Goal: Information Seeking & Learning: Learn about a topic

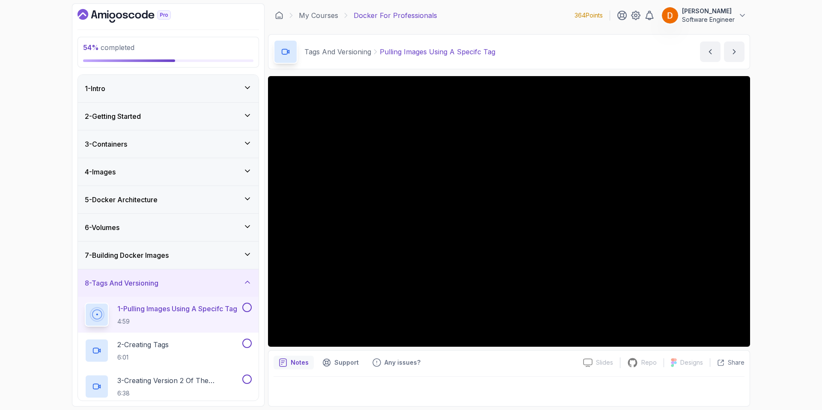
scroll to position [63, 0]
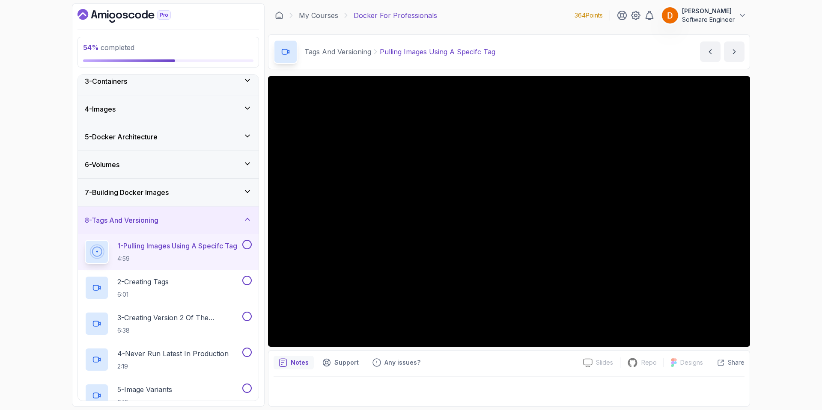
click at [196, 195] on div "7 - Building Docker Images" at bounding box center [168, 192] width 167 height 10
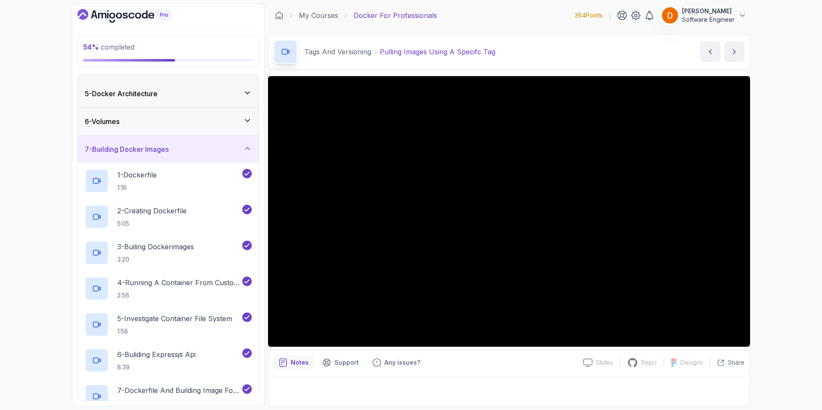
click at [203, 153] on div "7 - Building Docker Images" at bounding box center [168, 149] width 167 height 10
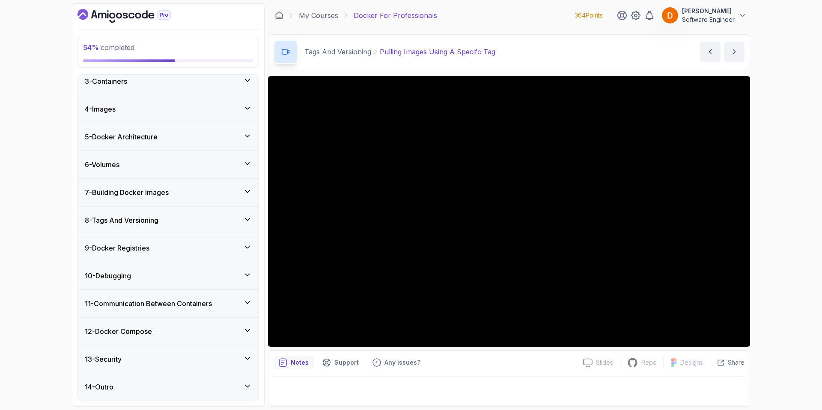
click at [238, 242] on div "9 - Docker Registries" at bounding box center [168, 248] width 181 height 27
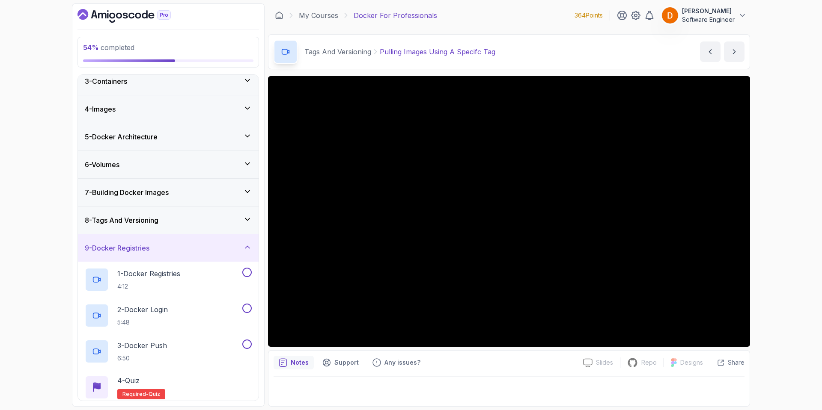
click at [210, 219] on div "8 - Tags And Versioning" at bounding box center [168, 220] width 167 height 10
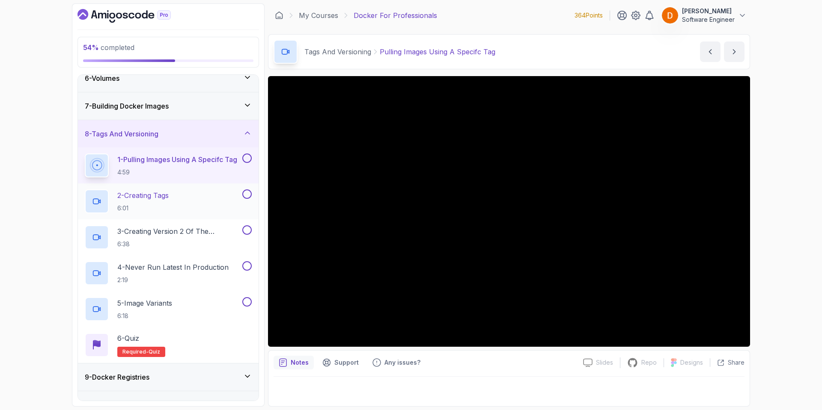
scroll to position [149, 0]
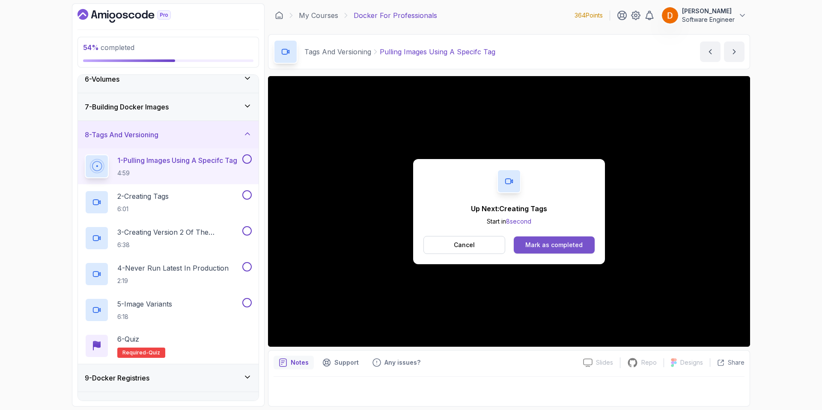
click at [559, 244] on div "Mark as completed" at bounding box center [553, 245] width 57 height 9
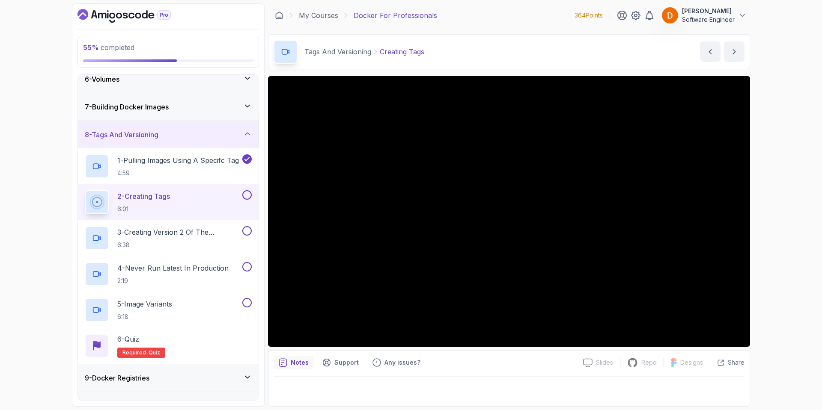
drag, startPoint x: 142, startPoint y: 111, endPoint x: 188, endPoint y: 119, distance: 47.3
click at [146, 110] on h3 "7 - Building Docker Images" at bounding box center [127, 107] width 84 height 10
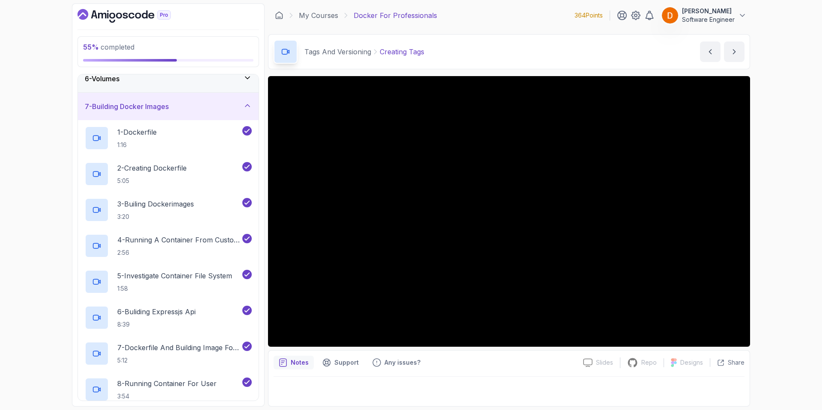
click at [152, 114] on div "7 - Building Docker Images" at bounding box center [168, 106] width 181 height 27
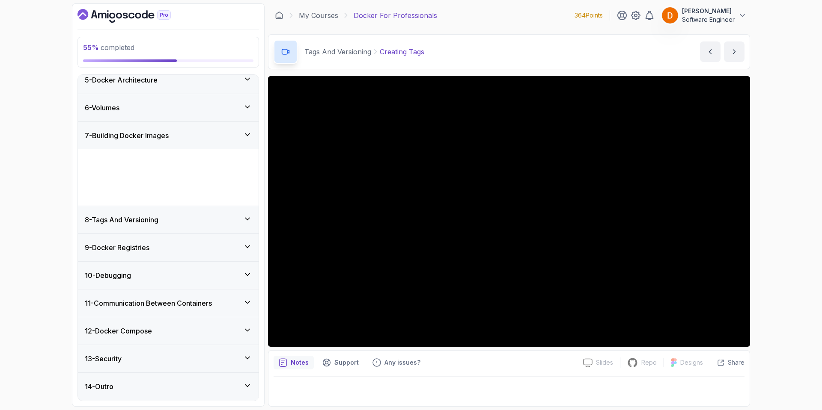
scroll to position [63, 0]
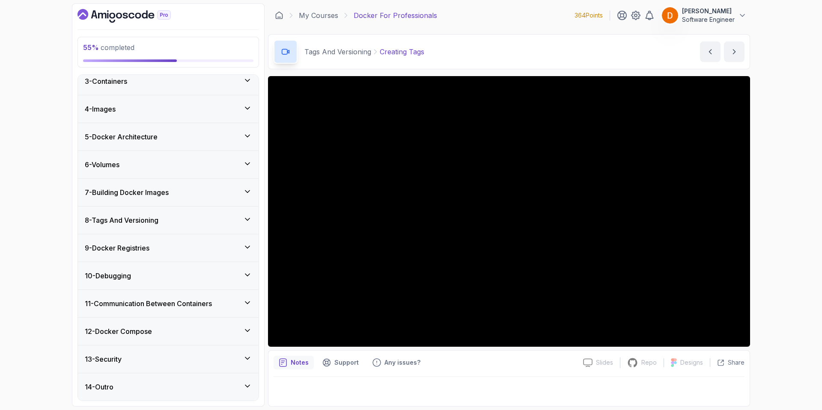
click at [193, 255] on div "9 - Docker Registries" at bounding box center [168, 248] width 181 height 27
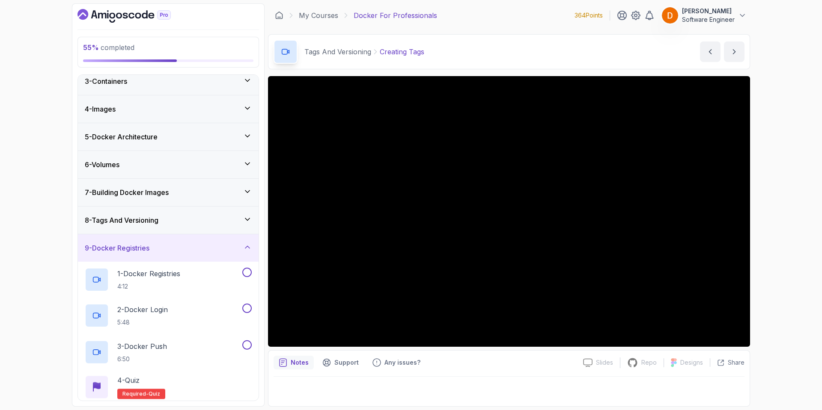
drag, startPoint x: 193, startPoint y: 255, endPoint x: 194, endPoint y: 249, distance: 6.5
click at [193, 255] on div "9 - Docker Registries" at bounding box center [168, 248] width 181 height 27
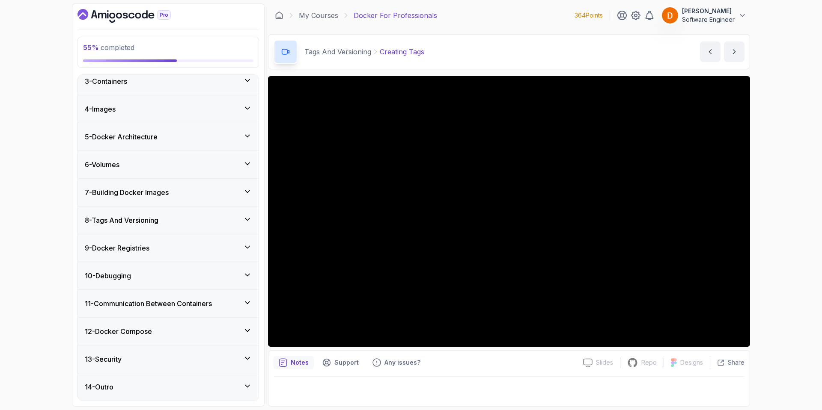
click at [192, 235] on div "9 - Docker Registries" at bounding box center [168, 248] width 181 height 27
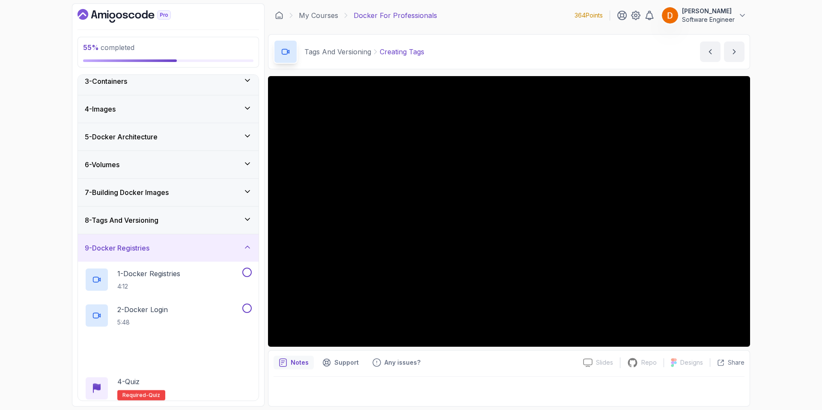
click at [194, 220] on div "8 - Tags And Versioning" at bounding box center [168, 220] width 167 height 10
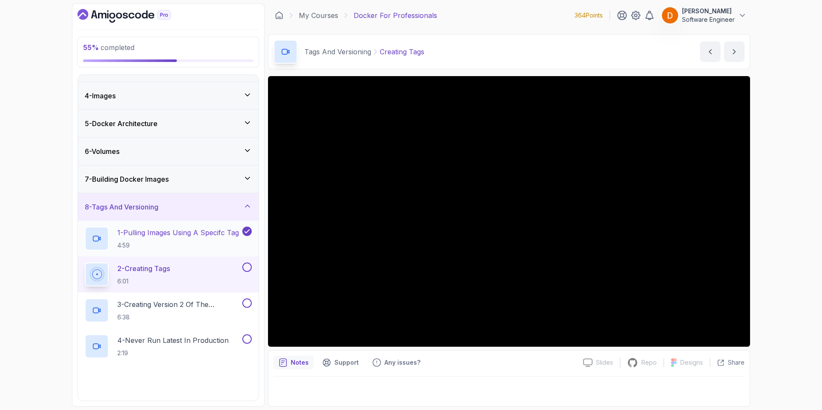
scroll to position [191, 0]
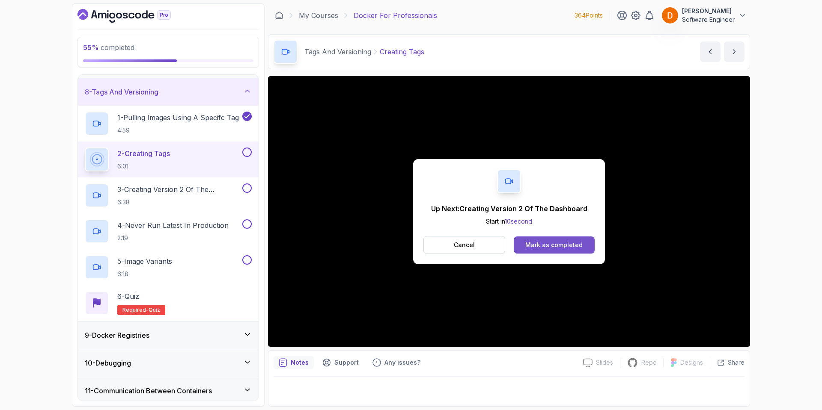
click at [548, 242] on div "Mark as completed" at bounding box center [553, 245] width 57 height 9
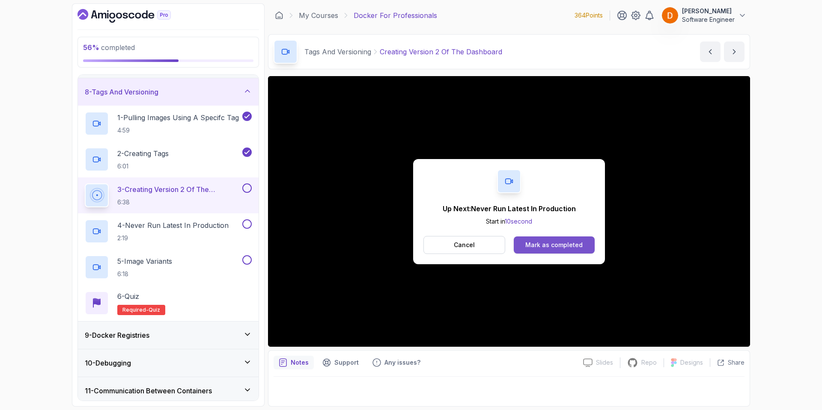
click at [571, 240] on button "Mark as completed" at bounding box center [554, 245] width 81 height 17
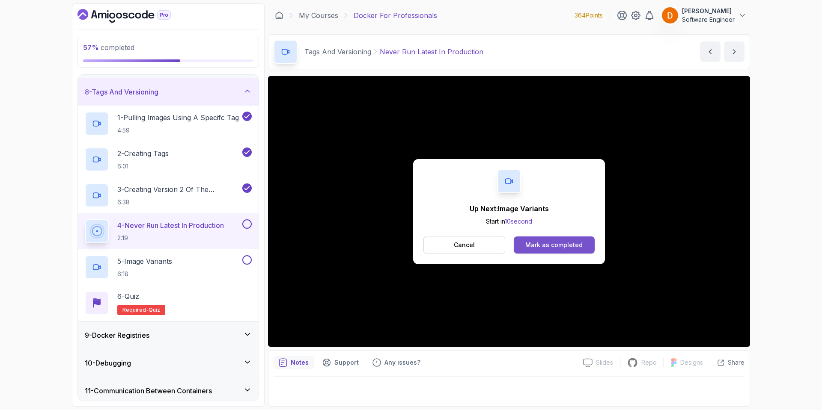
click at [550, 240] on button "Mark as completed" at bounding box center [554, 245] width 81 height 17
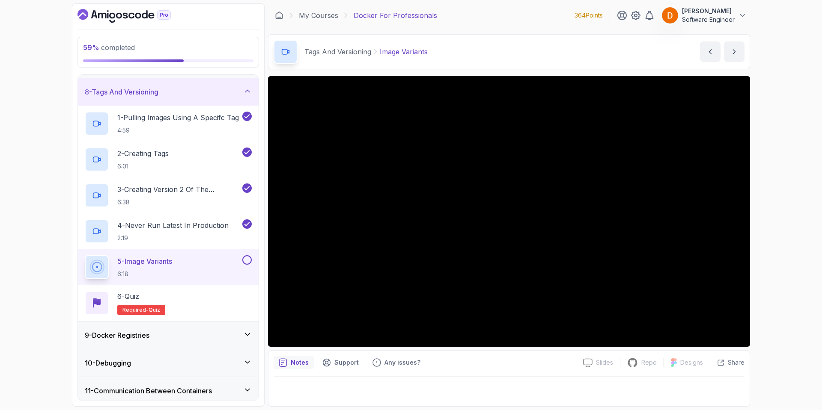
click at [304, 369] on div "Notes" at bounding box center [294, 363] width 40 height 14
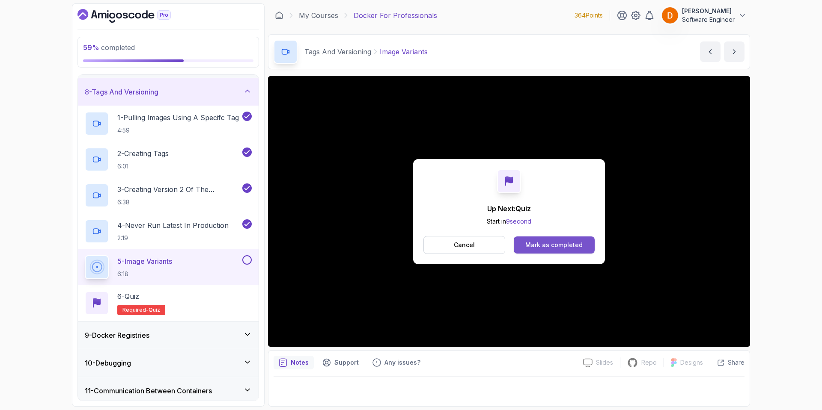
click at [580, 241] on div "Mark as completed" at bounding box center [553, 245] width 57 height 9
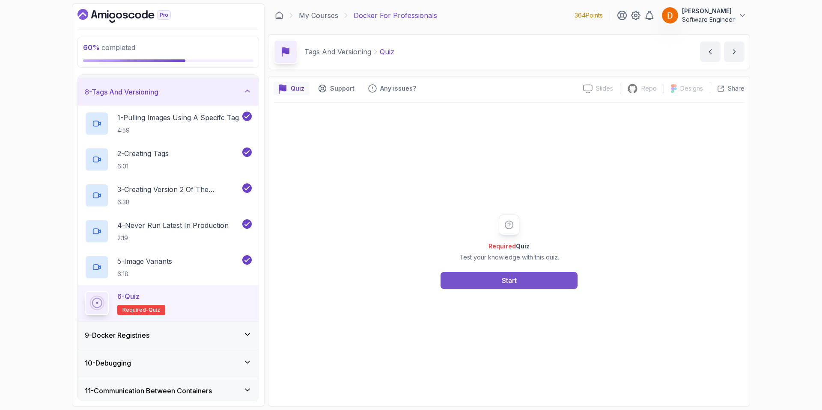
click at [500, 284] on button "Start" at bounding box center [508, 280] width 137 height 17
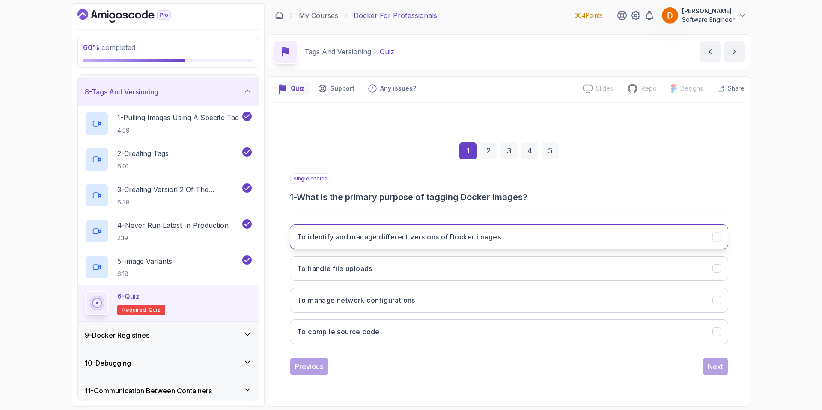
click at [462, 236] on h3 "To identify and manage different versions of Docker images" at bounding box center [399, 237] width 204 height 10
click at [724, 367] on button "Next" at bounding box center [715, 366] width 26 height 17
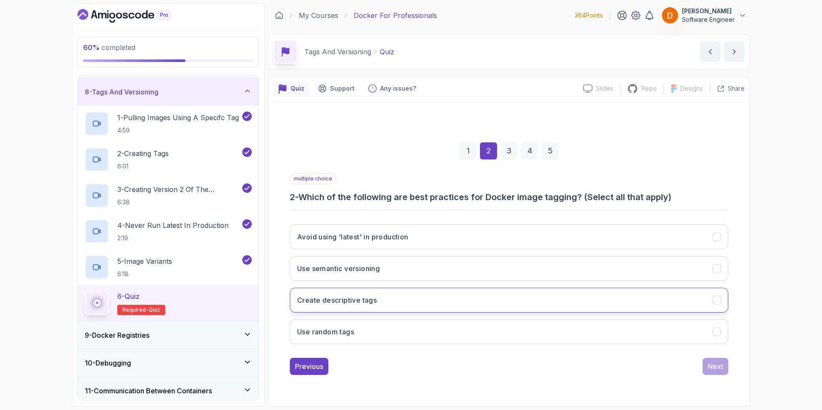
click at [386, 303] on button "Create descriptive tags" at bounding box center [509, 300] width 438 height 25
click at [469, 236] on button "Avoid using 'latest' in production" at bounding box center [509, 237] width 438 height 25
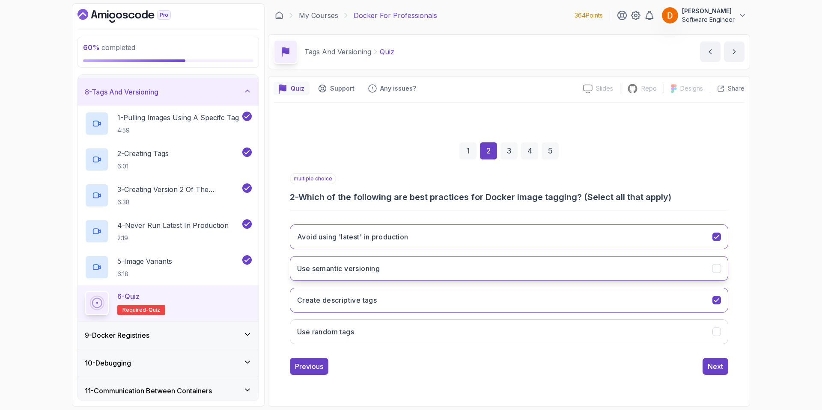
click at [441, 268] on button "Use semantic versioning" at bounding box center [509, 268] width 438 height 25
click at [717, 373] on button "Next" at bounding box center [715, 366] width 26 height 17
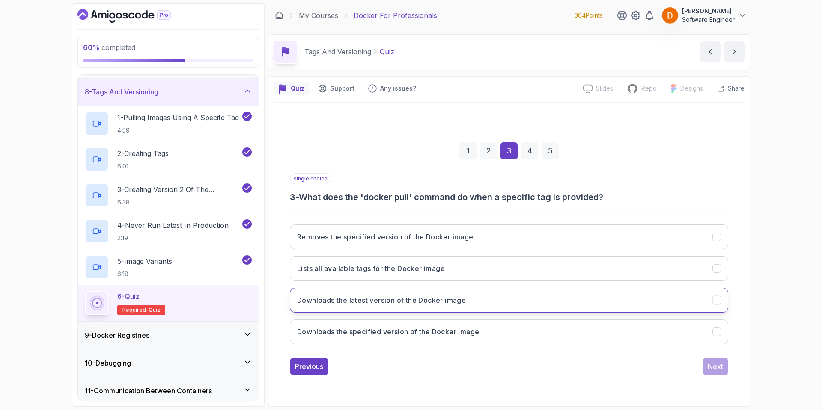
click at [413, 306] on button "Downloads the latest version of the Docker image" at bounding box center [509, 300] width 438 height 25
click at [720, 366] on div "Next" at bounding box center [715, 367] width 15 height 10
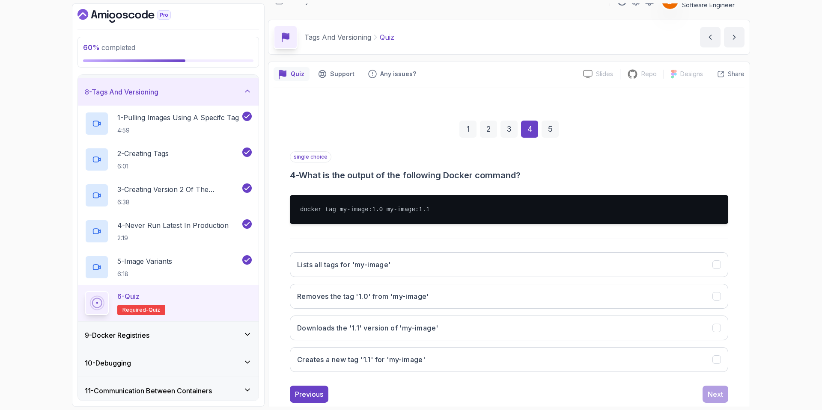
scroll to position [35, 0]
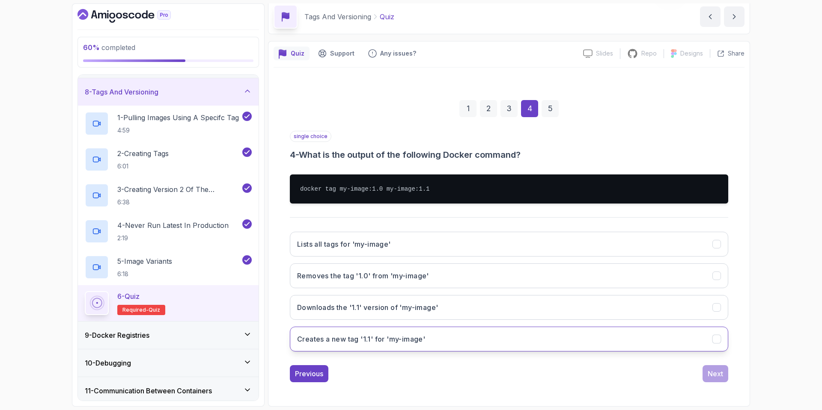
click at [375, 344] on h3 "Creates a new tag '1.1' for 'my-image'" at bounding box center [361, 339] width 128 height 10
click at [711, 375] on div "Next" at bounding box center [715, 374] width 15 height 10
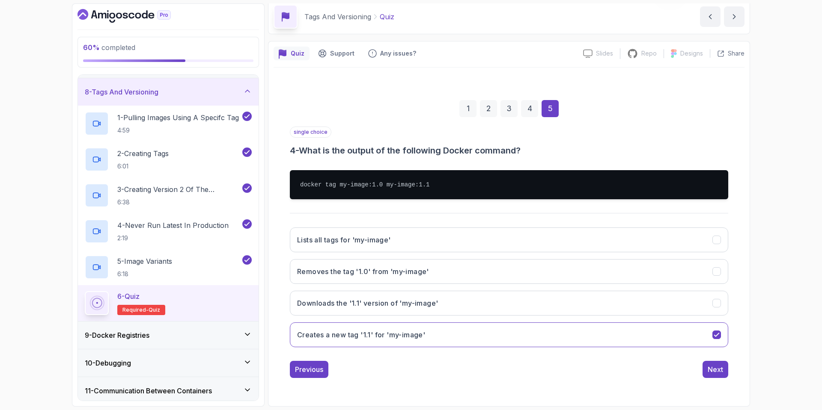
scroll to position [0, 0]
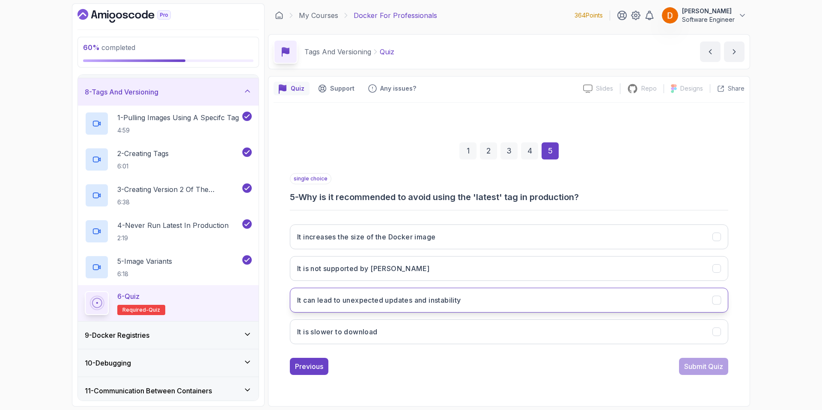
click at [396, 302] on h3 "It can lead to unexpected updates and instability" at bounding box center [379, 300] width 164 height 10
click at [694, 366] on div "Submit Quiz" at bounding box center [703, 367] width 39 height 10
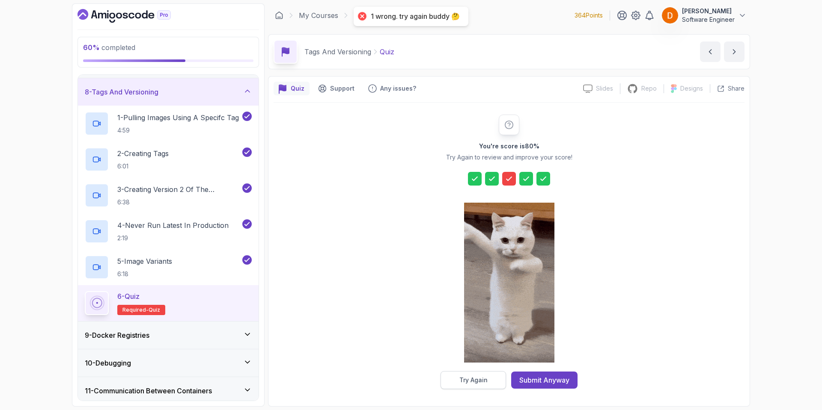
click at [466, 375] on button "Try Again" at bounding box center [472, 381] width 65 height 18
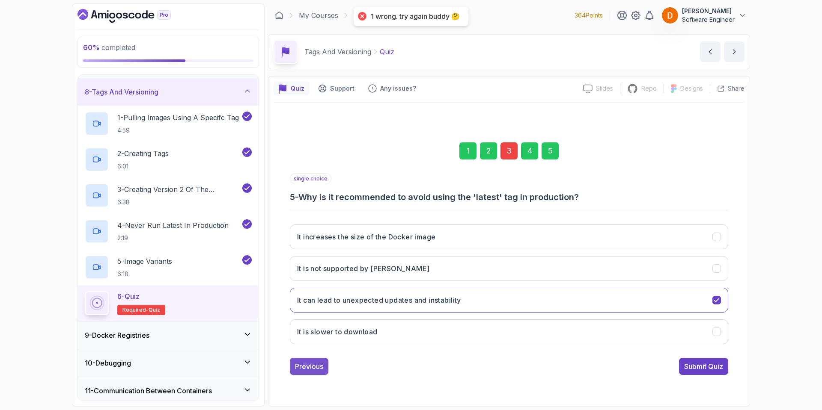
click at [291, 372] on button "Previous" at bounding box center [309, 366] width 39 height 17
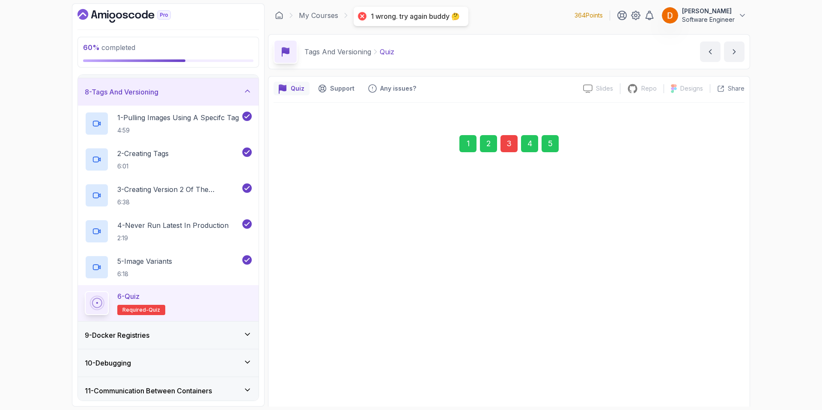
click at [310, 374] on h3 "Creates a new tag '1.1' for 'my-image'" at bounding box center [361, 374] width 128 height 10
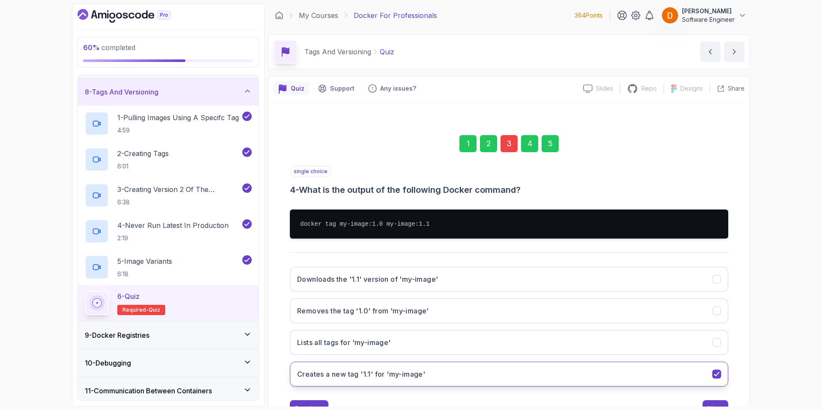
scroll to position [35, 0]
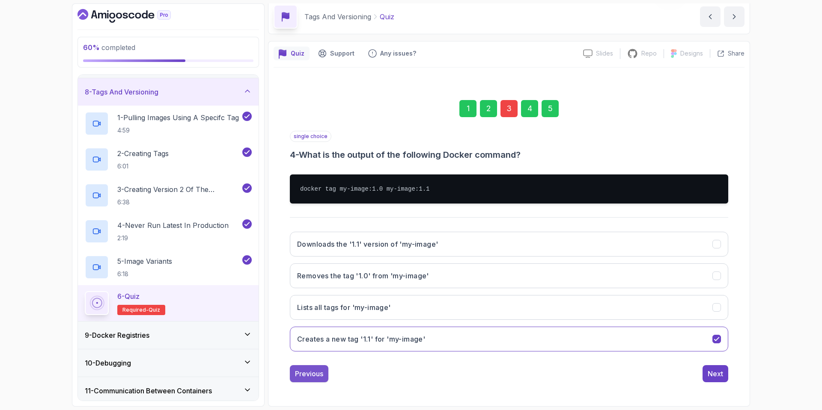
click at [316, 375] on div "Previous" at bounding box center [309, 374] width 28 height 10
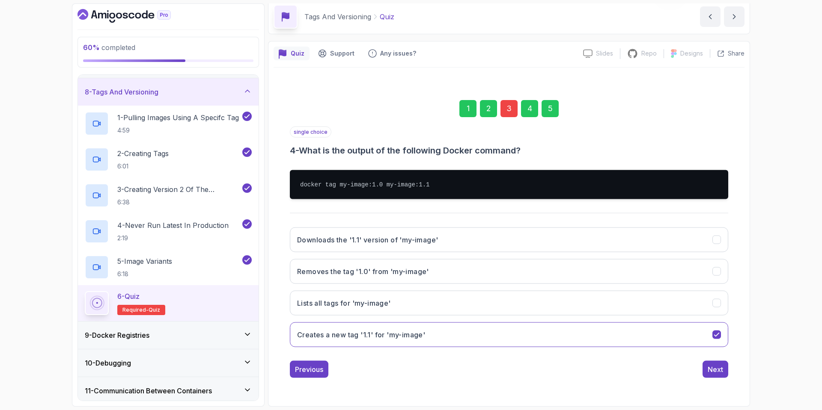
scroll to position [0, 0]
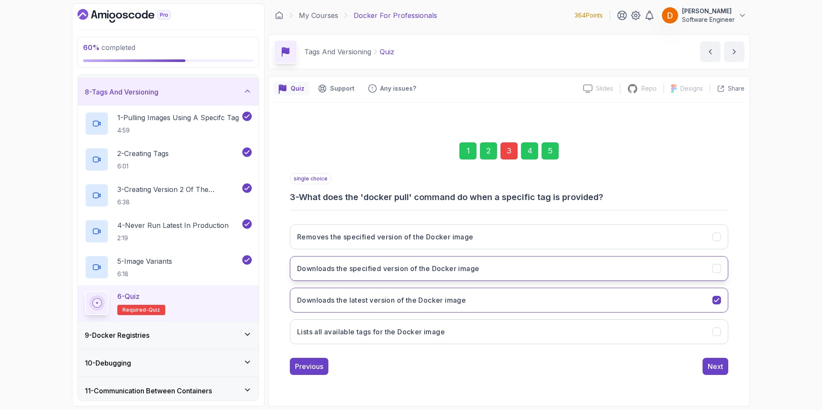
click at [411, 267] on h3 "Downloads the specified version of the Docker image" at bounding box center [388, 269] width 182 height 10
drag, startPoint x: 711, startPoint y: 360, endPoint x: 714, endPoint y: 366, distance: 7.1
click at [711, 363] on button "Next" at bounding box center [715, 366] width 26 height 17
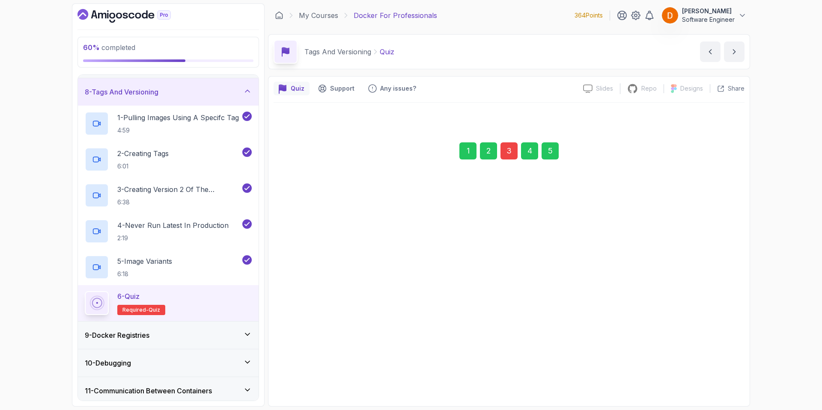
click at [716, 368] on button "Next" at bounding box center [715, 362] width 26 height 17
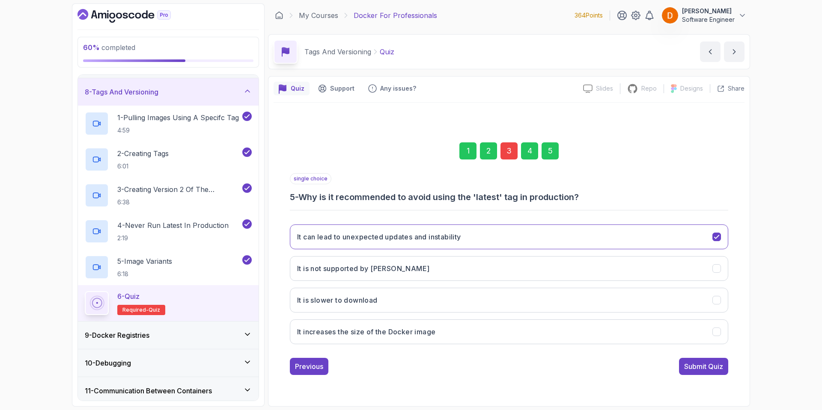
click at [724, 371] on button "Submit Quiz" at bounding box center [703, 366] width 49 height 17
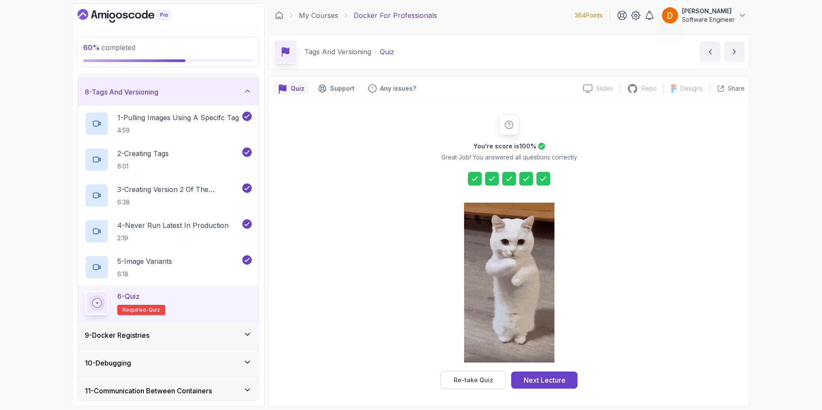
click at [537, 379] on div "Next Lecture" at bounding box center [544, 380] width 42 height 10
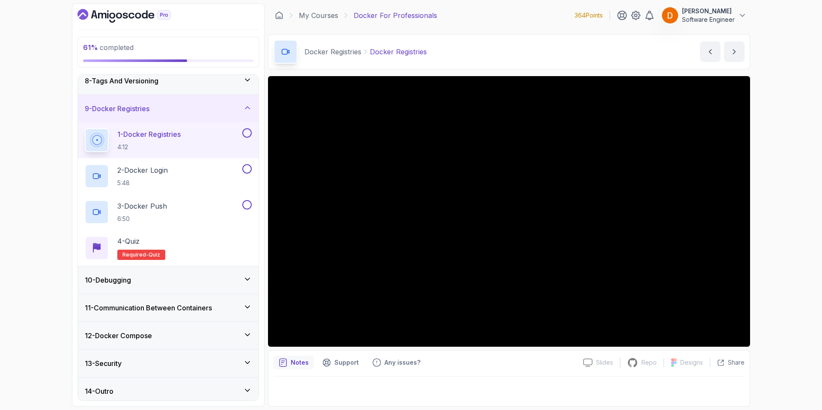
scroll to position [207, 0]
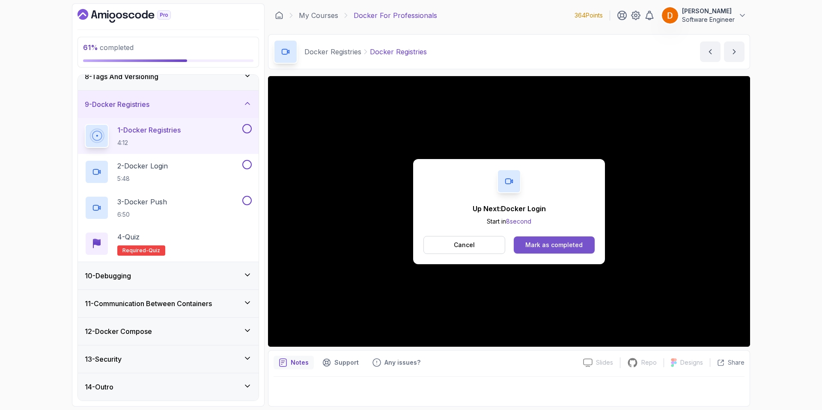
click at [540, 240] on button "Mark as completed" at bounding box center [554, 245] width 81 height 17
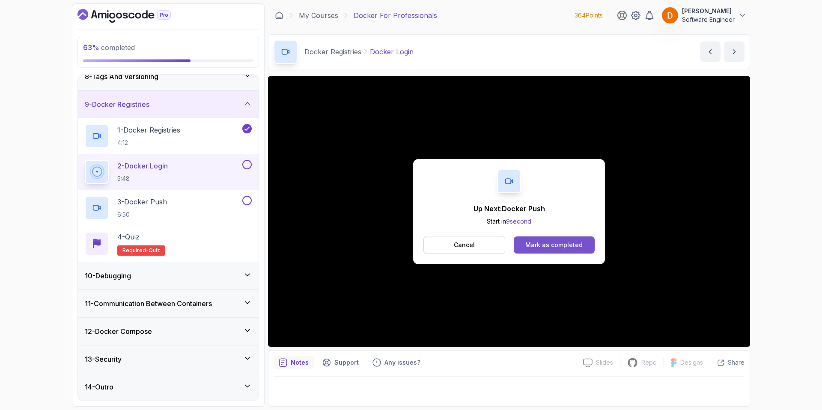
click at [516, 245] on button "Mark as completed" at bounding box center [554, 245] width 81 height 17
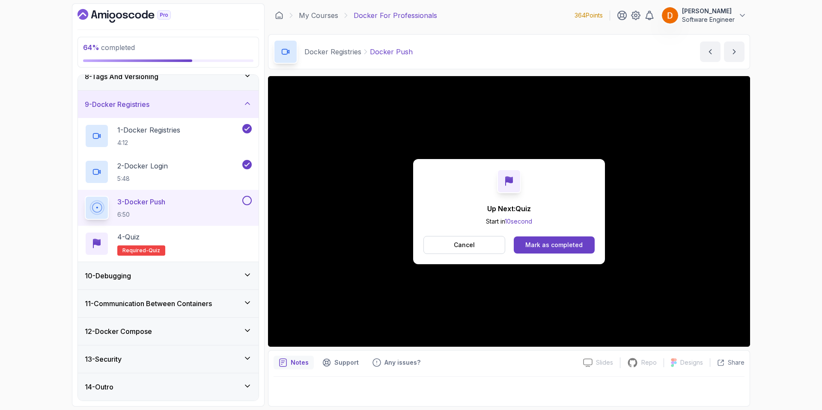
click at [552, 241] on button "Mark as completed" at bounding box center [554, 245] width 81 height 17
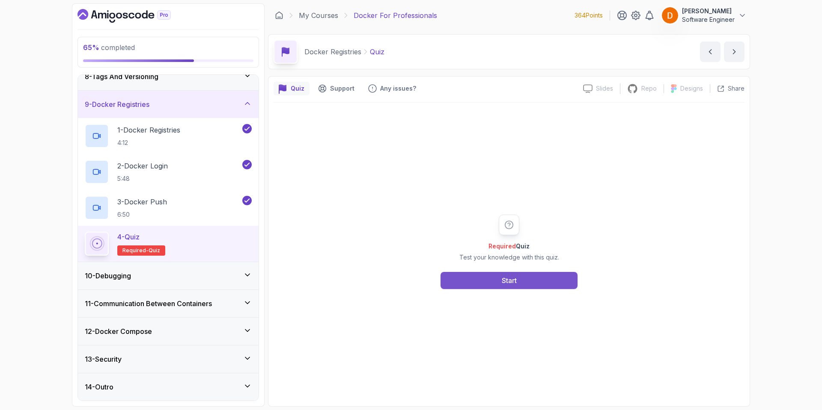
click at [497, 277] on button "Start" at bounding box center [508, 280] width 137 height 17
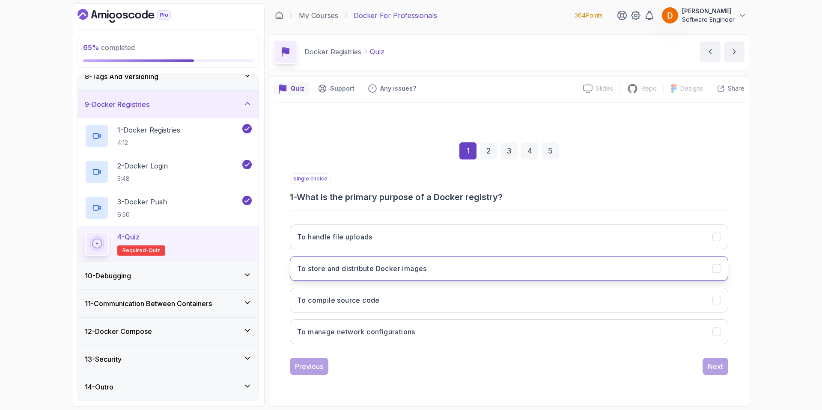
click at [383, 271] on h3 "To store and distribute Docker images" at bounding box center [362, 269] width 130 height 10
click at [719, 366] on div "Next" at bounding box center [715, 367] width 15 height 10
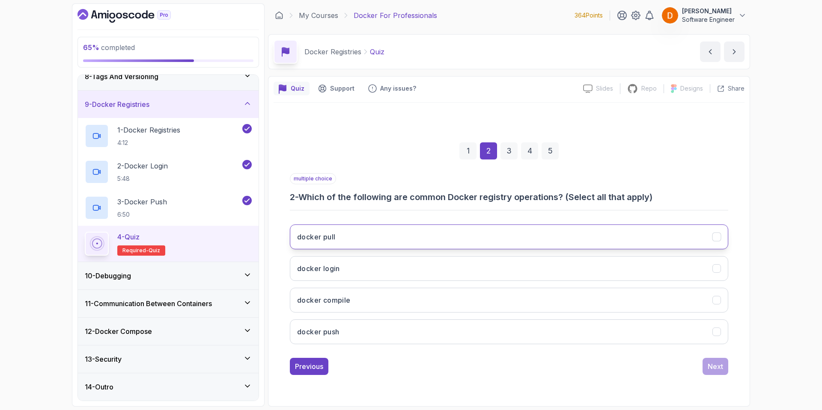
click at [373, 235] on button "docker pull" at bounding box center [509, 237] width 438 height 25
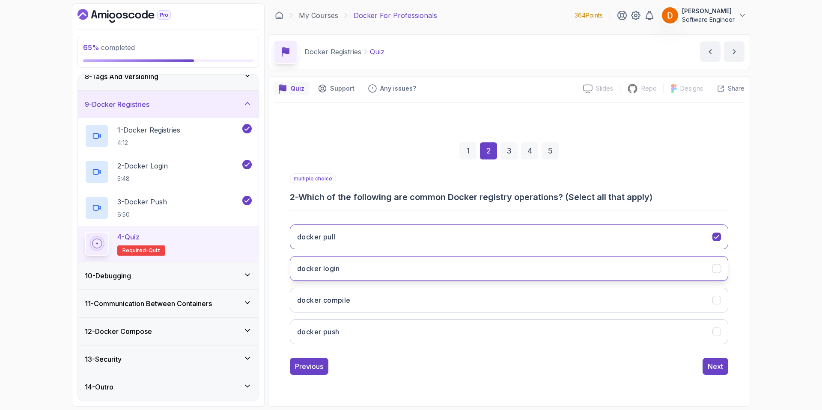
click at [352, 276] on button "docker login" at bounding box center [509, 268] width 438 height 25
click at [338, 342] on button "docker push" at bounding box center [509, 332] width 438 height 25
click at [719, 371] on div "Next" at bounding box center [715, 367] width 15 height 10
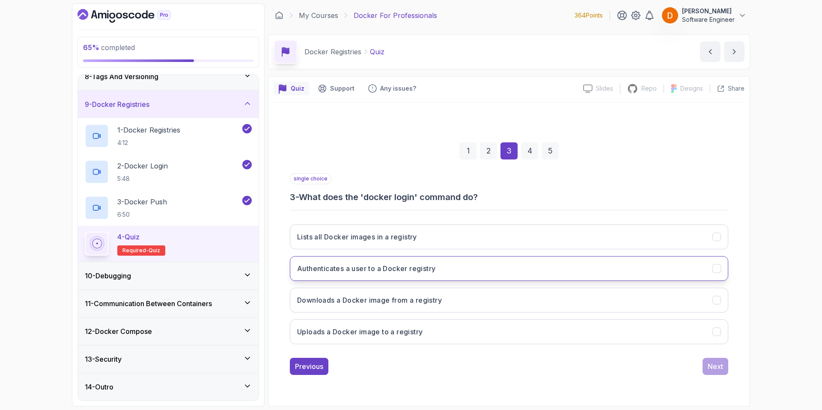
drag, startPoint x: 395, startPoint y: 269, endPoint x: 452, endPoint y: 280, distance: 58.0
click at [395, 269] on h3 "Authenticates a user to a Docker registry" at bounding box center [366, 269] width 138 height 10
click at [711, 371] on button "Next" at bounding box center [715, 366] width 26 height 17
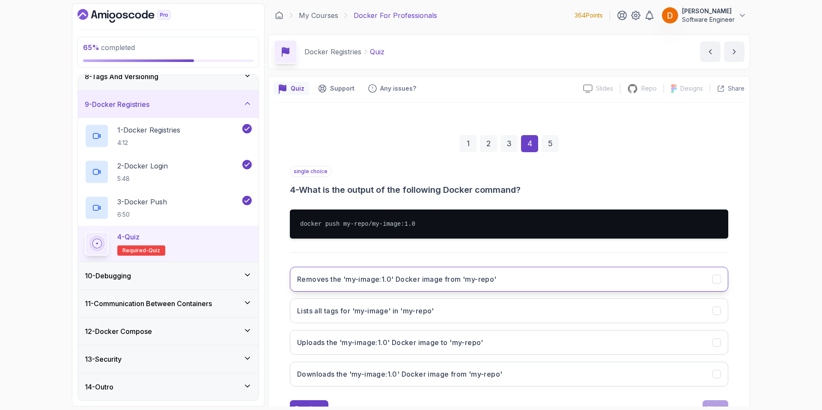
scroll to position [35, 0]
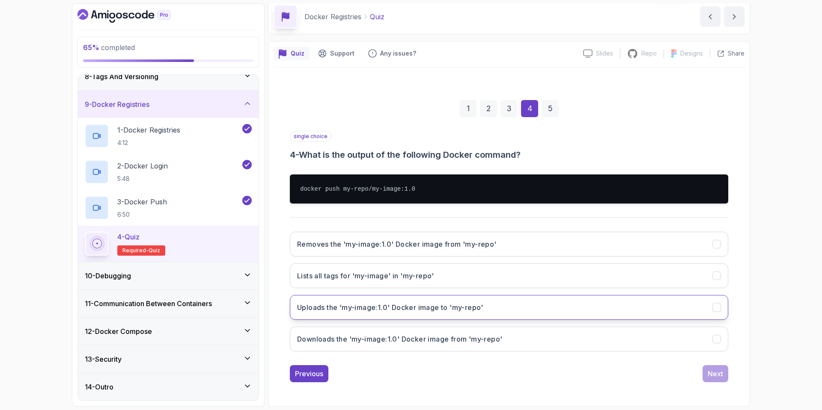
click at [368, 312] on h3 "Uploads the 'my-image:1.0' Docker image to 'my-repo'" at bounding box center [390, 308] width 186 height 10
click at [716, 375] on div "Next" at bounding box center [715, 374] width 15 height 10
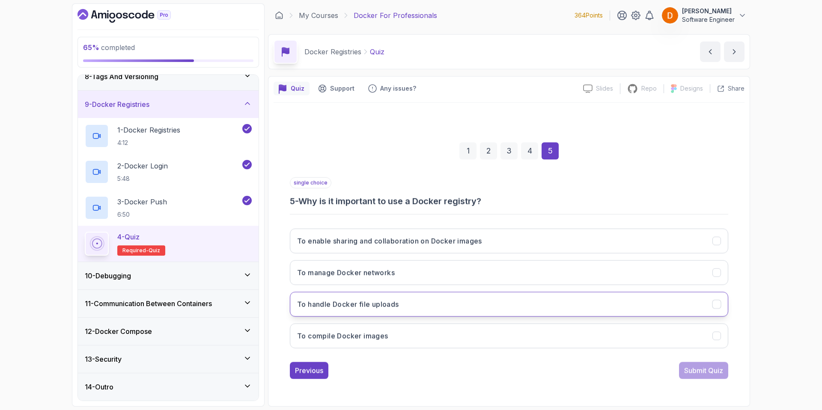
scroll to position [0, 0]
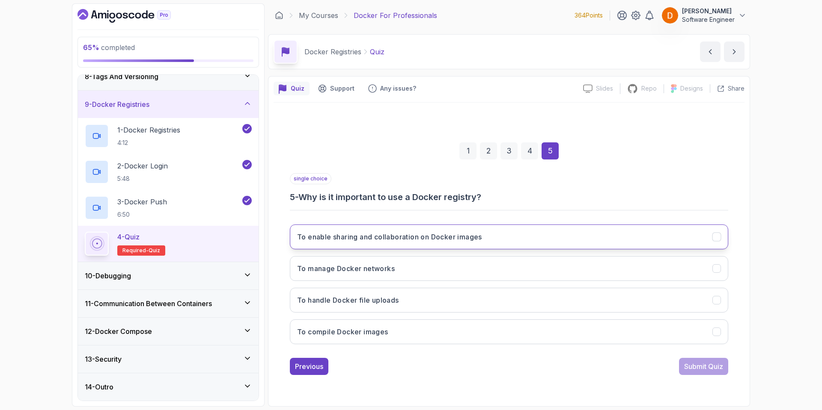
click at [431, 243] on button "To enable sharing and collaboration on Docker images" at bounding box center [509, 237] width 438 height 25
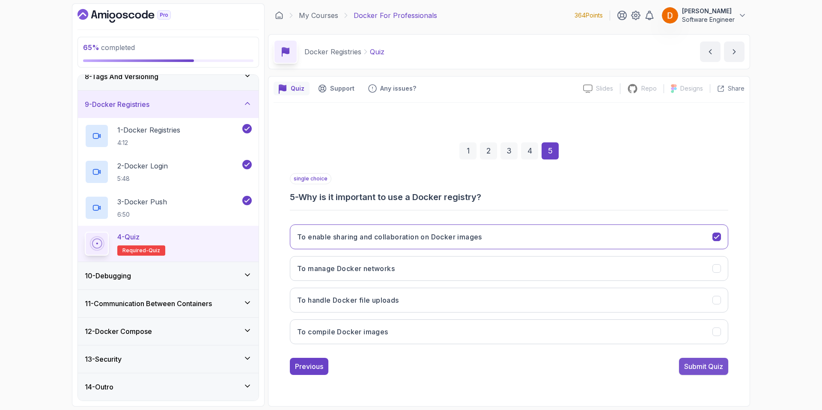
click at [711, 367] on div "Submit Quiz" at bounding box center [703, 367] width 39 height 10
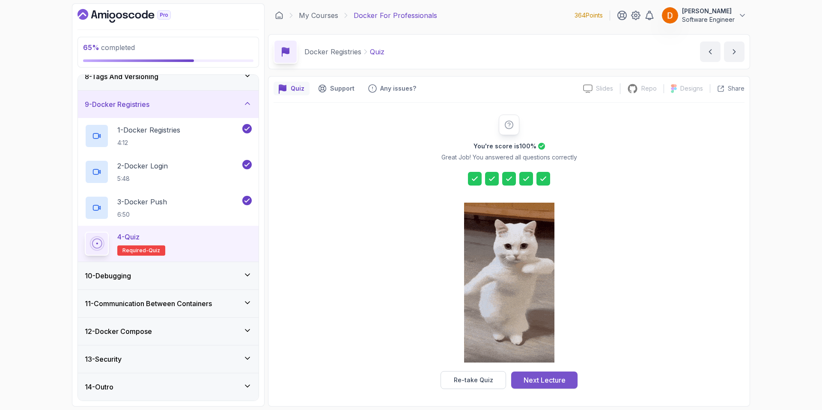
click at [556, 378] on div "Next Lecture" at bounding box center [544, 380] width 42 height 10
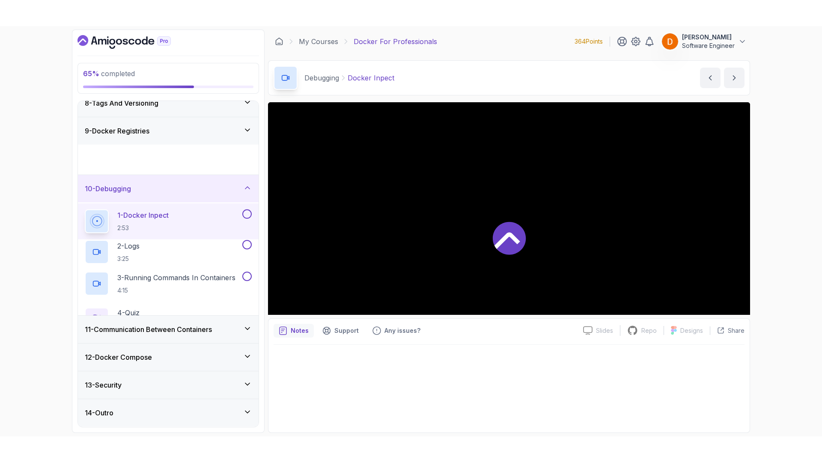
scroll to position [207, 0]
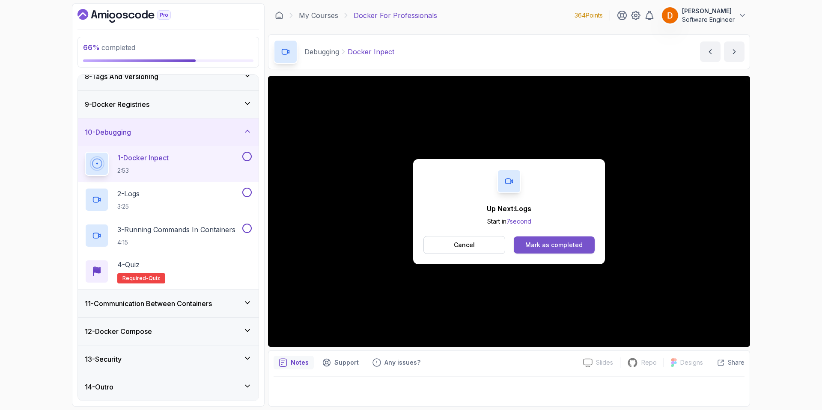
click at [535, 240] on button "Mark as completed" at bounding box center [554, 245] width 81 height 17
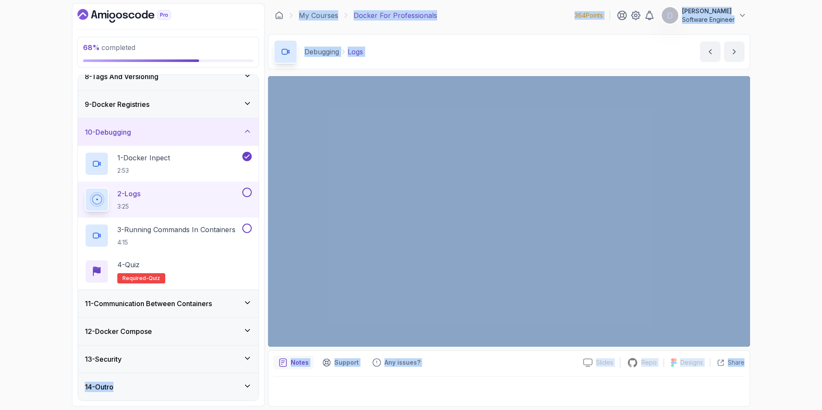
click at [0, 410] on div "68 % completed 1 - Intro 2 - Getting Started 3 - Containers 4 - Images 5 - Dock…" at bounding box center [411, 205] width 822 height 410
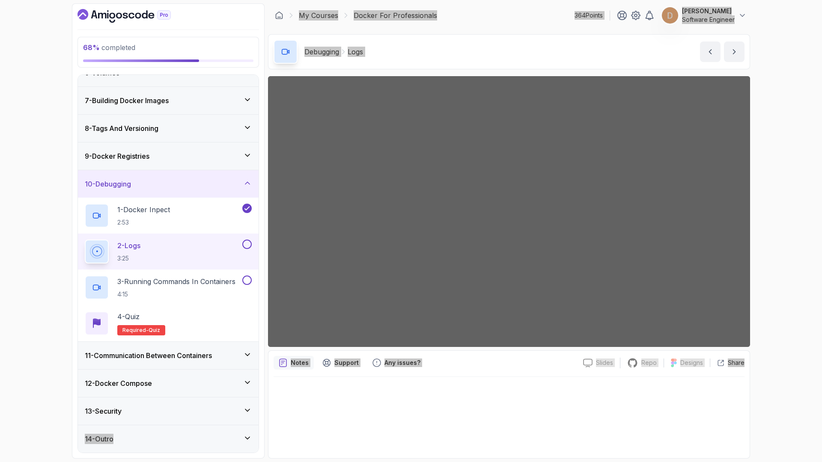
scroll to position [207, 0]
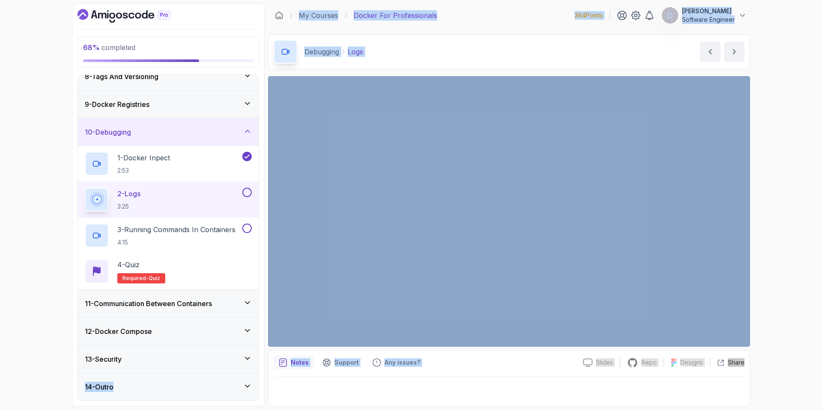
click at [443, 49] on div "Debugging Logs Logs by nelson" at bounding box center [509, 51] width 482 height 35
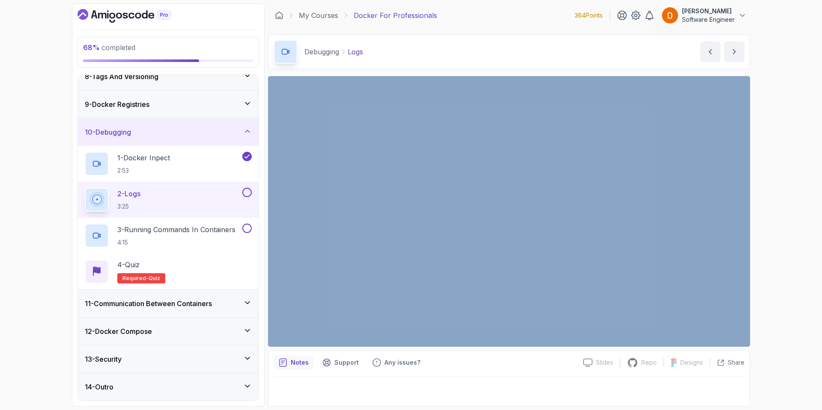
click at [443, 49] on div "Debugging Logs Logs by nelson" at bounding box center [509, 51] width 482 height 35
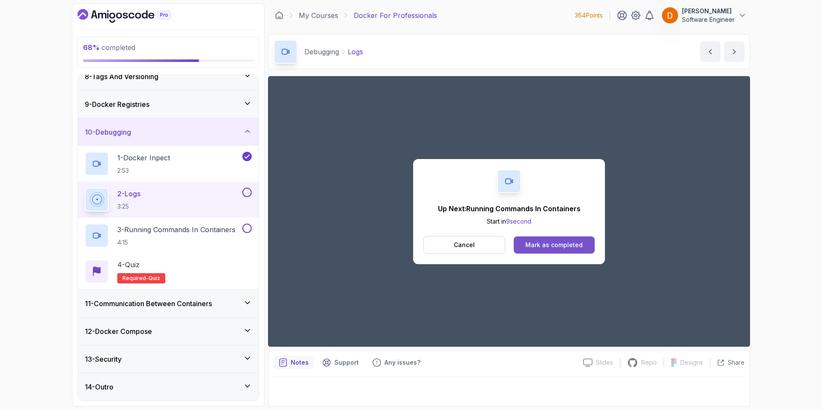
click at [556, 244] on div "Mark as completed" at bounding box center [553, 245] width 57 height 9
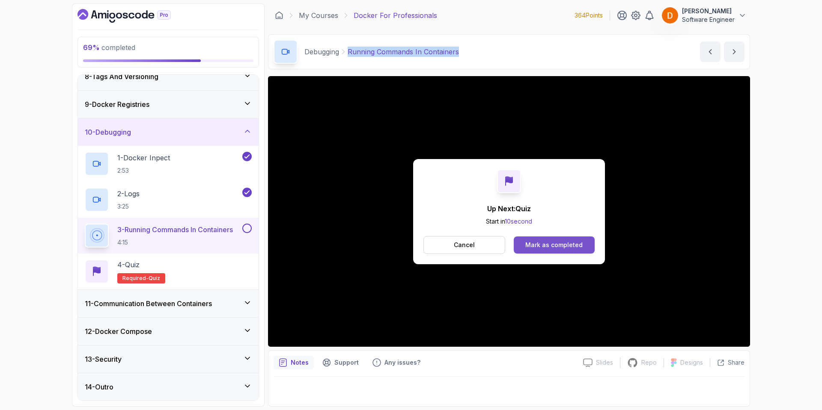
click at [571, 246] on div "Mark as completed" at bounding box center [553, 245] width 57 height 9
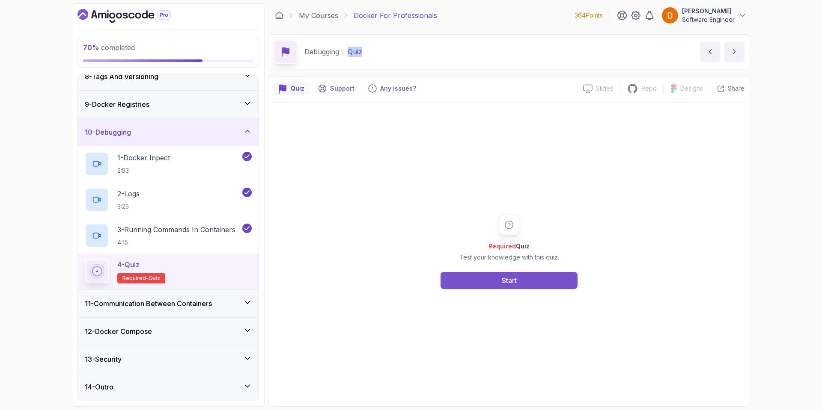
click at [532, 288] on button "Start" at bounding box center [508, 280] width 137 height 17
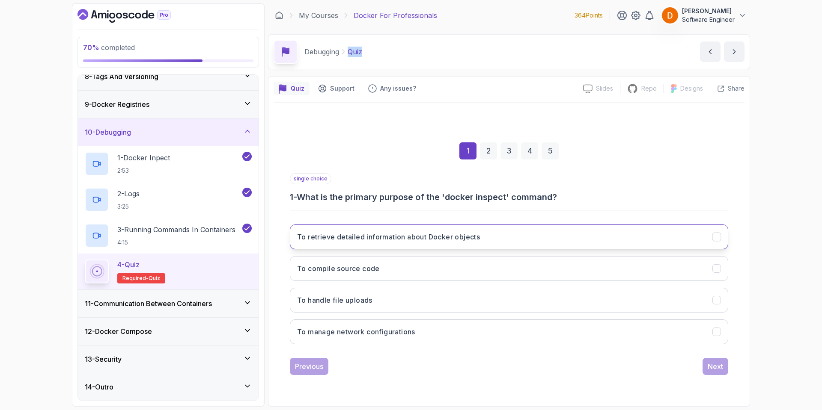
click at [410, 237] on h3 "To retrieve detailed information about Docker objects" at bounding box center [388, 237] width 183 height 10
click at [722, 369] on div "Next" at bounding box center [715, 367] width 15 height 10
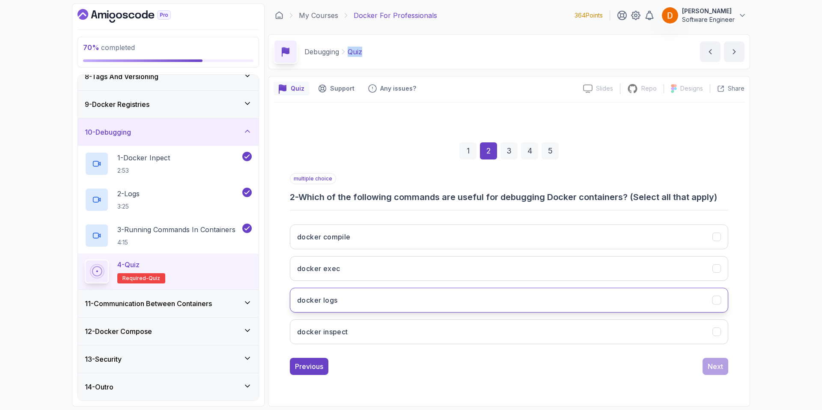
click at [352, 306] on button "docker logs" at bounding box center [509, 300] width 438 height 25
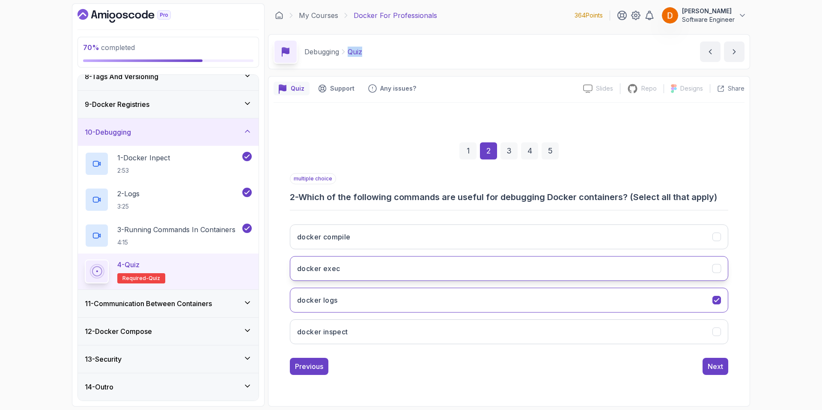
click at [387, 264] on button "docker exec" at bounding box center [509, 268] width 438 height 25
click at [455, 337] on button "docker inspect" at bounding box center [509, 332] width 438 height 25
click at [708, 356] on div "multiple choice 2 - Which of the following commands are useful for debugging Do…" at bounding box center [509, 274] width 438 height 202
click at [715, 371] on div "Next" at bounding box center [715, 367] width 15 height 10
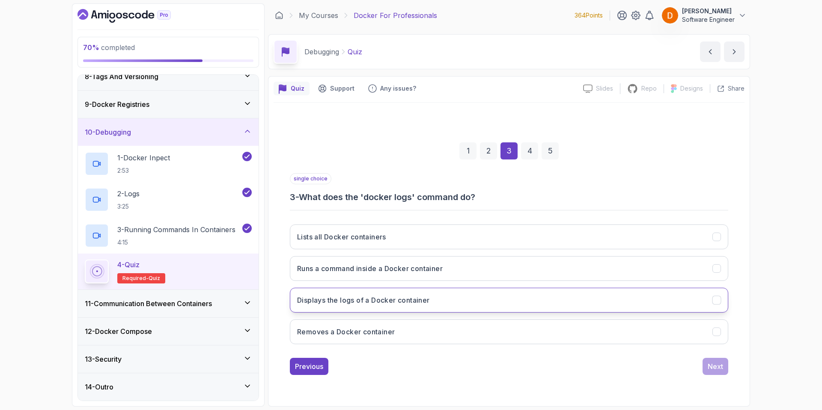
click at [356, 297] on h3 "Displays the logs of a Docker container" at bounding box center [363, 300] width 133 height 10
click at [713, 371] on div "Next" at bounding box center [715, 367] width 15 height 10
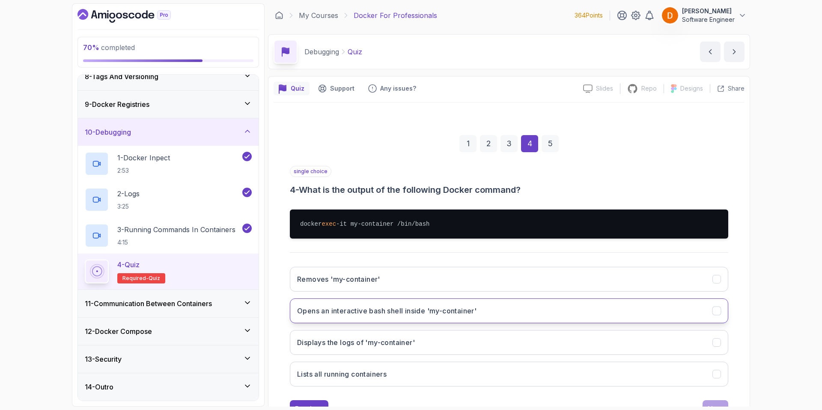
click at [363, 315] on h3 "Opens an interactive bash shell inside 'my-container'" at bounding box center [386, 311] width 179 height 10
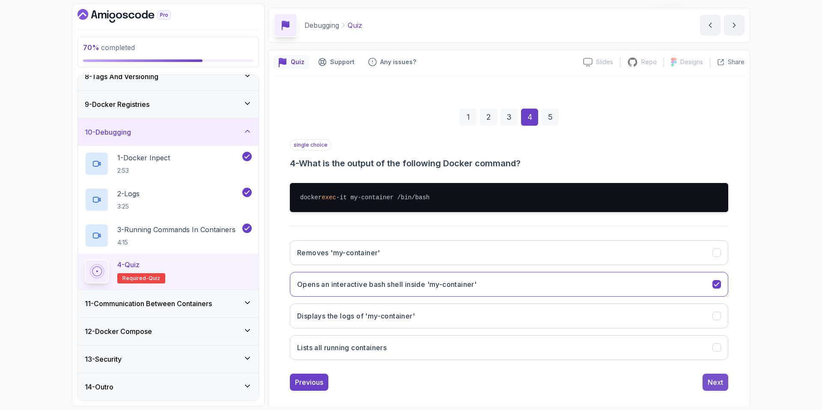
scroll to position [35, 0]
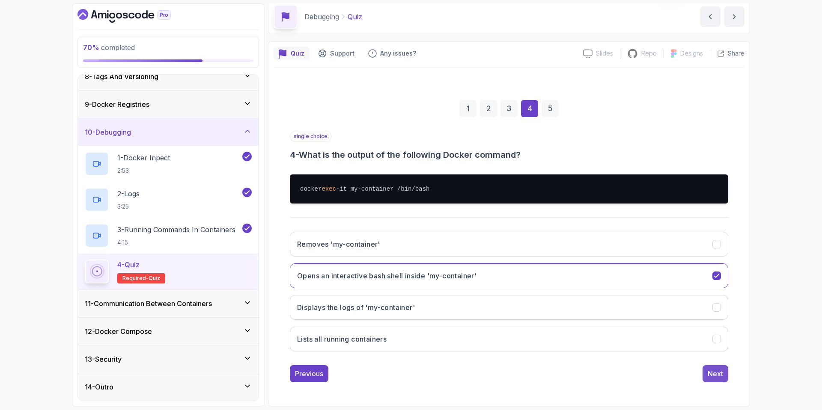
click at [721, 373] on div "Next" at bounding box center [715, 374] width 15 height 10
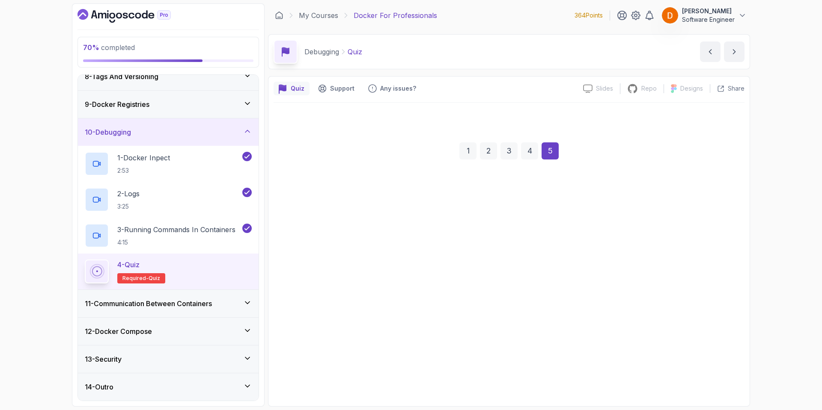
scroll to position [0, 0]
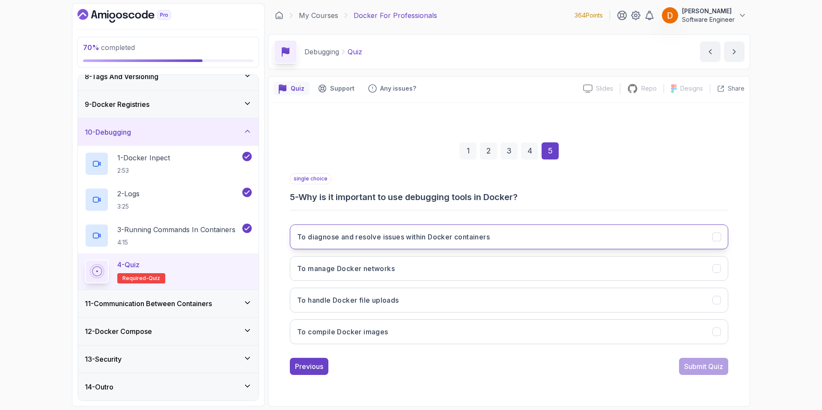
click at [407, 241] on h3 "To diagnose and resolve issues within Docker containers" at bounding box center [393, 237] width 193 height 10
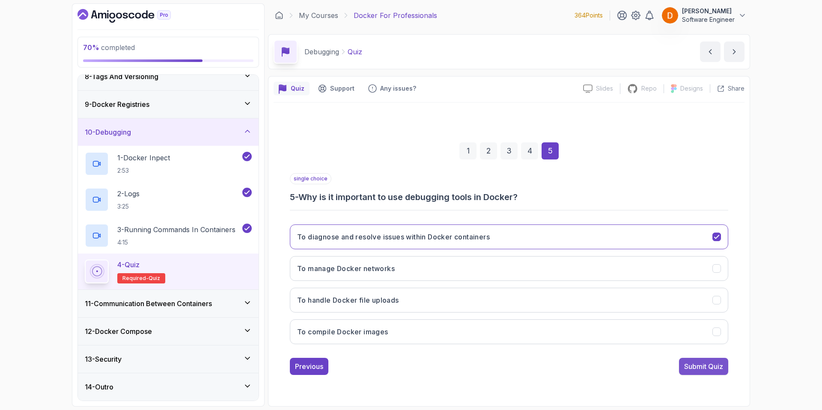
click at [714, 367] on div "Submit Quiz" at bounding box center [703, 367] width 39 height 10
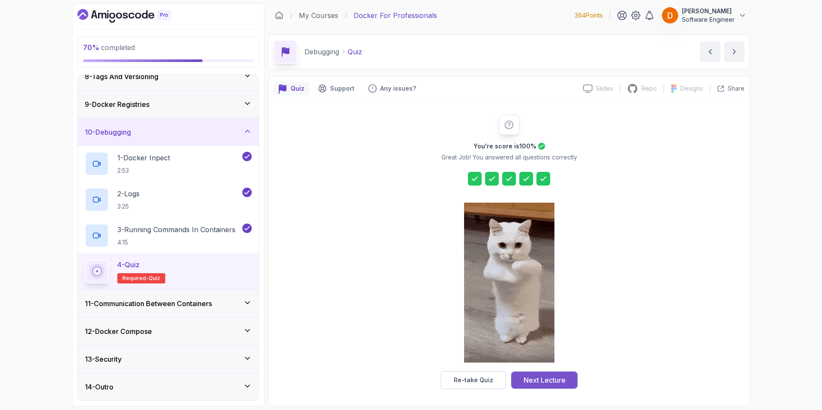
click at [522, 379] on button "Next Lecture" at bounding box center [544, 380] width 66 height 17
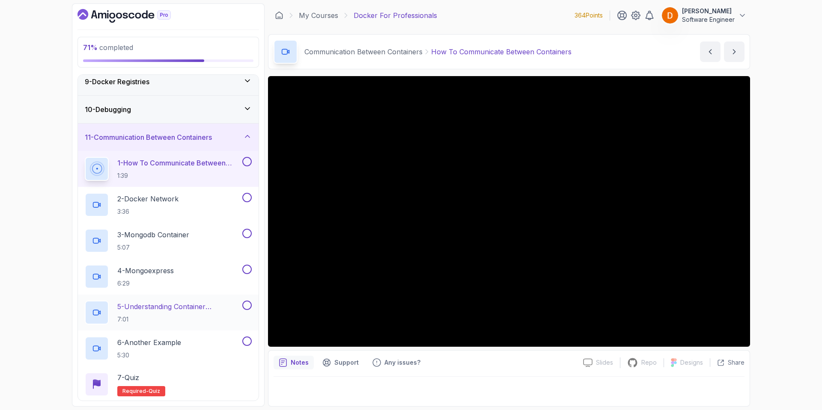
scroll to position [229, 0]
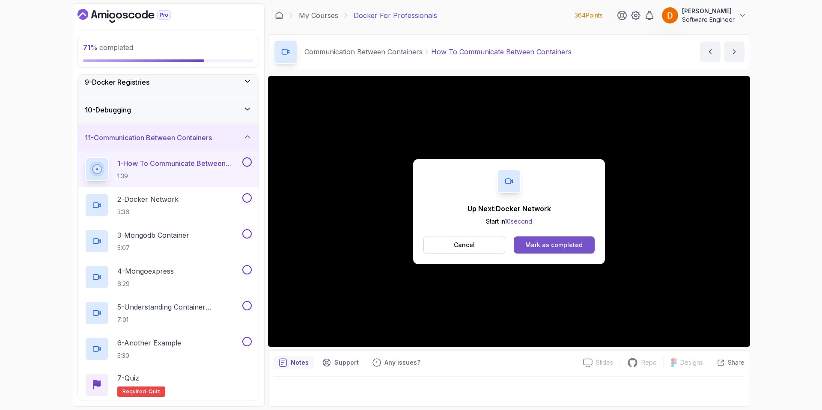
click at [561, 243] on div "Mark as completed" at bounding box center [553, 245] width 57 height 9
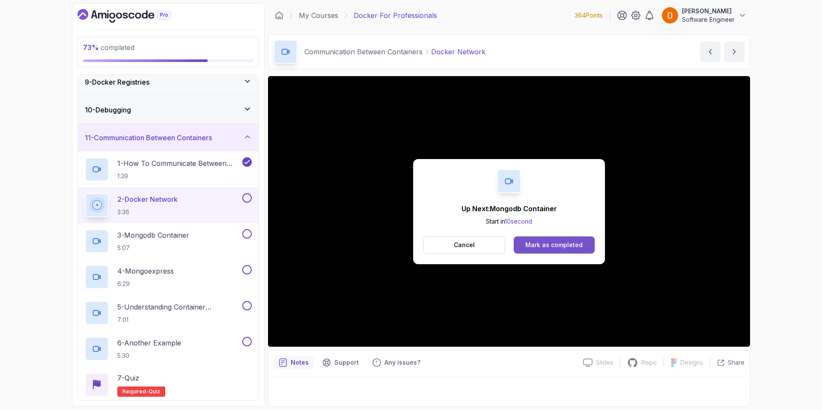
click at [563, 248] on div "Mark as completed" at bounding box center [553, 245] width 57 height 9
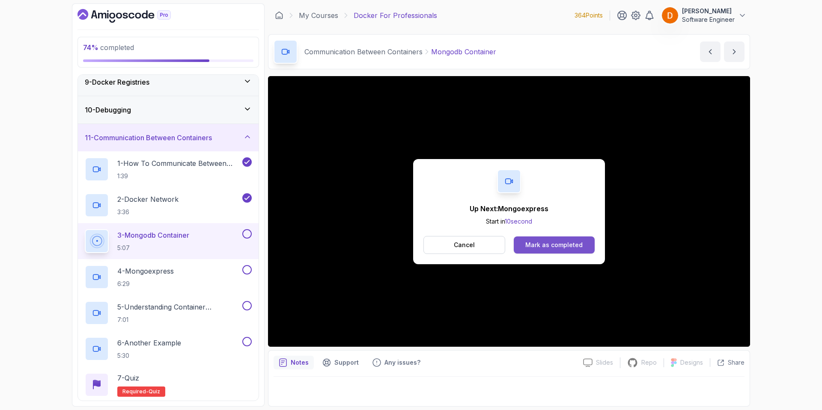
click at [561, 249] on div "Mark as completed" at bounding box center [553, 245] width 57 height 9
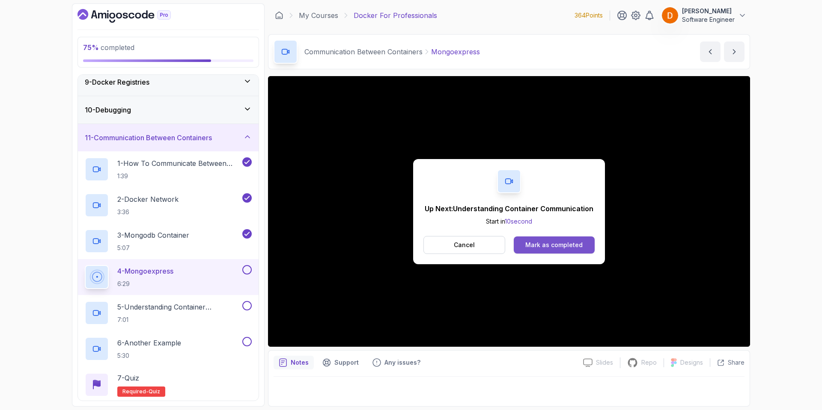
click at [537, 241] on div "Mark as completed" at bounding box center [553, 245] width 57 height 9
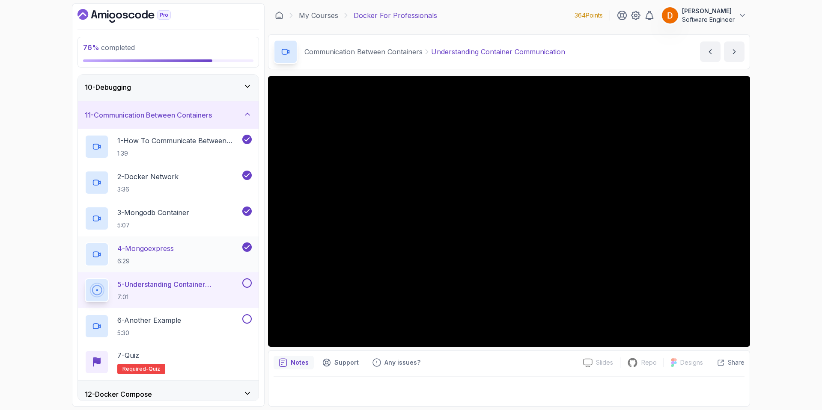
scroll to position [315, 0]
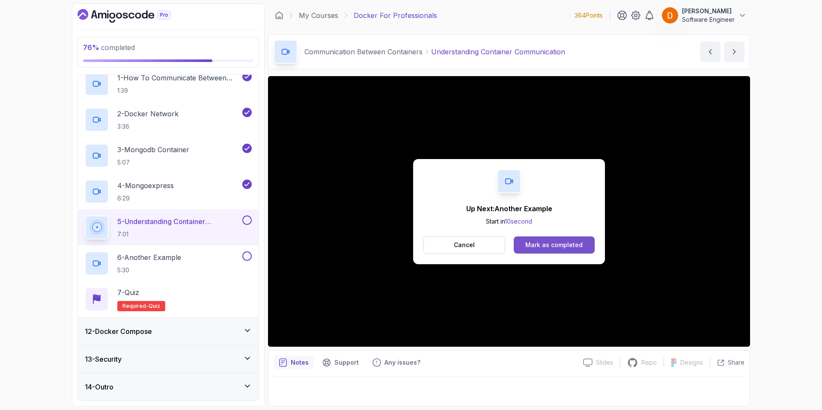
click at [554, 238] on button "Mark as completed" at bounding box center [554, 245] width 81 height 17
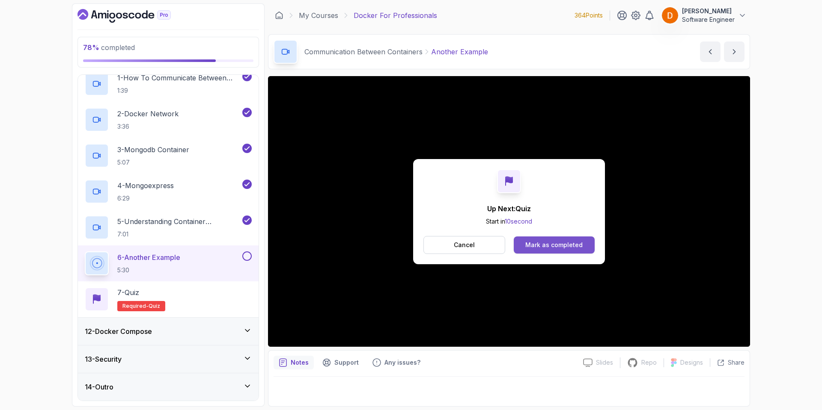
click at [539, 238] on button "Mark as completed" at bounding box center [554, 245] width 81 height 17
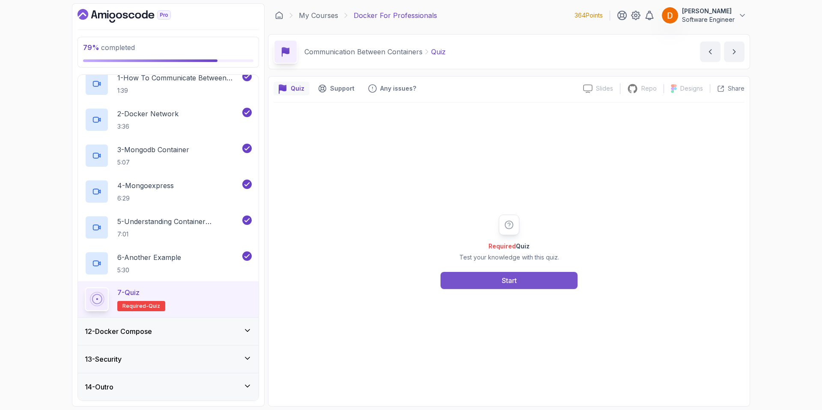
click at [504, 275] on button "Start" at bounding box center [508, 280] width 137 height 17
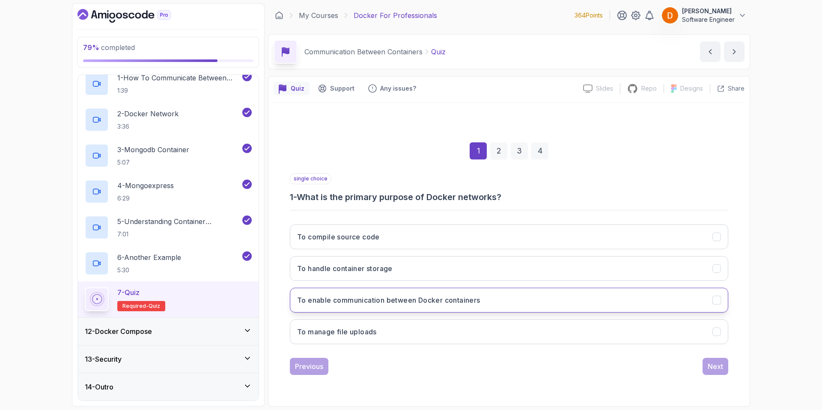
click at [469, 303] on h3 "To enable communication between Docker containers" at bounding box center [388, 300] width 183 height 10
click at [712, 369] on div "Next" at bounding box center [715, 367] width 15 height 10
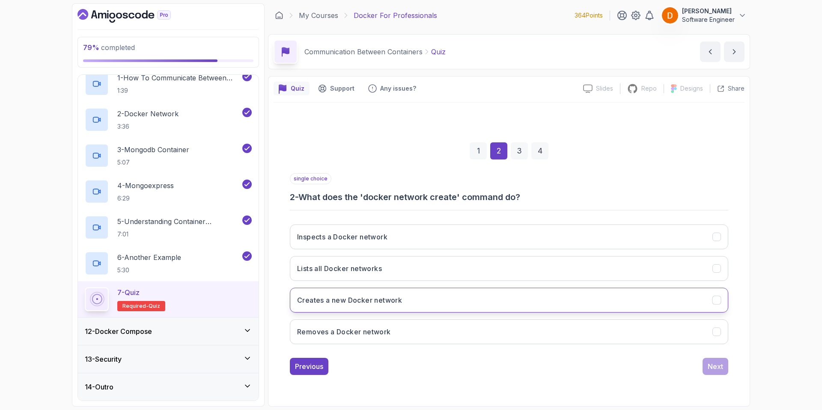
click at [366, 309] on button "Creates a new Docker network" at bounding box center [509, 300] width 438 height 25
click at [724, 366] on button "Next" at bounding box center [715, 366] width 26 height 17
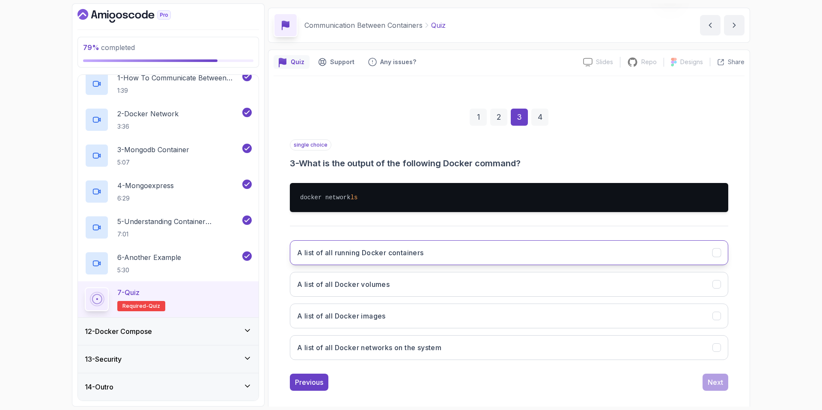
scroll to position [35, 0]
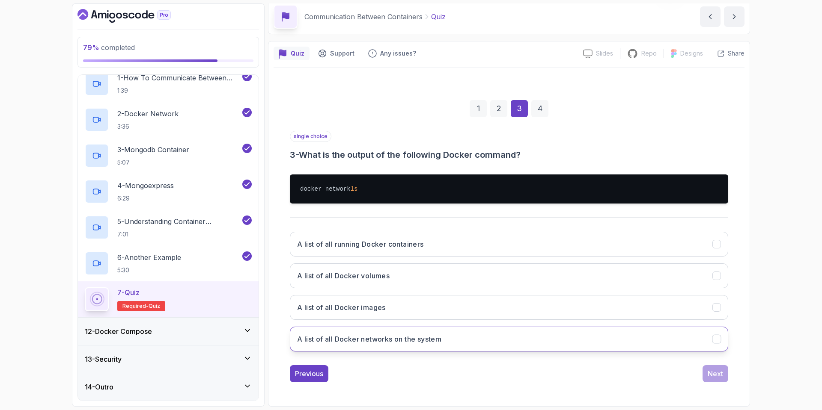
click at [411, 342] on h3 "A list of all Docker networks on the system" at bounding box center [369, 339] width 144 height 10
click at [715, 377] on div "Next" at bounding box center [715, 374] width 15 height 10
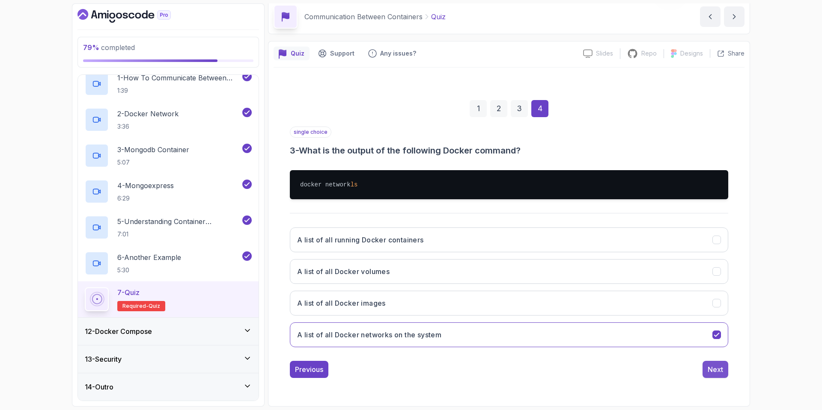
scroll to position [0, 0]
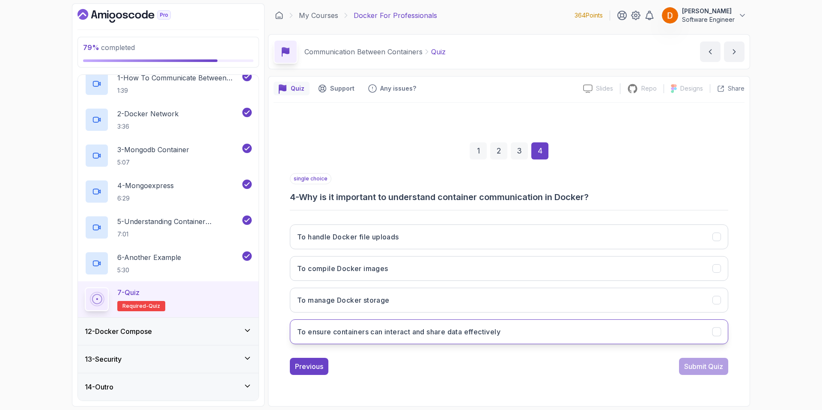
click at [469, 328] on h3 "To ensure containers can interact and share data effectively" at bounding box center [398, 332] width 203 height 10
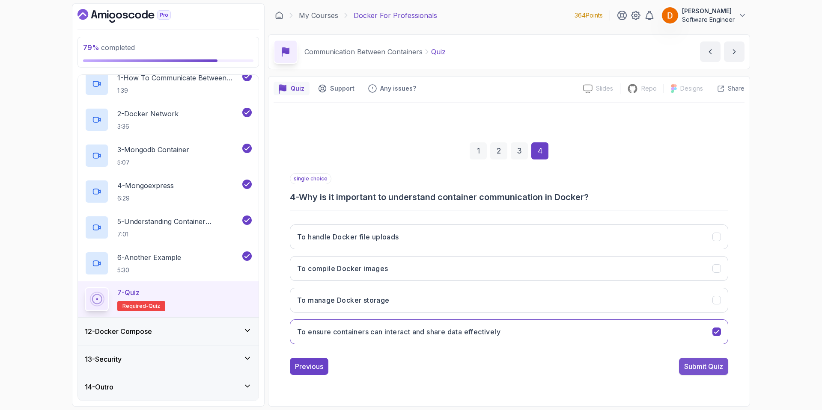
click at [698, 372] on button "Submit Quiz" at bounding box center [703, 366] width 49 height 17
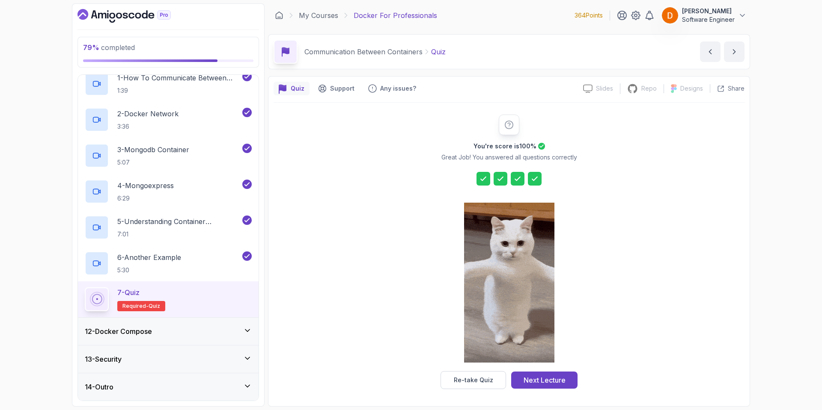
click at [524, 380] on div "Next Lecture" at bounding box center [544, 380] width 42 height 10
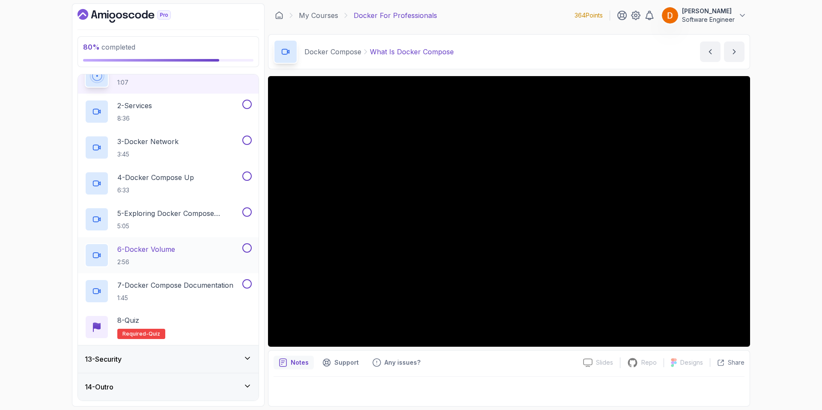
scroll to position [307, 0]
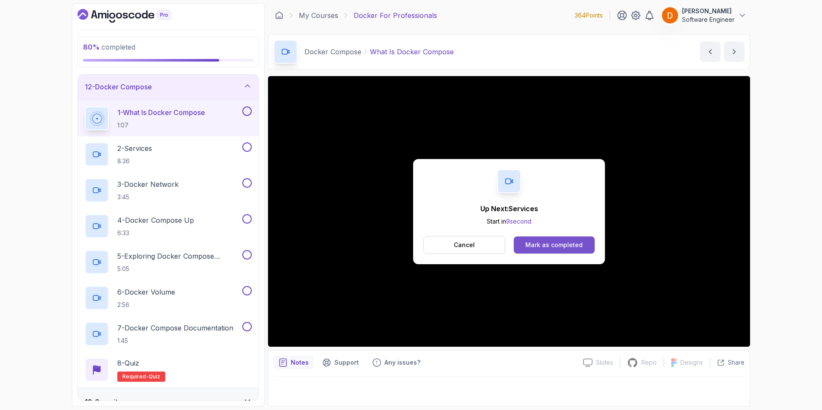
click at [547, 239] on button "Mark as completed" at bounding box center [554, 245] width 81 height 17
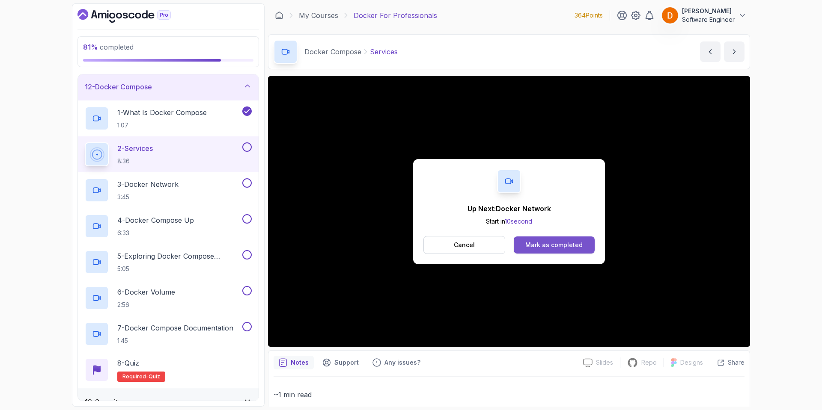
click at [538, 241] on div "Mark as completed" at bounding box center [553, 245] width 57 height 9
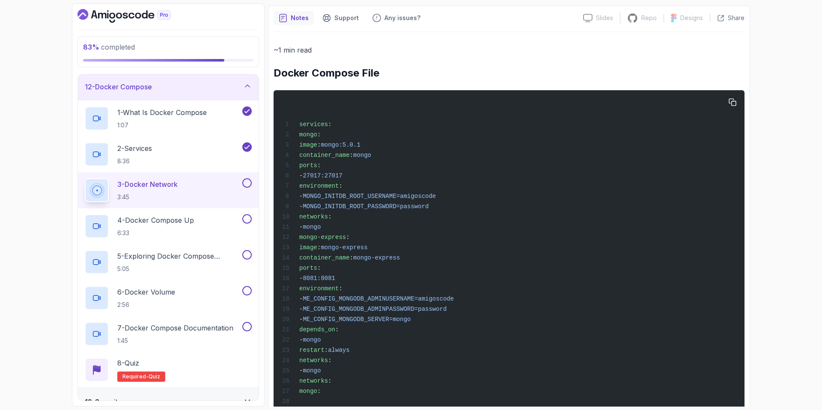
scroll to position [381, 0]
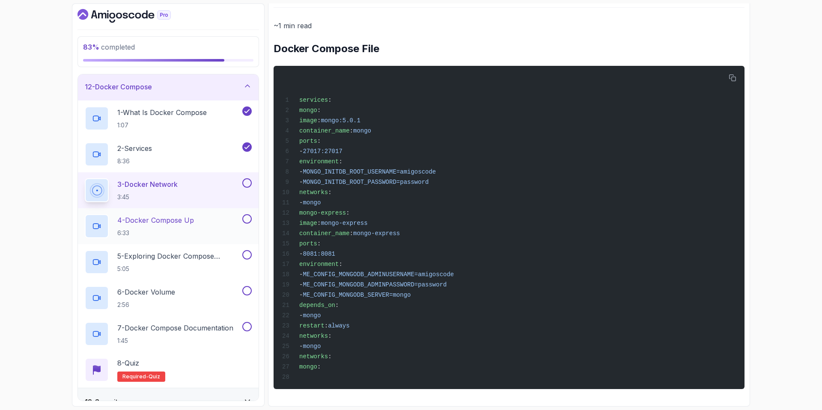
click at [150, 226] on p "4 - Docker Compose Up" at bounding box center [155, 220] width 77 height 10
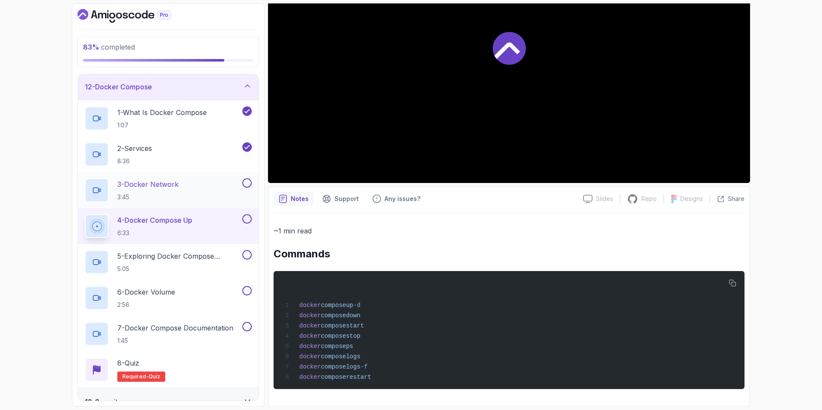
click at [246, 180] on button at bounding box center [246, 182] width 9 height 9
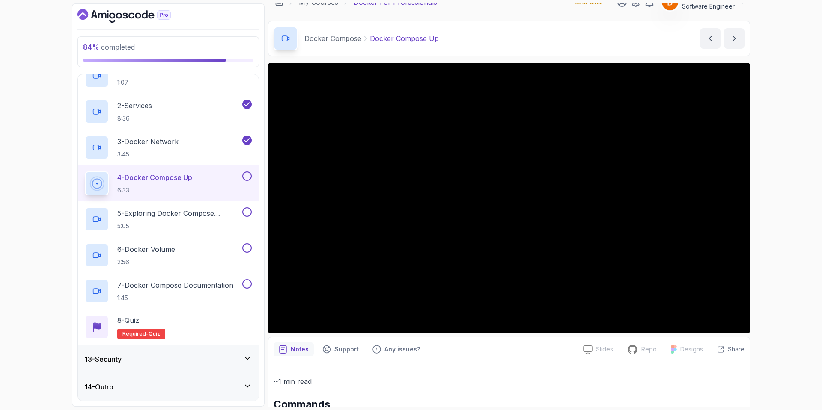
scroll to position [0, 0]
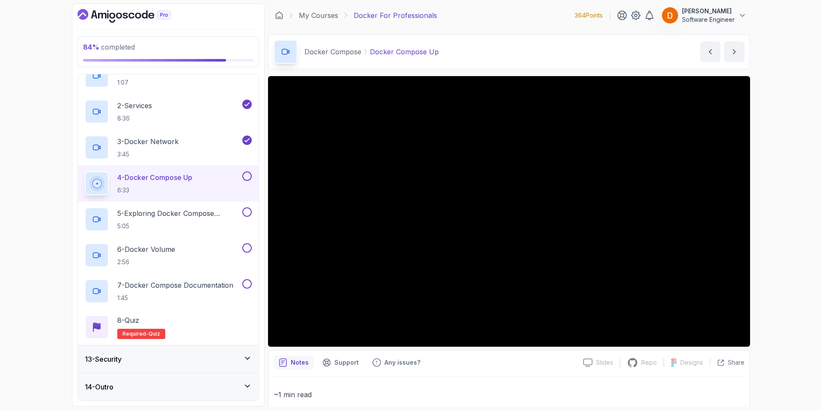
click at [816, 286] on div "84 % completed 1 - Intro 2 - Getting Started 3 - Containers 4 - Images 5 - Dock…" at bounding box center [411, 205] width 822 height 410
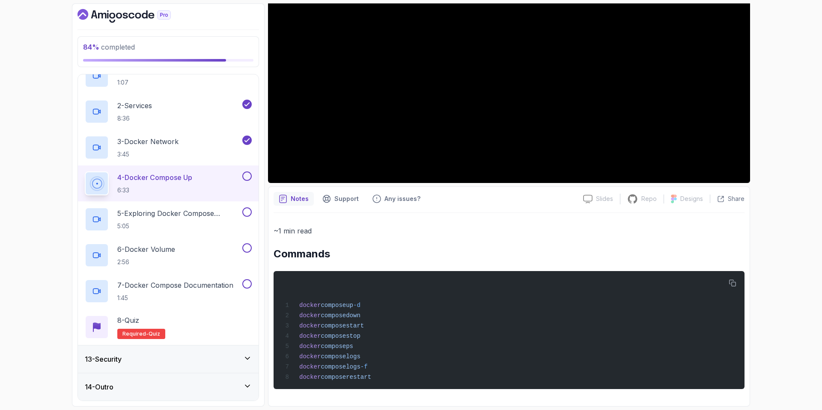
scroll to position [167, 0]
click at [155, 148] on h2 "3 - Docker Network 3:45" at bounding box center [147, 148] width 61 height 22
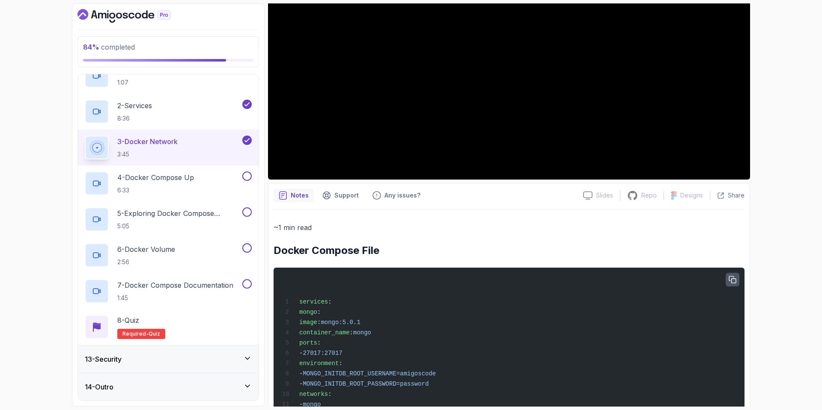
click at [731, 274] on button "button" at bounding box center [732, 280] width 14 height 14
click at [174, 184] on h2 "4 - Docker Compose Up 6:33" at bounding box center [155, 183] width 77 height 22
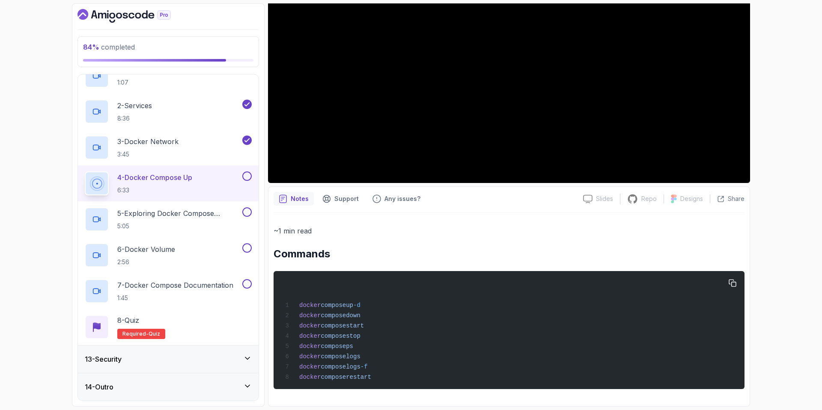
scroll to position [167, 0]
click at [144, 137] on p "3 - Docker Network" at bounding box center [147, 142] width 61 height 10
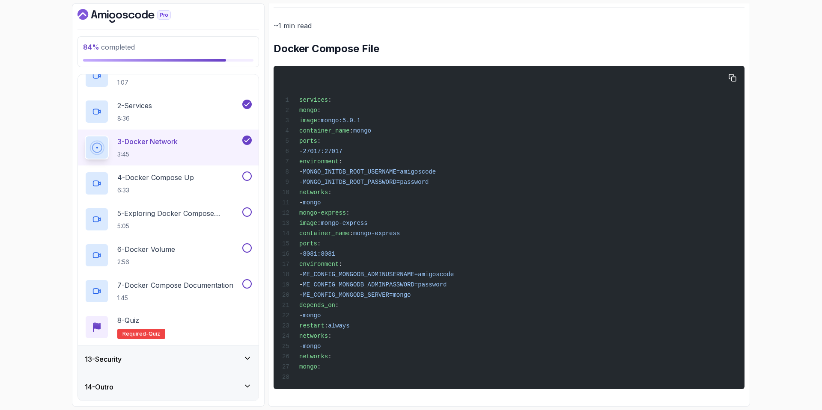
scroll to position [381, 0]
click at [732, 74] on icon "button" at bounding box center [732, 78] width 8 height 8
click at [383, 158] on div "services : mongo : image : mongo:5.0.1 container_name : mongo ports : - 27017:2…" at bounding box center [508, 227] width 457 height 313
drag, startPoint x: 384, startPoint y: 156, endPoint x: 387, endPoint y: 161, distance: 5.2
click at [384, 156] on div "services : mongo : image : mongo:5.0.1 container_name : mongo ports : - 27017:2…" at bounding box center [508, 227] width 457 height 313
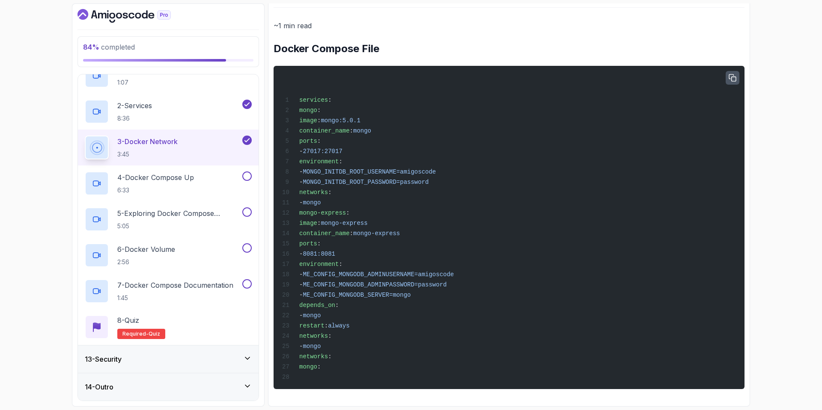
click at [386, 169] on span "MONGO_INITDB_ROOT_USERNAME=amigoscode" at bounding box center [369, 172] width 133 height 7
click at [370, 169] on div "services : mongo : image : mongo:5.0.1 container_name : mongo ports : - 27017:2…" at bounding box center [508, 227] width 457 height 313
click at [350, 169] on span "MONGO_INITDB_ROOT_USERNAME=amigoscode" at bounding box center [369, 172] width 133 height 7
click at [348, 169] on span "MONGO_INITDB_ROOT_USERNAME=amigoscode" at bounding box center [369, 172] width 133 height 7
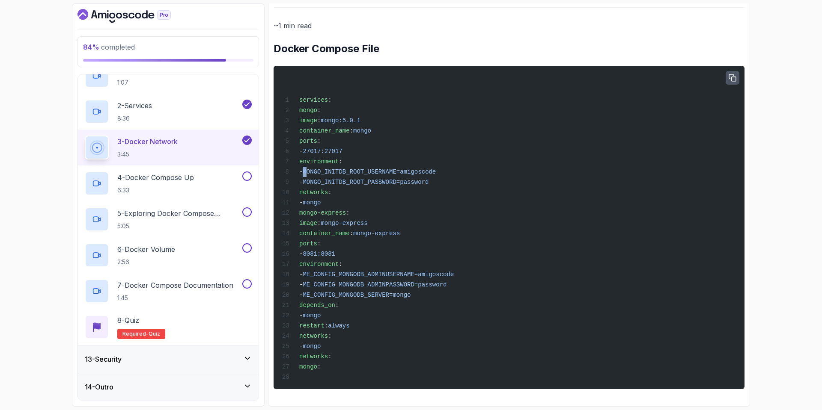
click at [346, 169] on span "MONGO_INITDB_ROOT_USERNAME=amigoscode" at bounding box center [369, 172] width 133 height 7
drag, startPoint x: 347, startPoint y: 162, endPoint x: 431, endPoint y: 163, distance: 83.9
click at [431, 169] on span "MONGO_INITDB_ROOT_USERNAME=amigoscode" at bounding box center [369, 172] width 133 height 7
copy span "MONGO_INITDB_ROOT_USERNAME"
drag, startPoint x: 346, startPoint y: 172, endPoint x: 425, endPoint y: 173, distance: 79.2
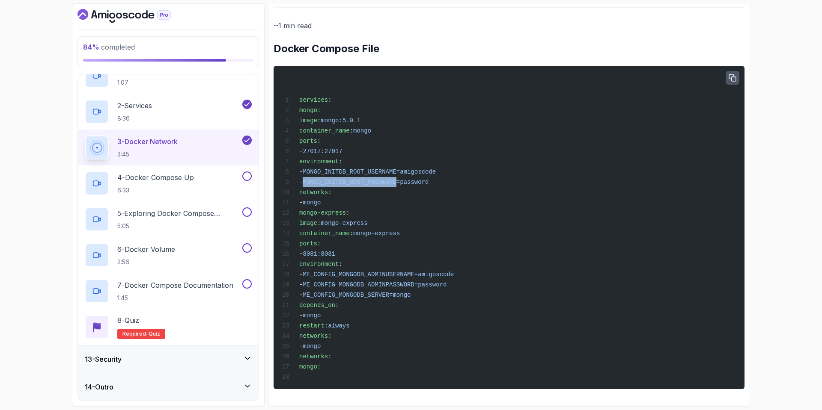
click at [428, 179] on span "MONGO_INITDB_ROOT_PASSWORD=password" at bounding box center [366, 182] width 126 height 7
drag, startPoint x: 425, startPoint y: 173, endPoint x: 360, endPoint y: 166, distance: 64.6
click at [365, 169] on span "MONGO_INITDB_ROOT_USERNAME=amigoscode" at bounding box center [369, 172] width 133 height 7
drag, startPoint x: 345, startPoint y: 172, endPoint x: 429, endPoint y: 175, distance: 84.8
click at [428, 179] on span "- MONGO_INITDB_ROOT_PASSWORD=password" at bounding box center [355, 182] width 146 height 7
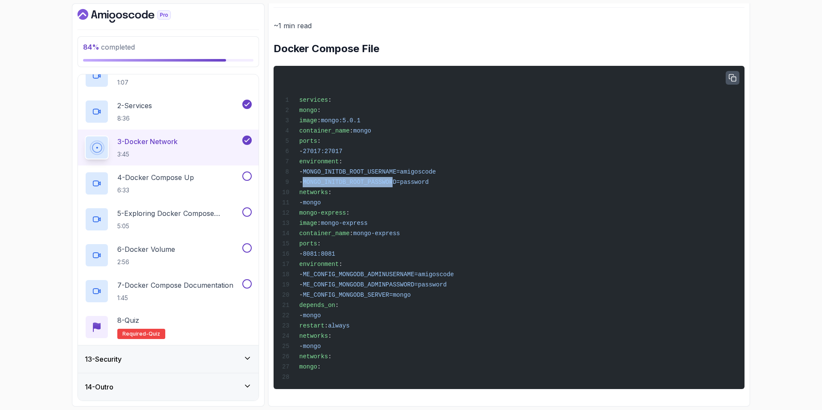
drag, startPoint x: 426, startPoint y: 174, endPoint x: 393, endPoint y: 172, distance: 33.0
click at [393, 179] on span "MONGO_INITDB_ROOT_PASSWORD=password" at bounding box center [366, 182] width 126 height 7
drag, startPoint x: 347, startPoint y: 175, endPoint x: 430, endPoint y: 174, distance: 83.5
click at [428, 179] on span "MONGO_INITDB_ROOT_PASSWORD=password" at bounding box center [366, 182] width 126 height 7
copy span "MONGO_INITDB_ROOT_PASSWORD"
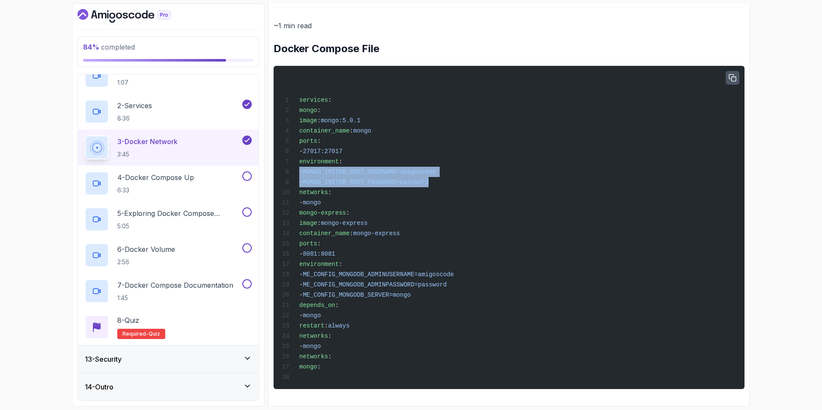
drag, startPoint x: 470, startPoint y: 174, endPoint x: 282, endPoint y: 164, distance: 189.0
click at [280, 164] on div "services : mongo : image : mongo:5.0.1 container_name : mongo ports : - 27017:2…" at bounding box center [508, 227] width 457 height 313
copy code "- MONGO_INITDB_ROOT_USERNAME=amigoscode - MONGO_INITDB_ROOT_PASSWORD=password"
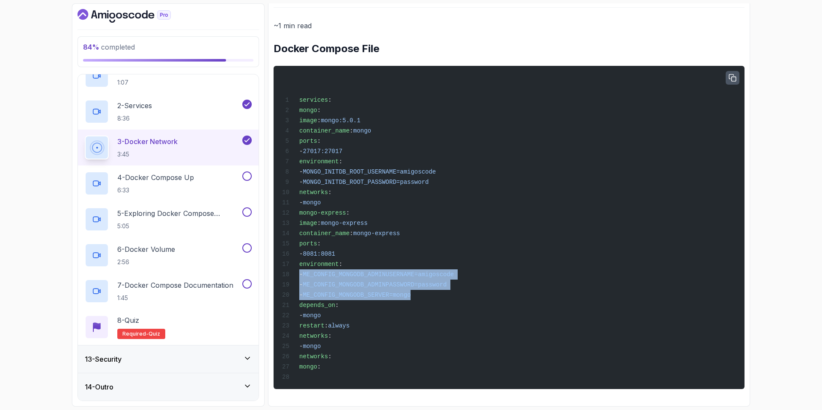
drag, startPoint x: 458, startPoint y: 292, endPoint x: 284, endPoint y: 275, distance: 175.1
click at [276, 272] on pre "services : mongo : image : mongo:5.0.1 container_name : mongo ports : - 27017:2…" at bounding box center [509, 228] width 471 height 324
copy code "- ME_CONFIG_MONGODB_ADMINUSERNAME=amigoscode - ME_CONFIG_MONGODB_ADMINPASSWORD=…"
click at [339, 261] on span "environment" at bounding box center [318, 264] width 39 height 7
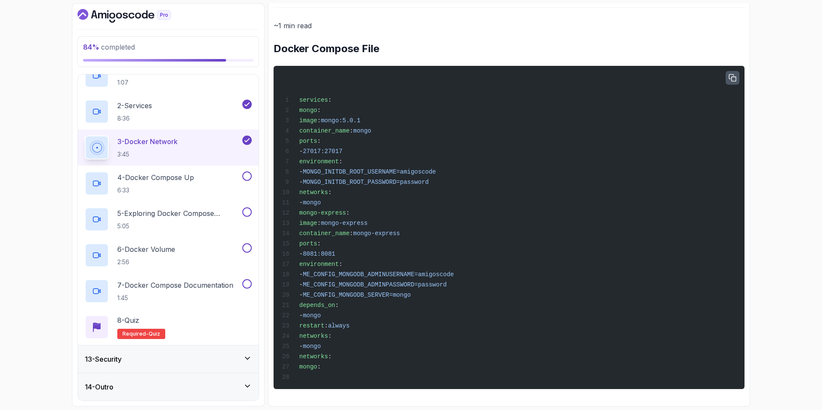
click at [339, 261] on span "environment" at bounding box center [318, 264] width 39 height 7
copy span "environment"
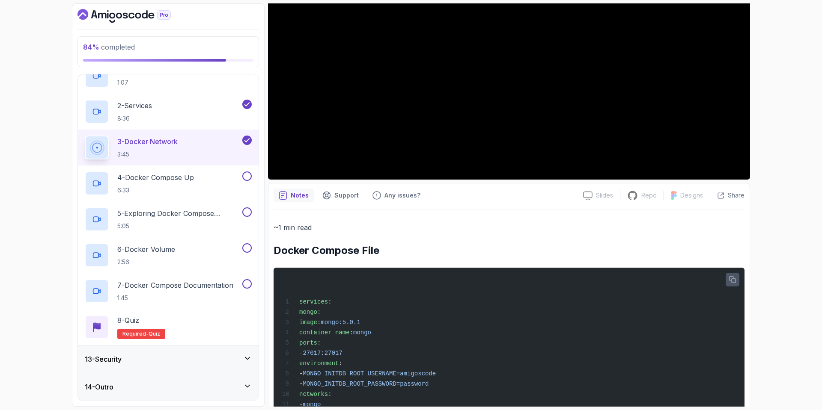
scroll to position [0, 0]
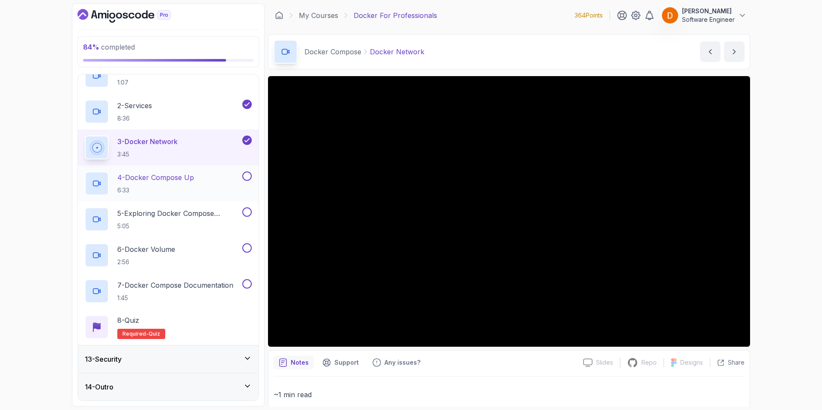
click at [204, 180] on div "4 - Docker Compose Up 6:33" at bounding box center [163, 184] width 156 height 24
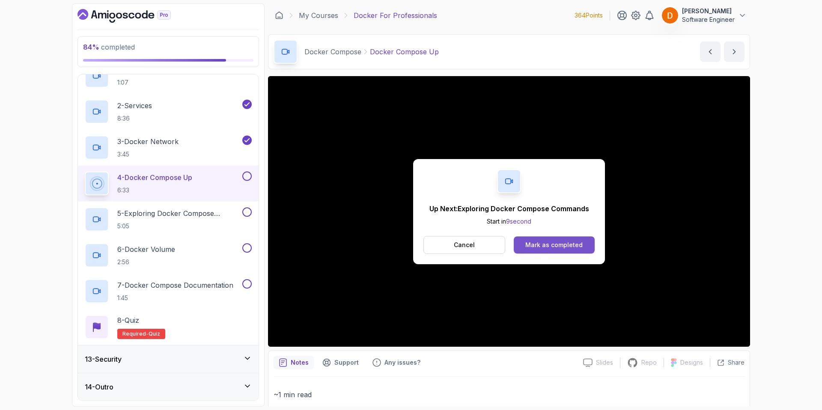
click at [563, 243] on div "Mark as completed" at bounding box center [553, 245] width 57 height 9
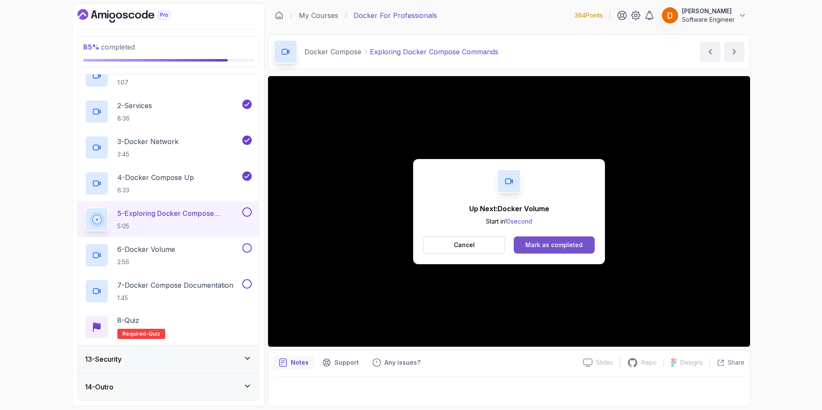
click at [548, 239] on button "Mark as completed" at bounding box center [554, 245] width 81 height 17
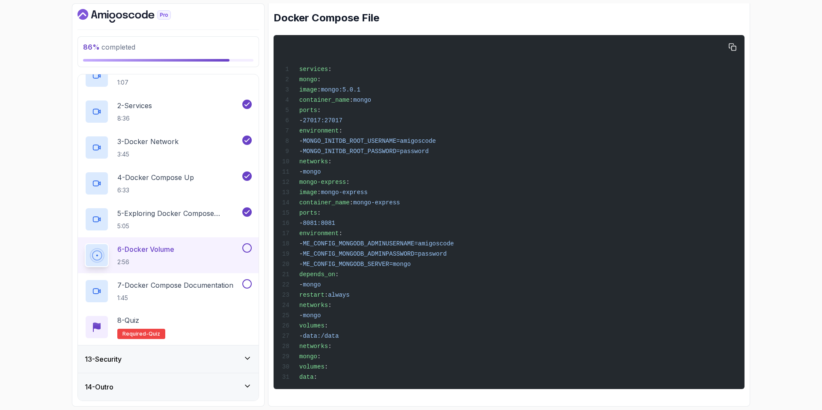
scroll to position [413, 0]
drag, startPoint x: 328, startPoint y: 378, endPoint x: 296, endPoint y: 363, distance: 35.8
click at [296, 363] on div "services : mongo : image : mongo:5.0.1 container_name : mongo ports : - 27017:2…" at bounding box center [508, 212] width 457 height 344
copy code "volumes : data :"
click at [443, 268] on div "services : mongo : image : mongo:5.0.1 container_name : mongo ports : - 27017:2…" at bounding box center [508, 212] width 457 height 344
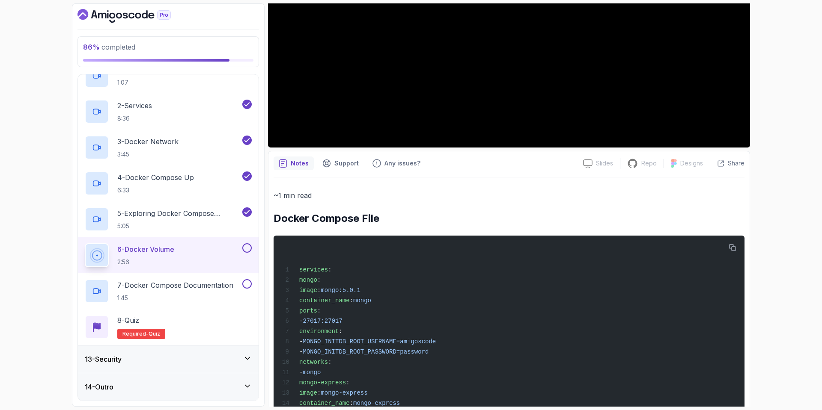
scroll to position [0, 0]
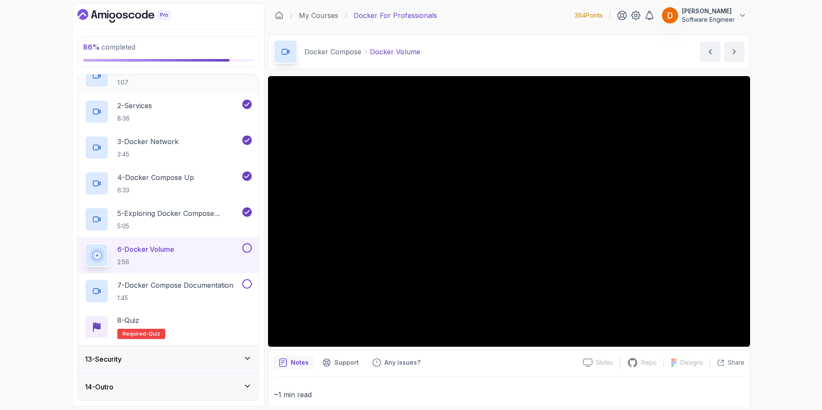
drag, startPoint x: 120, startPoint y: 356, endPoint x: 129, endPoint y: 351, distance: 10.9
click at [119, 356] on h3 "13 - Security" at bounding box center [103, 359] width 37 height 10
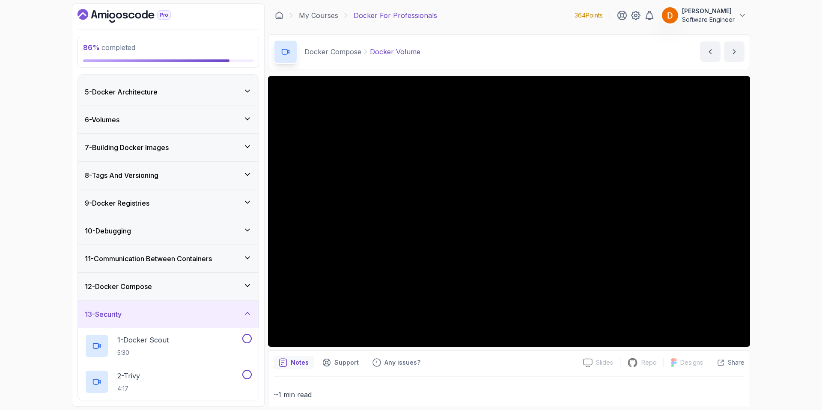
scroll to position [107, 0]
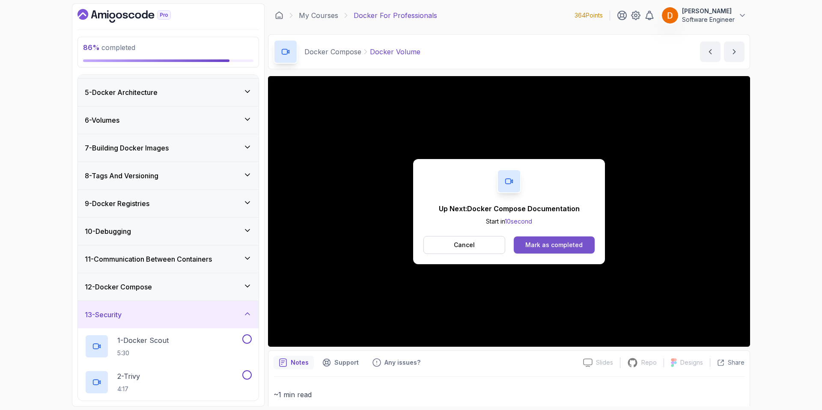
click at [570, 242] on div "Mark as completed" at bounding box center [553, 245] width 57 height 9
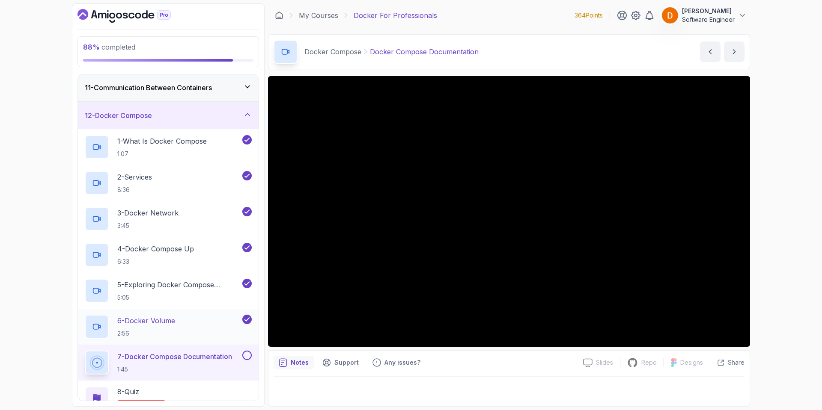
scroll to position [350, 0]
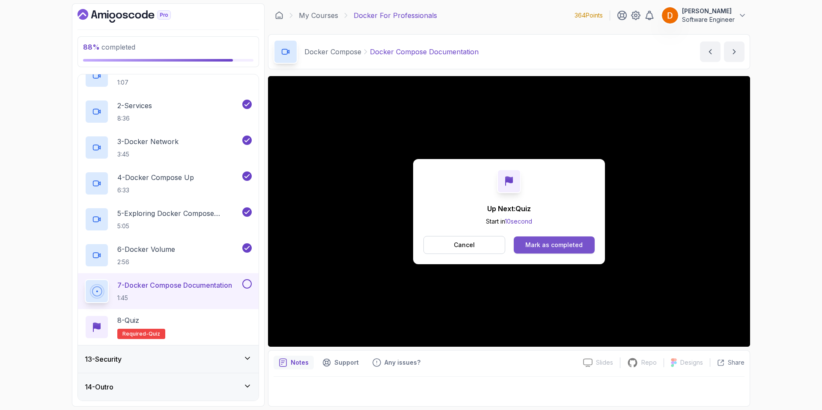
click at [553, 247] on div "Mark as completed" at bounding box center [553, 245] width 57 height 9
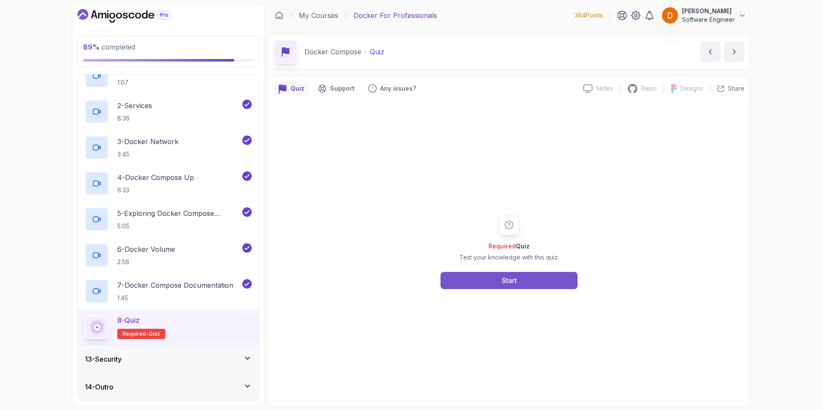
click at [499, 284] on button "Start" at bounding box center [508, 280] width 137 height 17
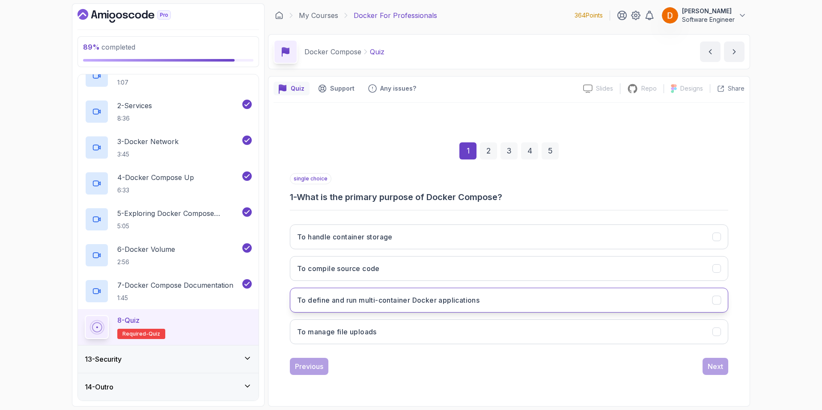
click at [413, 306] on button "To define and run multi-container Docker applications" at bounding box center [509, 300] width 438 height 25
click at [720, 362] on div "Next" at bounding box center [715, 367] width 15 height 10
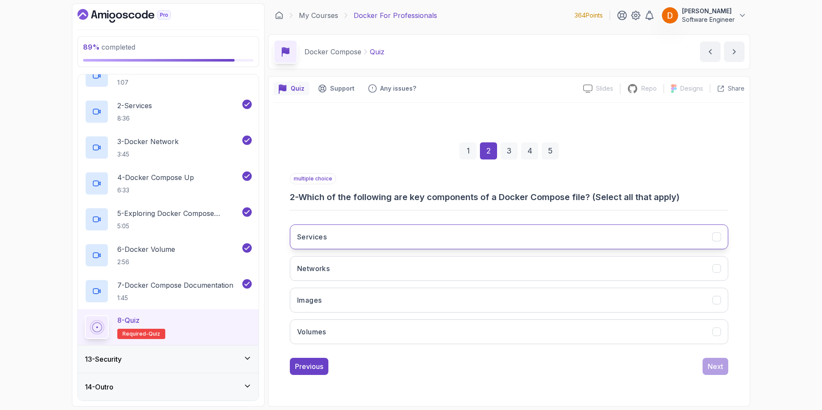
click at [355, 234] on button "Services" at bounding box center [509, 237] width 438 height 25
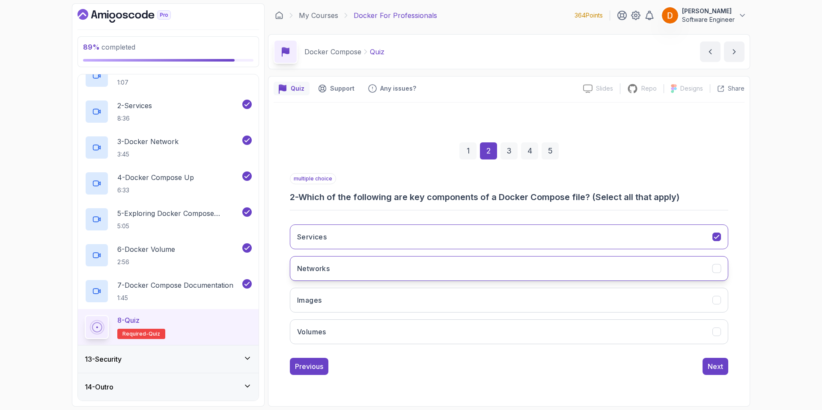
click at [350, 271] on button "Networks" at bounding box center [509, 268] width 438 height 25
click at [371, 301] on button "Images" at bounding box center [509, 300] width 438 height 25
click at [370, 333] on button "Volumes" at bounding box center [509, 332] width 438 height 25
click at [721, 364] on div "Next" at bounding box center [715, 367] width 15 height 10
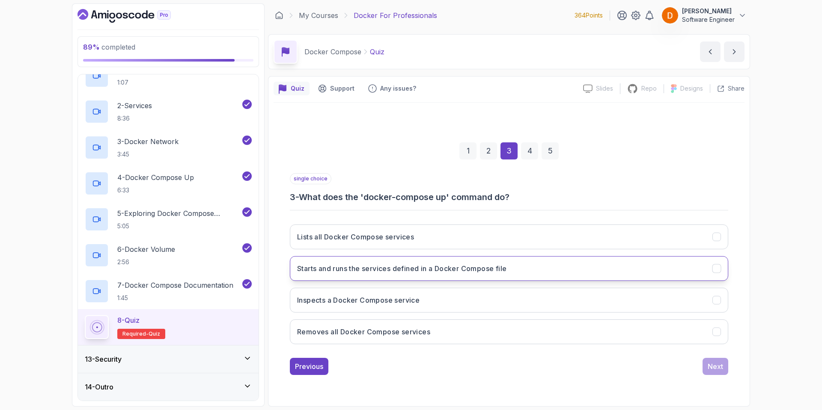
click at [370, 267] on h3 "Starts and runs the services defined in a Docker Compose file" at bounding box center [401, 269] width 209 height 10
click at [708, 367] on button "Next" at bounding box center [715, 366] width 26 height 17
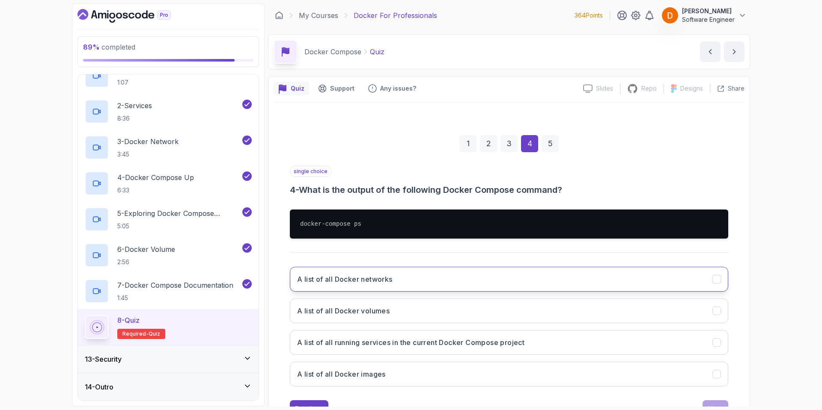
scroll to position [35, 0]
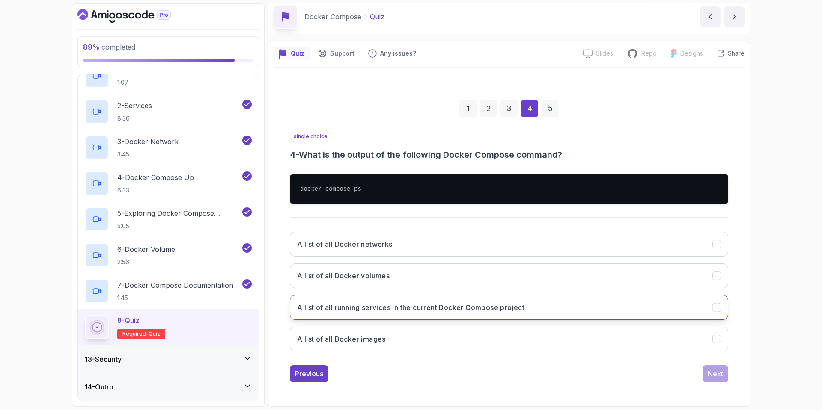
click at [361, 315] on button "A list of all running services in the current Docker Compose project" at bounding box center [509, 307] width 438 height 25
click at [711, 380] on button "Next" at bounding box center [715, 374] width 26 height 17
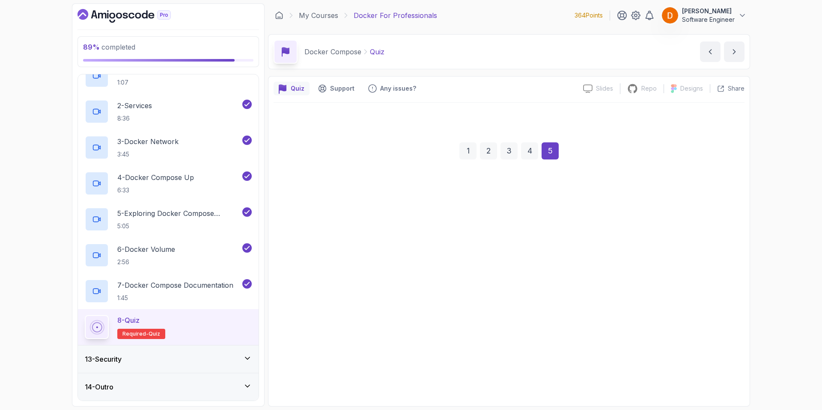
scroll to position [0, 0]
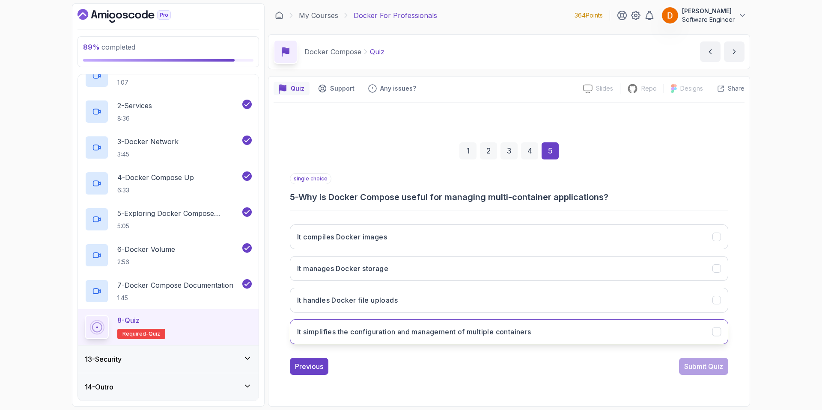
click at [393, 335] on h3 "It simplifies the configuration and management of multiple containers" at bounding box center [414, 332] width 234 height 10
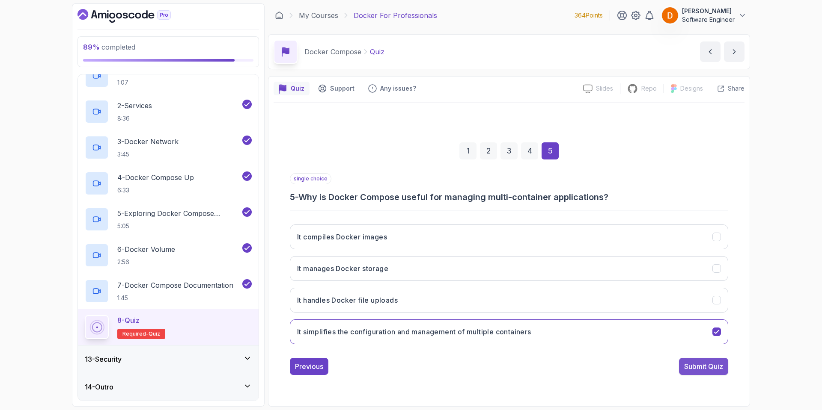
click at [704, 369] on div "Submit Quiz" at bounding box center [703, 367] width 39 height 10
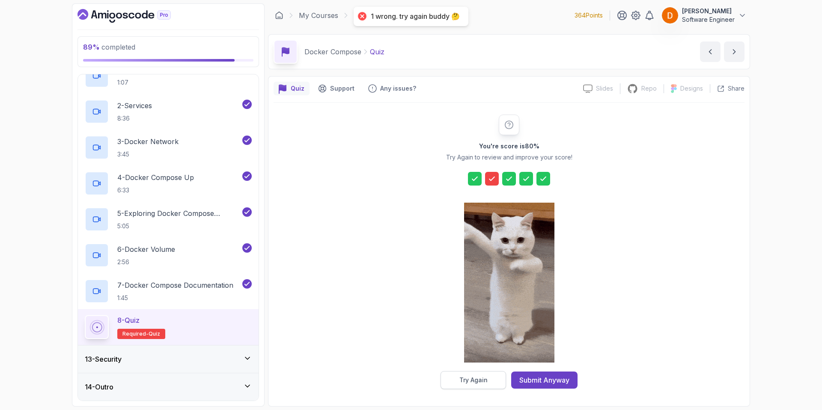
click at [481, 380] on div "Try Again" at bounding box center [473, 380] width 28 height 9
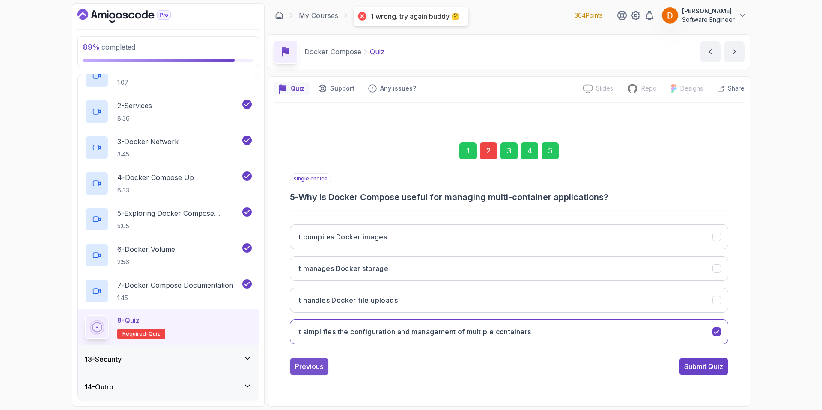
click at [308, 370] on div "Previous" at bounding box center [309, 367] width 28 height 10
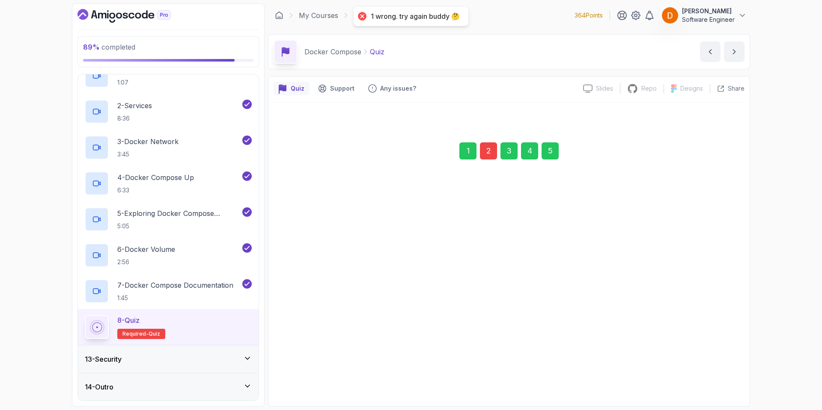
click at [308, 370] on button "Previous" at bounding box center [309, 366] width 39 height 17
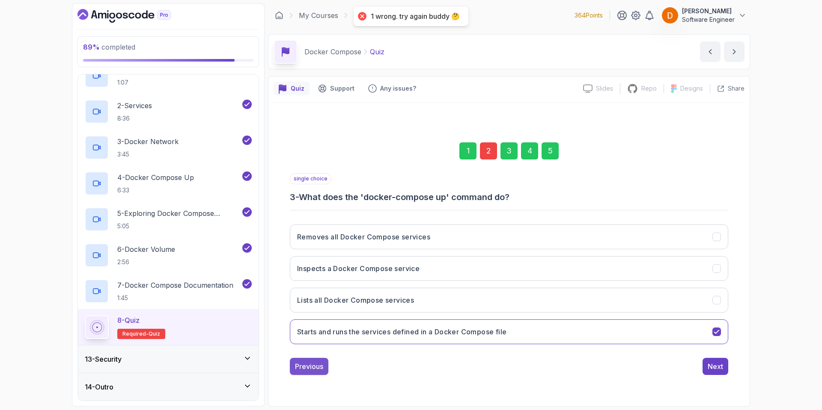
click at [309, 369] on div "Previous" at bounding box center [309, 367] width 28 height 10
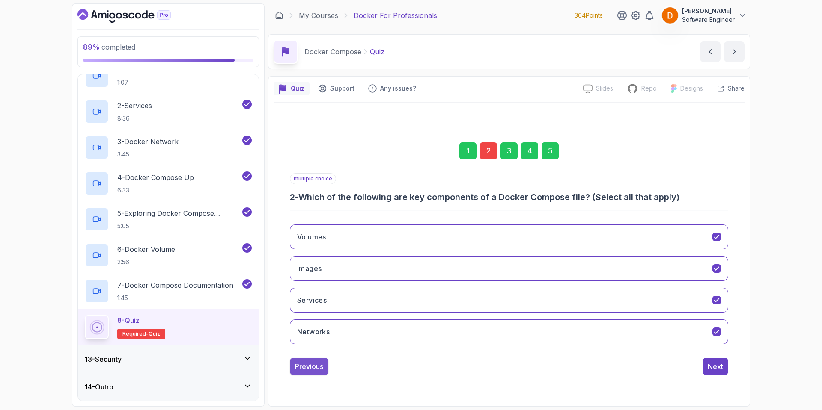
click at [314, 370] on div "Previous" at bounding box center [309, 367] width 28 height 10
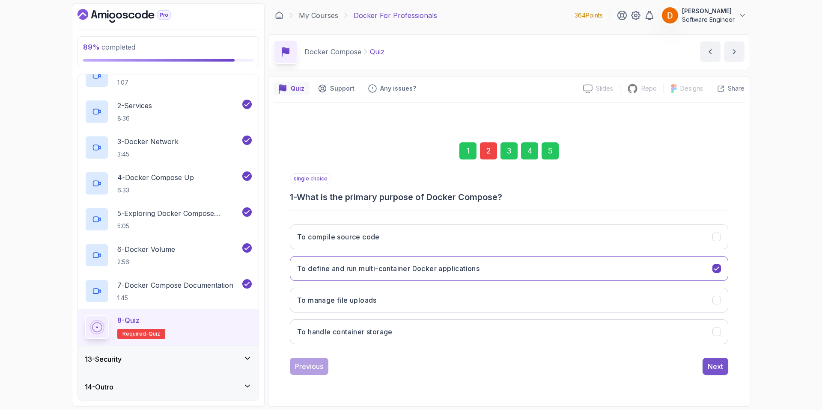
click at [706, 365] on button "Next" at bounding box center [715, 366] width 26 height 17
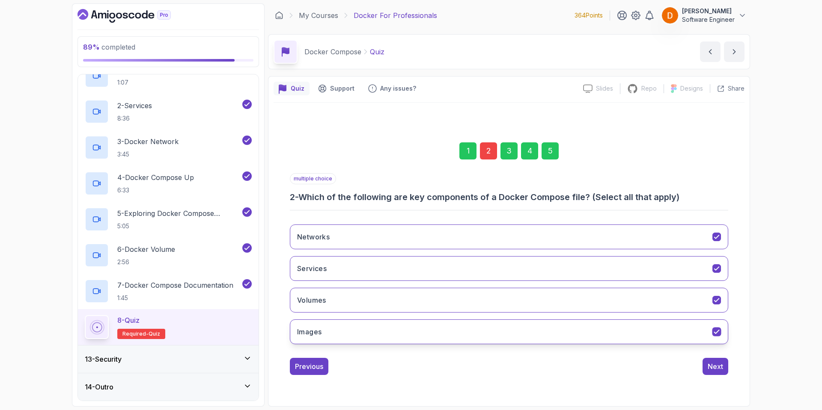
drag, startPoint x: 378, startPoint y: 325, endPoint x: 377, endPoint y: 330, distance: 5.6
click at [378, 327] on button "Images" at bounding box center [509, 332] width 438 height 25
click at [726, 368] on button "Next" at bounding box center [715, 366] width 26 height 17
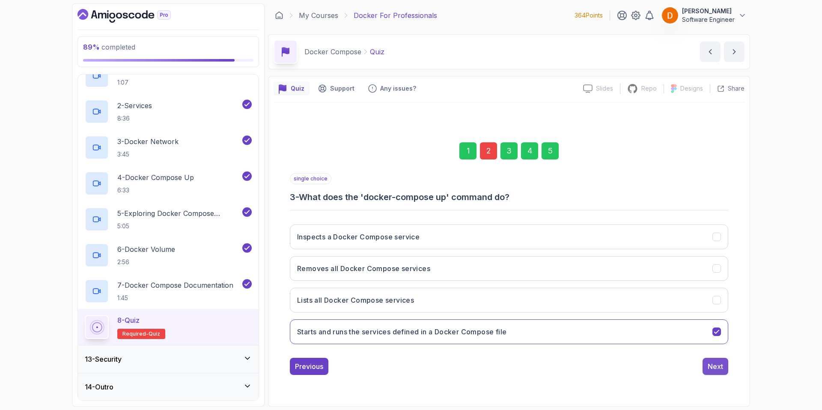
click at [711, 369] on div "Next" at bounding box center [715, 367] width 15 height 10
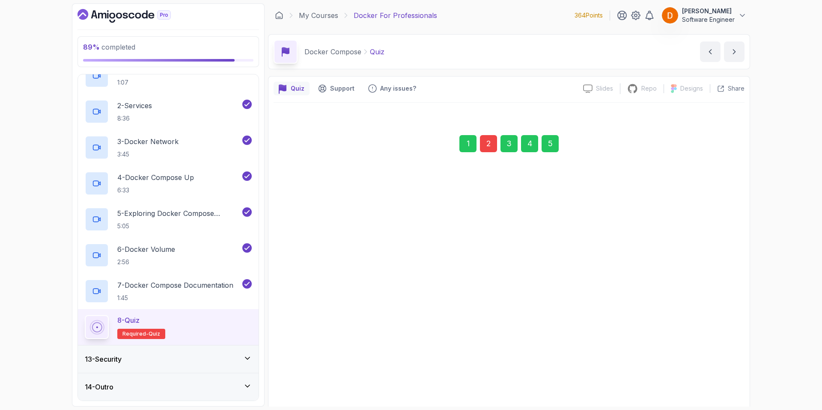
click at [712, 378] on button "A list of all running services in the current Docker Compose project" at bounding box center [509, 374] width 438 height 25
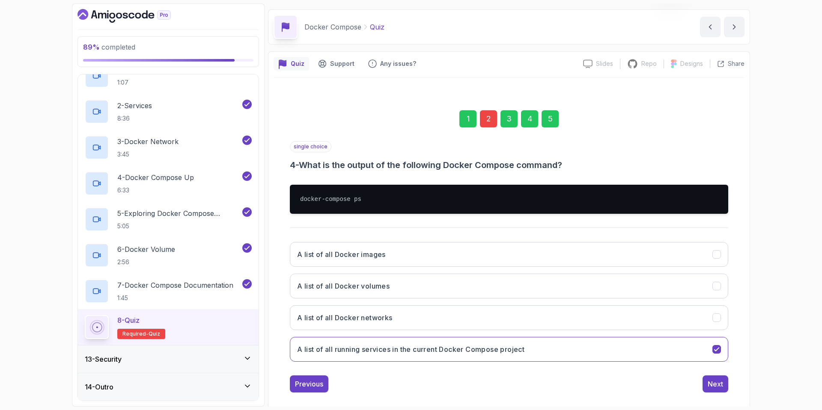
scroll to position [35, 0]
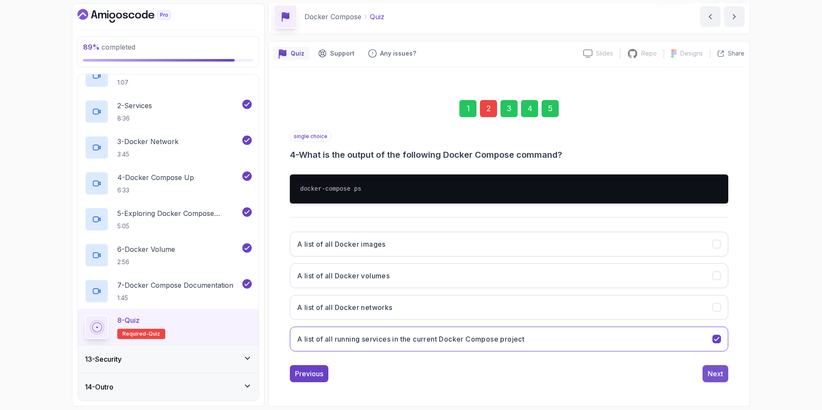
click at [707, 381] on button "Next" at bounding box center [715, 374] width 26 height 17
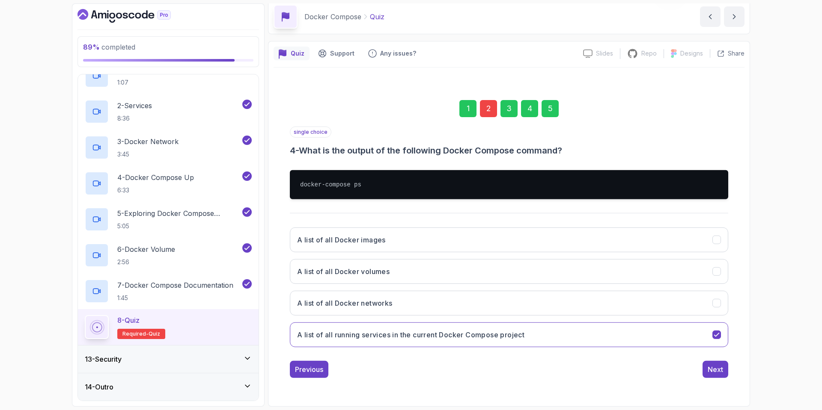
scroll to position [0, 0]
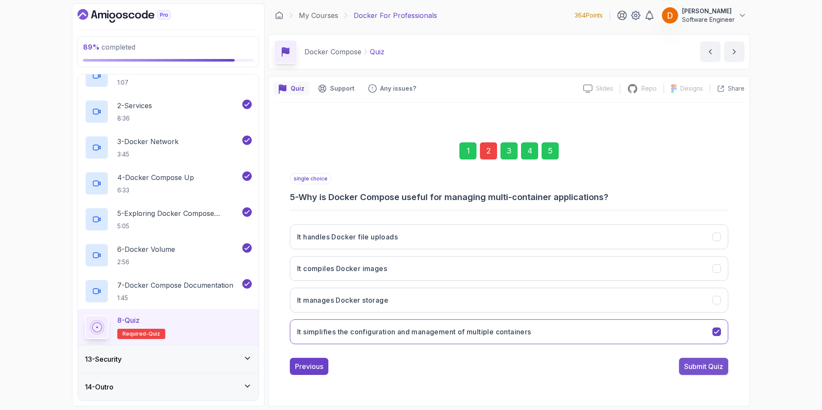
click at [705, 366] on div "Submit Quiz" at bounding box center [703, 367] width 39 height 10
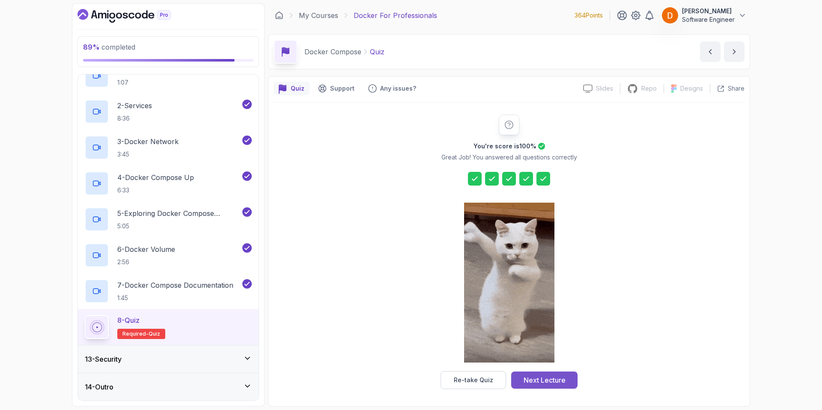
click at [547, 383] on div "Next Lecture" at bounding box center [544, 380] width 42 height 10
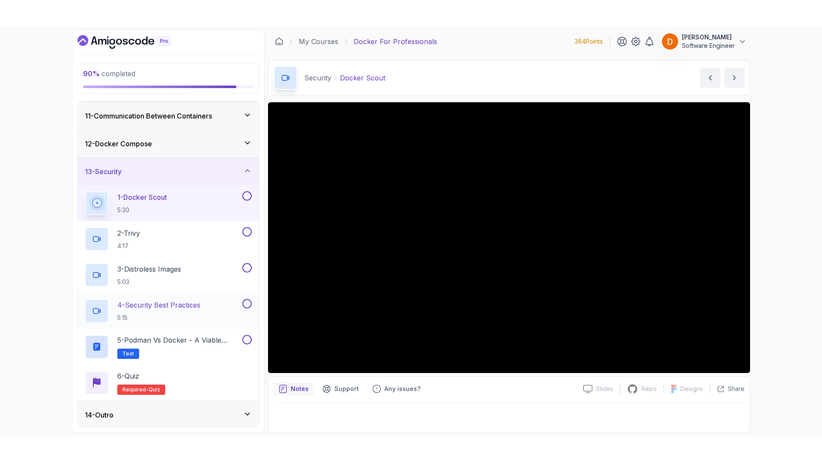
scroll to position [279, 0]
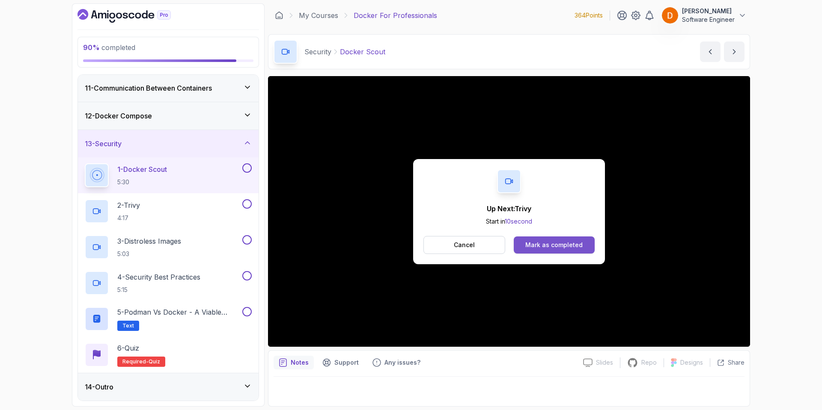
click at [538, 240] on button "Mark as completed" at bounding box center [554, 245] width 81 height 17
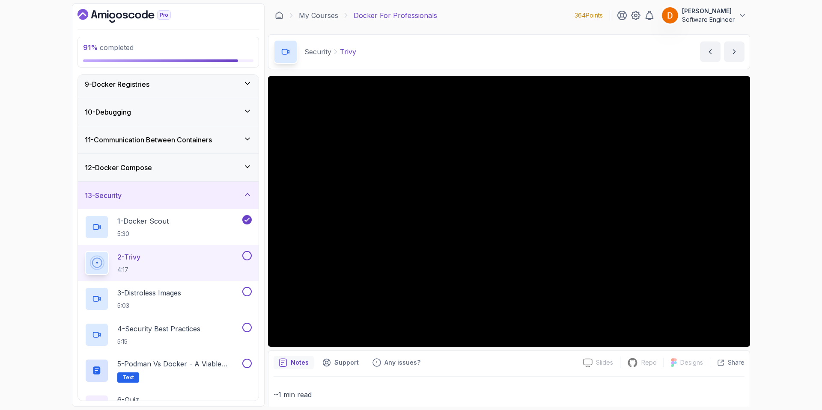
scroll to position [279, 0]
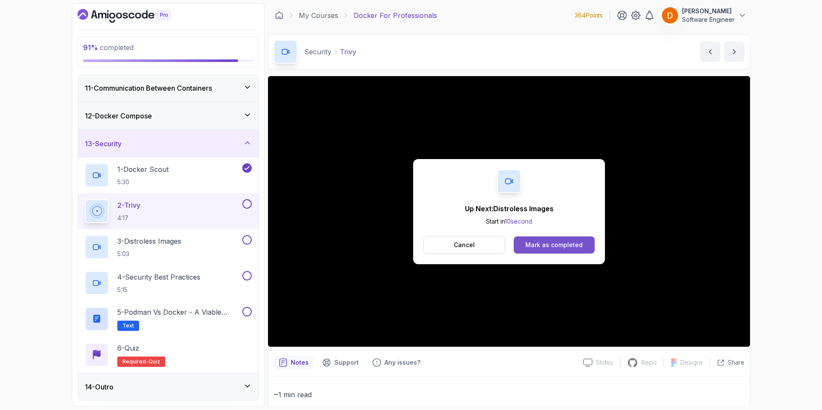
click at [557, 242] on div "Mark as completed" at bounding box center [553, 245] width 57 height 9
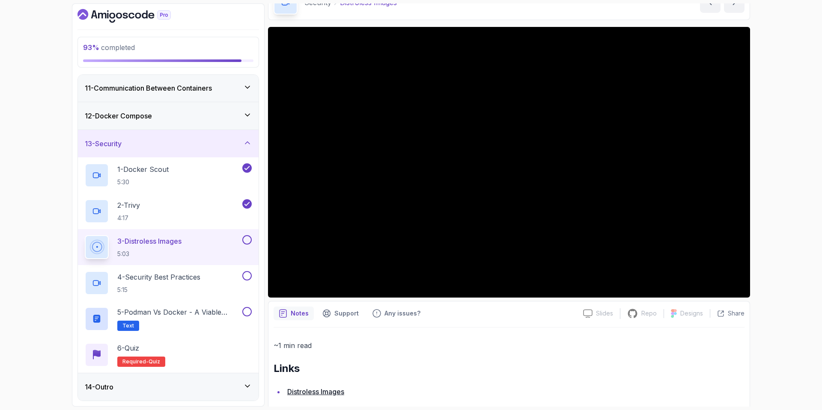
scroll to position [61, 0]
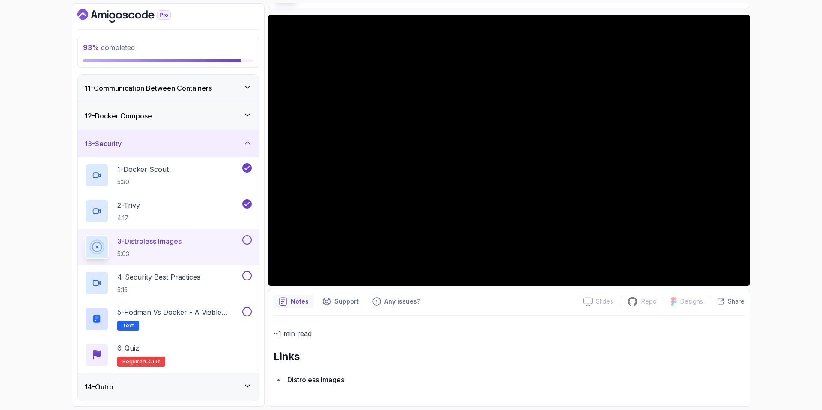
click at [321, 379] on link "Distroless Images" at bounding box center [315, 380] width 57 height 9
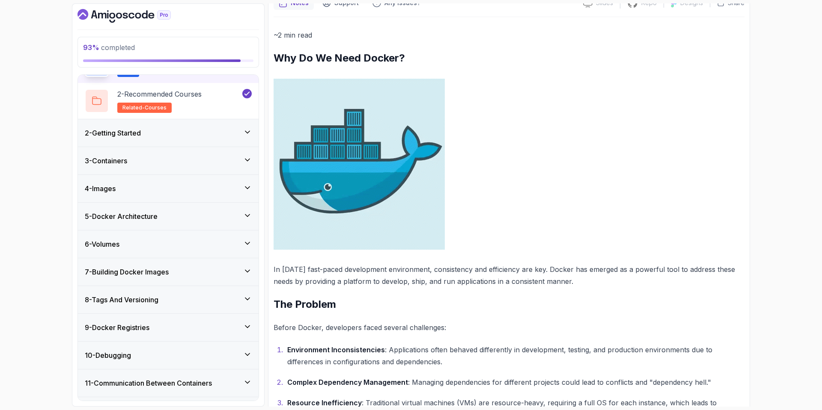
scroll to position [135, 0]
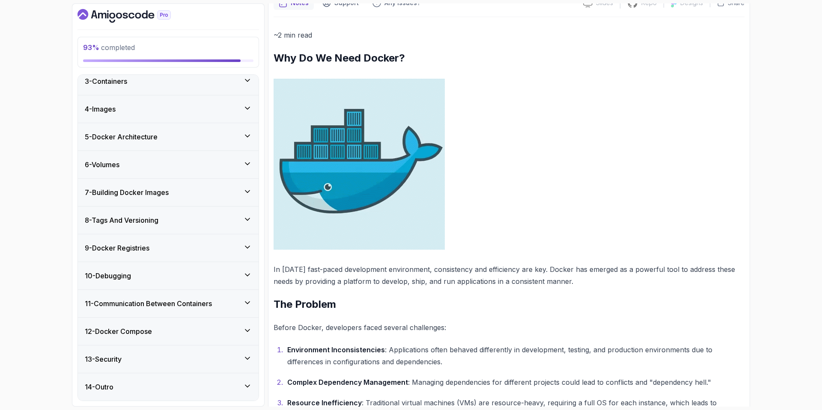
drag, startPoint x: 165, startPoint y: 351, endPoint x: 170, endPoint y: 351, distance: 4.8
click at [166, 353] on div "13 - Security" at bounding box center [168, 359] width 181 height 27
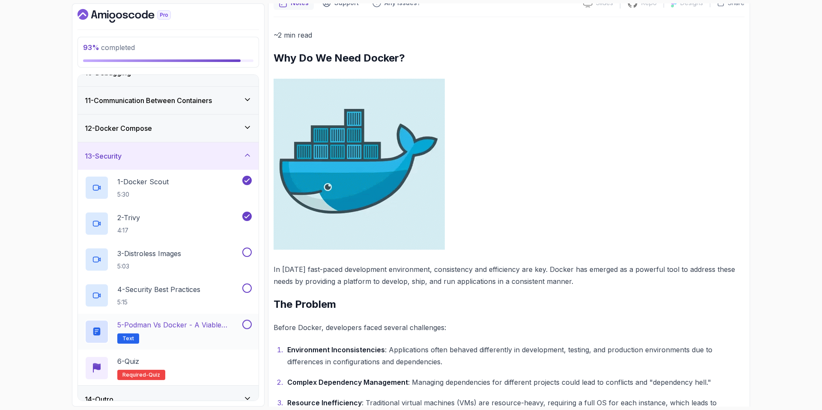
scroll to position [277, 0]
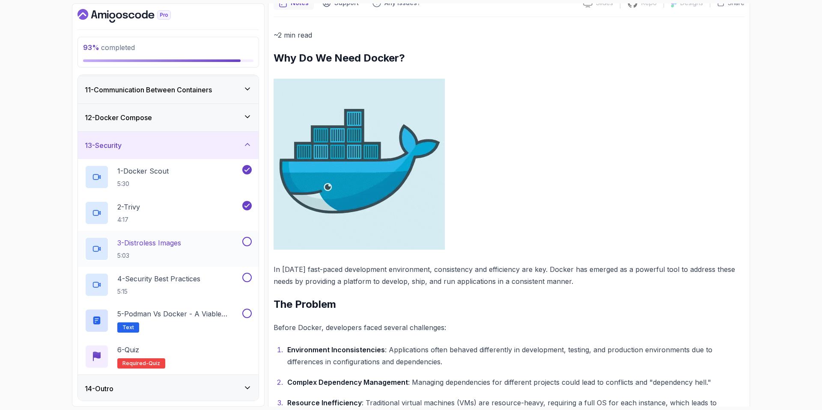
click at [199, 247] on div "3 - Distroless Images 5:03" at bounding box center [163, 249] width 156 height 24
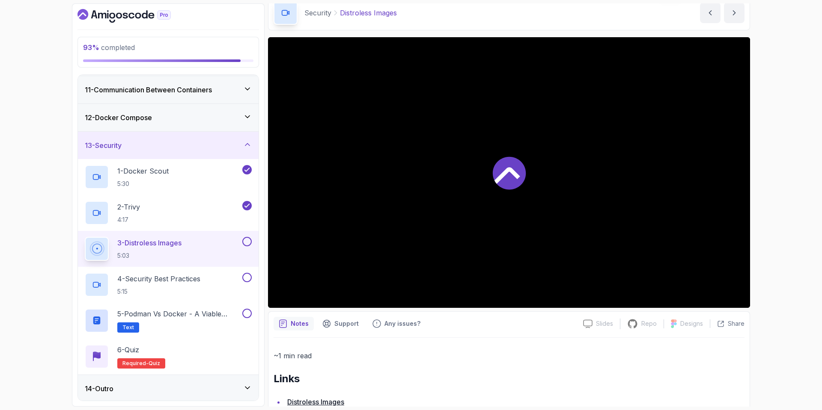
scroll to position [61, 0]
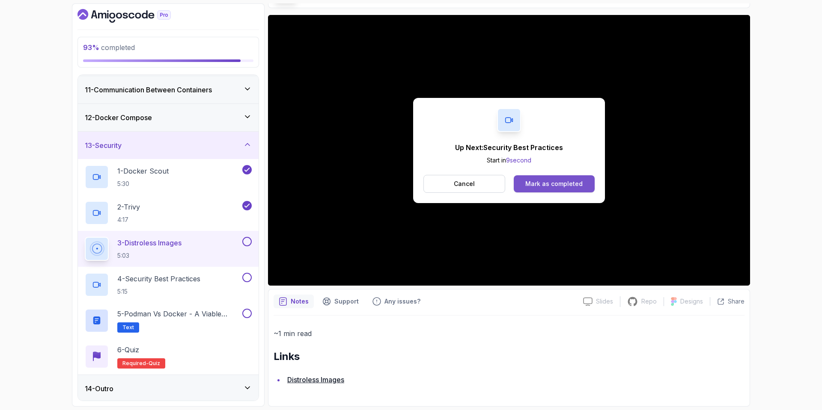
click at [558, 190] on button "Mark as completed" at bounding box center [554, 183] width 81 height 17
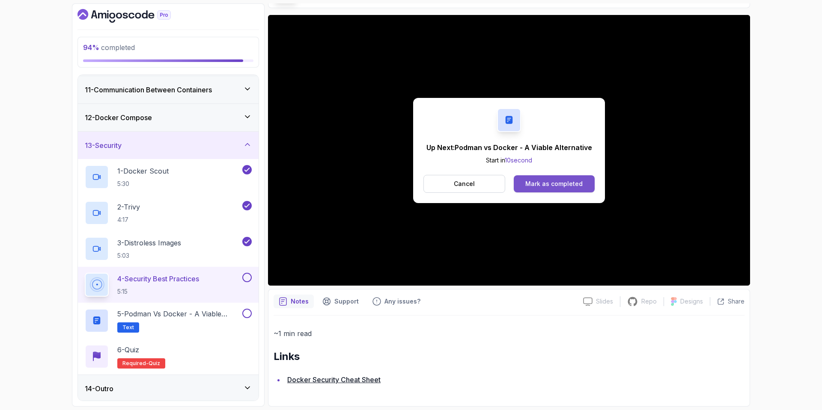
click at [559, 190] on button "Mark as completed" at bounding box center [554, 183] width 81 height 17
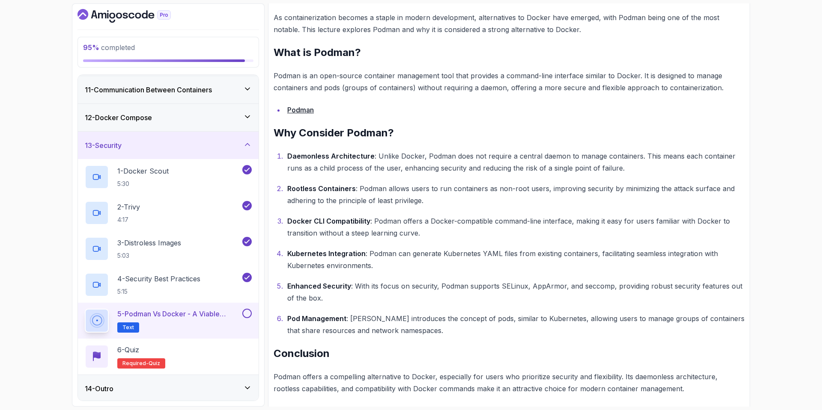
scroll to position [381, 0]
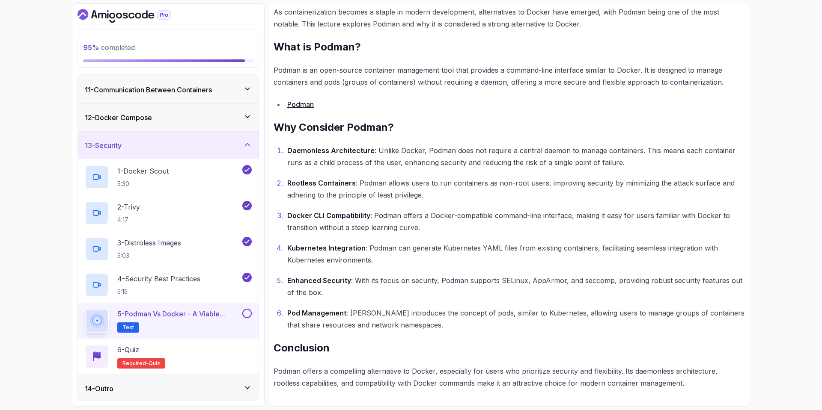
click at [248, 313] on button at bounding box center [246, 313] width 9 height 9
click at [202, 351] on div "6 - Quiz Required- quiz" at bounding box center [168, 357] width 167 height 24
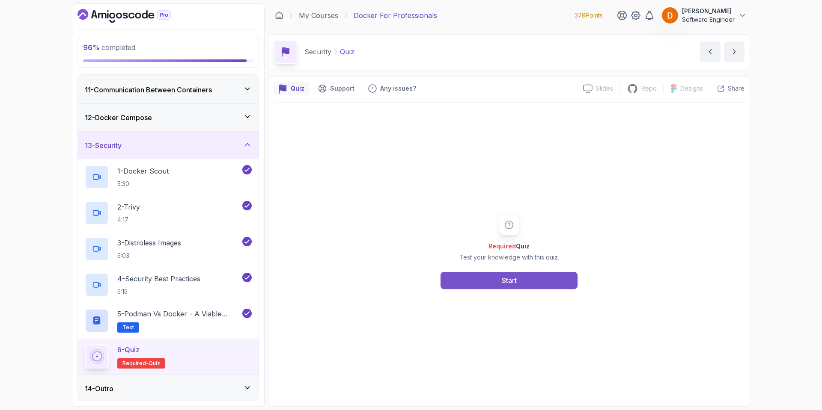
click at [479, 280] on button "Start" at bounding box center [508, 280] width 137 height 17
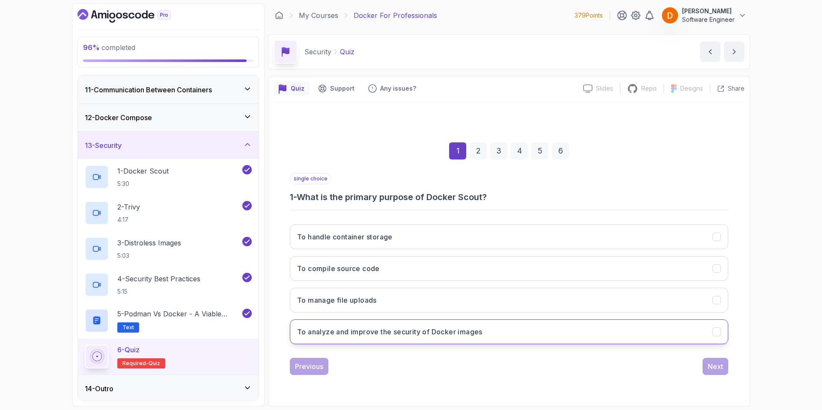
click at [382, 336] on h3 "To analyze and improve the security of Docker images" at bounding box center [389, 332] width 185 height 10
click at [706, 362] on button "Next" at bounding box center [715, 366] width 26 height 17
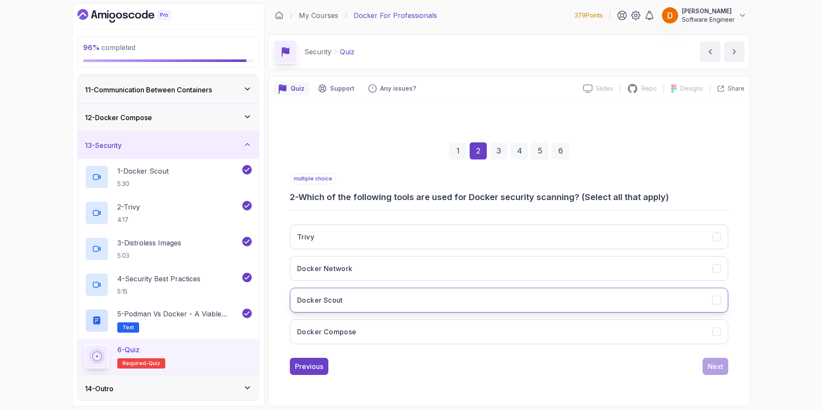
click at [328, 305] on h3 "Docker Scout" at bounding box center [320, 300] width 46 height 10
click at [712, 363] on div "Next" at bounding box center [715, 367] width 15 height 10
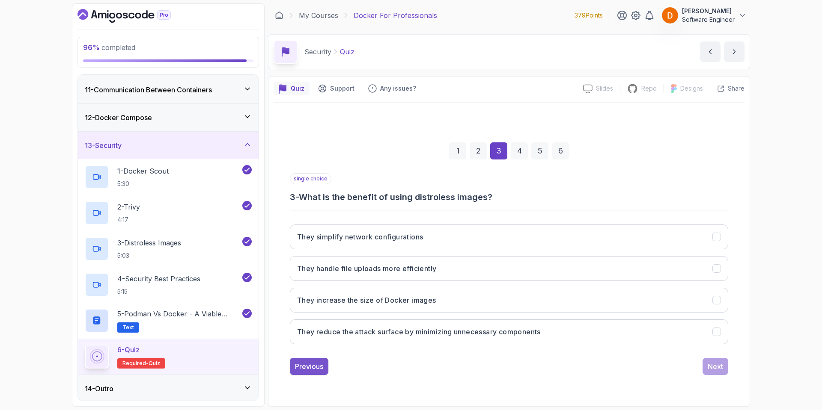
click at [307, 368] on div "Previous" at bounding box center [309, 367] width 28 height 10
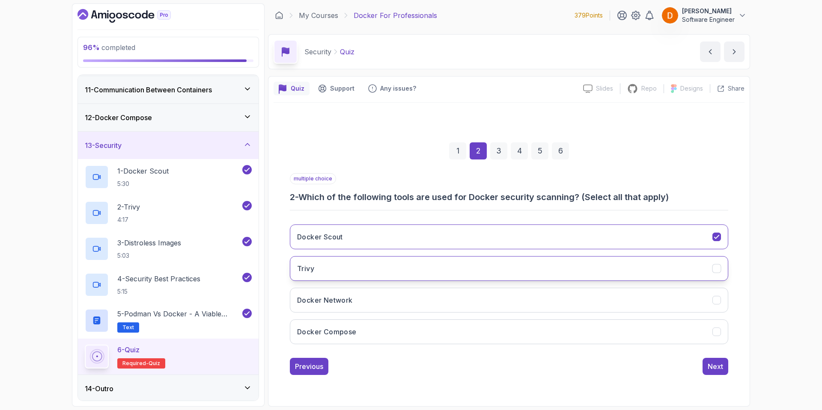
click at [361, 266] on button "Trivy" at bounding box center [509, 268] width 438 height 25
click at [710, 370] on div "Next" at bounding box center [715, 367] width 15 height 10
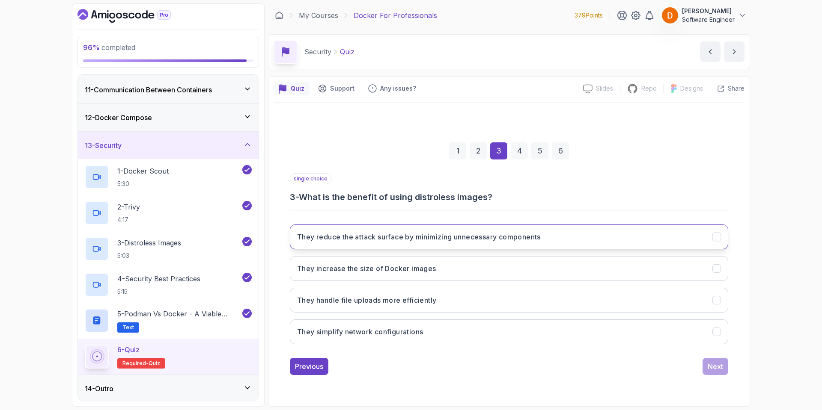
click at [389, 239] on h3 "They reduce the attack surface by minimizing unnecessary components" at bounding box center [419, 237] width 244 height 10
click at [714, 368] on div "Next" at bounding box center [715, 367] width 15 height 10
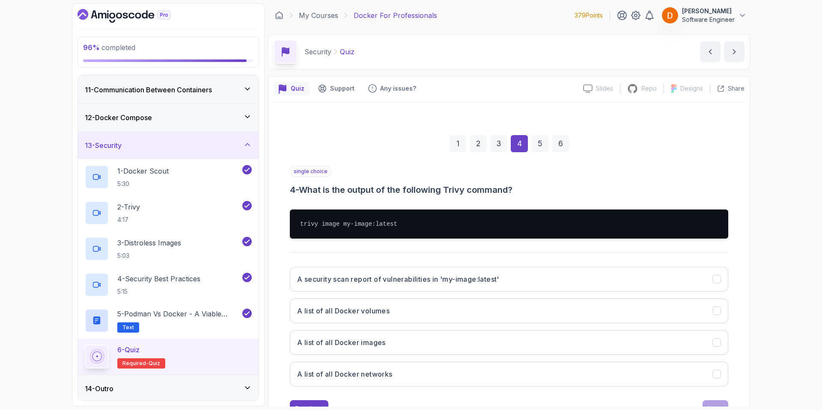
scroll to position [35, 0]
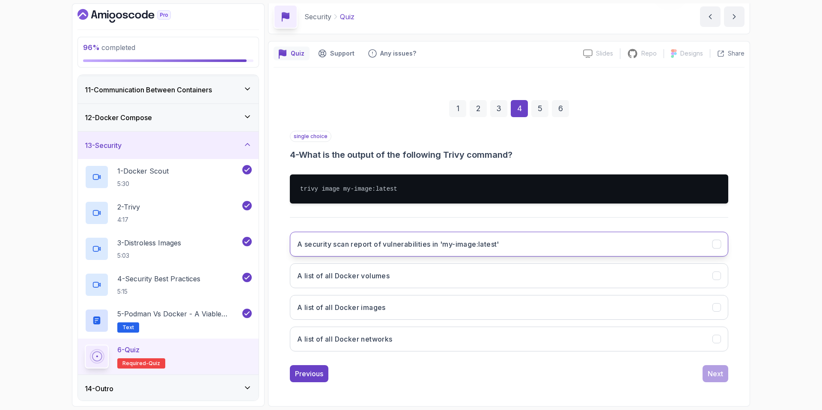
click at [448, 249] on h3 "A security scan report of vulnerabilities in 'my-image:latest'" at bounding box center [398, 244] width 202 height 10
click at [714, 374] on div "Next" at bounding box center [715, 374] width 15 height 10
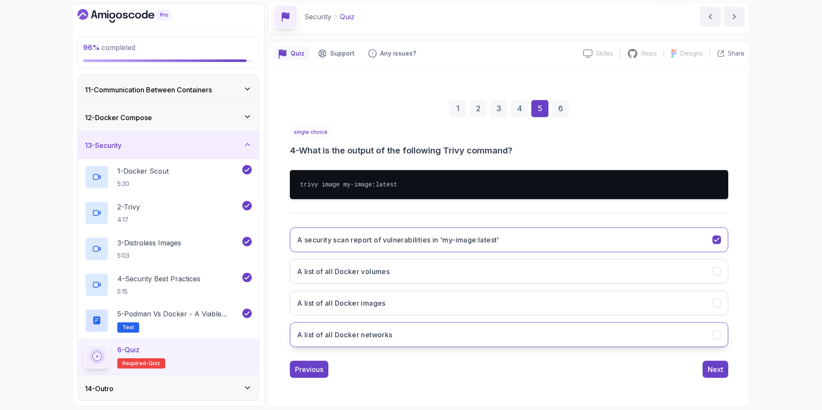
scroll to position [0, 0]
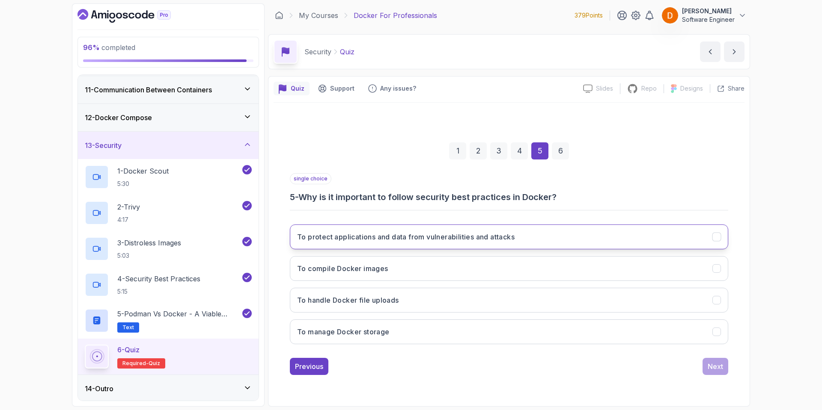
click at [399, 244] on button "To protect applications and data from vulnerabilities and attacks" at bounding box center [509, 237] width 438 height 25
click at [731, 365] on div "1 2 3 4 5 6 single choice 5 - Why is it important to follow security best pract…" at bounding box center [509, 252] width 471 height 260
click at [724, 368] on button "Next" at bounding box center [715, 366] width 26 height 17
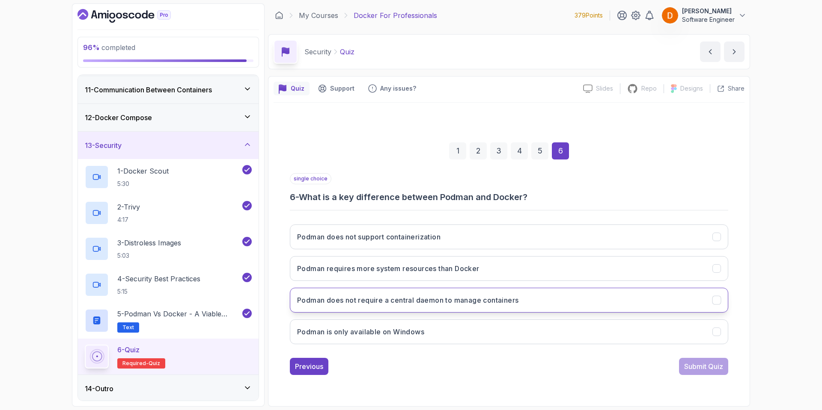
click at [399, 308] on button "Podman does not require a central daemon to manage containers" at bounding box center [509, 300] width 438 height 25
click at [692, 363] on div "Submit Quiz" at bounding box center [703, 367] width 39 height 10
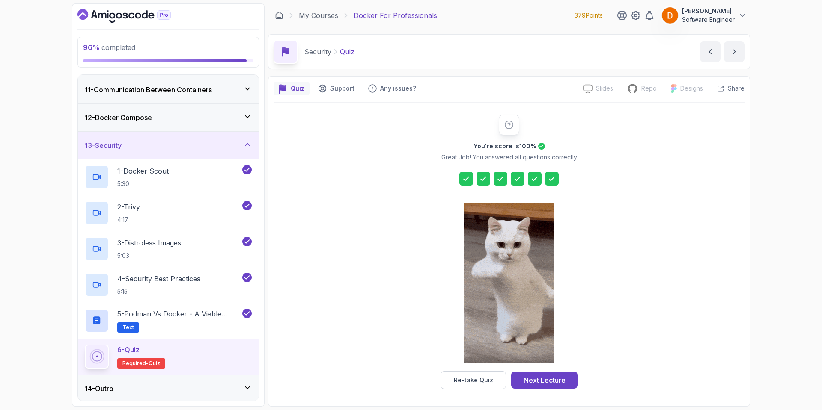
click at [545, 384] on div "Next Lecture" at bounding box center [544, 380] width 42 height 10
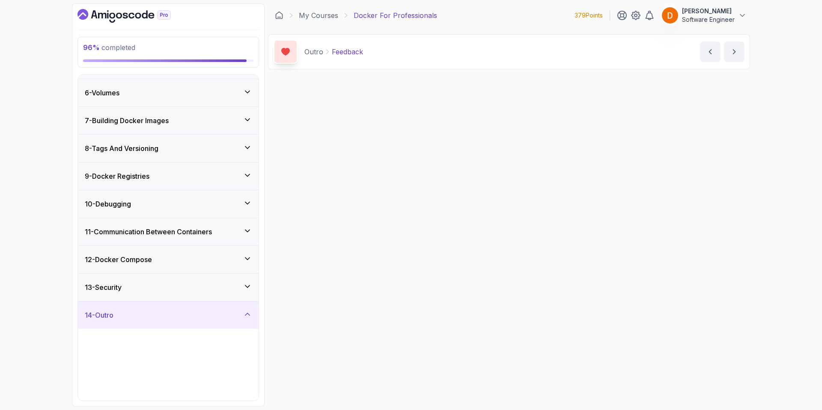
scroll to position [135, 0]
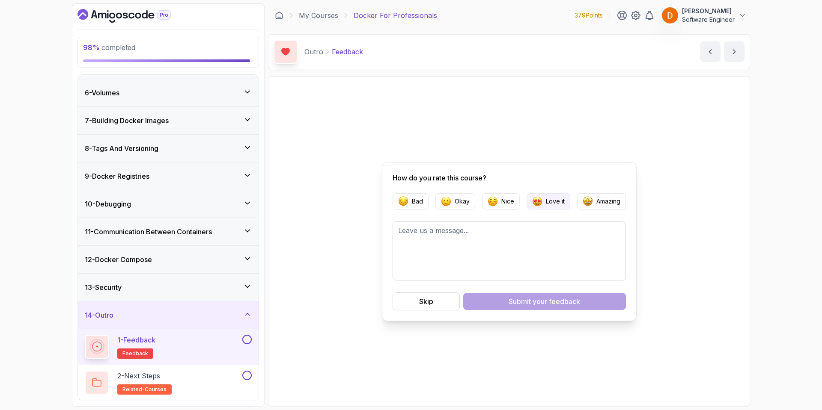
click at [556, 204] on p "Love it" at bounding box center [555, 201] width 19 height 9
click at [512, 302] on div "Submit your feedback" at bounding box center [543, 302] width 71 height 10
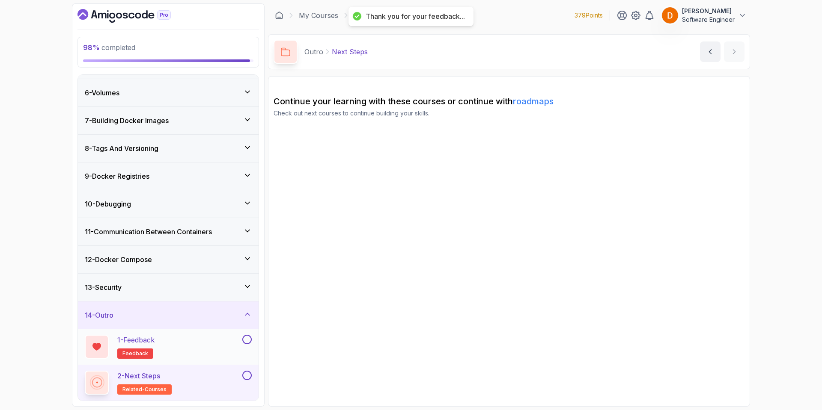
click at [250, 342] on button at bounding box center [246, 339] width 9 height 9
click at [248, 373] on button at bounding box center [246, 375] width 9 height 9
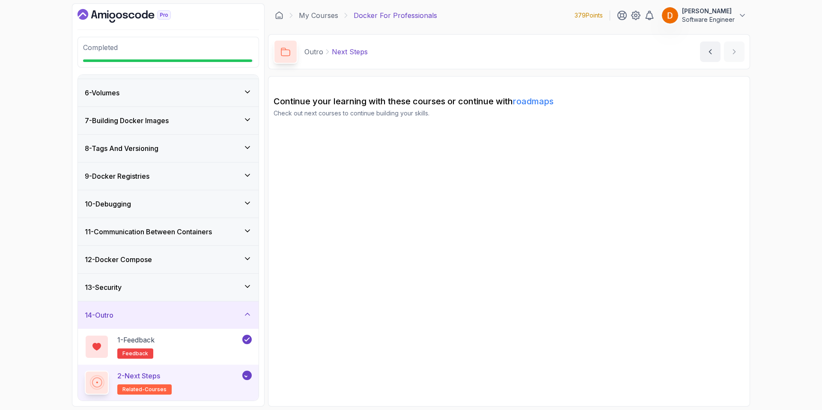
scroll to position [132, 0]
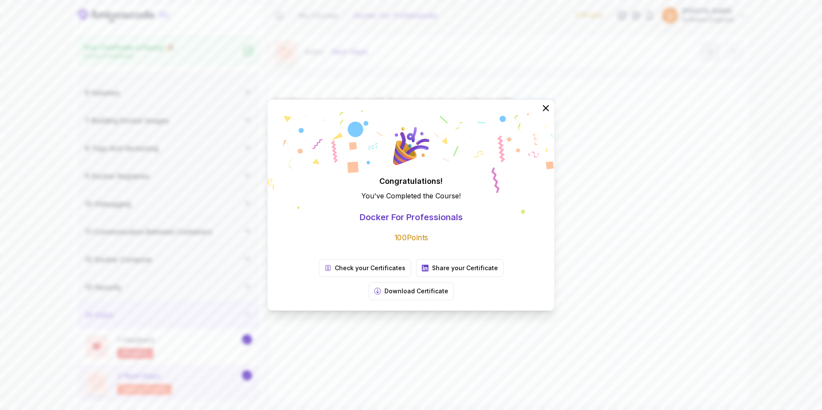
click at [175, 385] on div "Congratulations! You've Completed the Course ! Docker For Professionals 100 Poi…" at bounding box center [411, 205] width 822 height 410
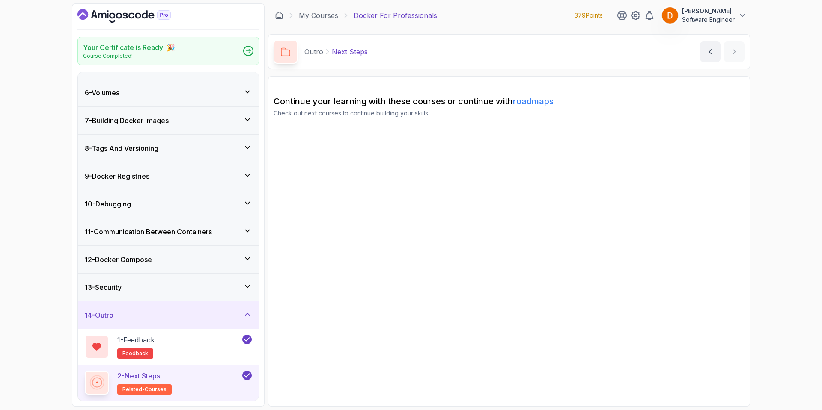
click at [189, 375] on div "2 - Next Steps related-courses" at bounding box center [163, 383] width 156 height 24
click at [177, 376] on div "2 - Next Steps related-courses" at bounding box center [163, 383] width 156 height 24
click at [529, 101] on link "roadmaps" at bounding box center [533, 101] width 41 height 10
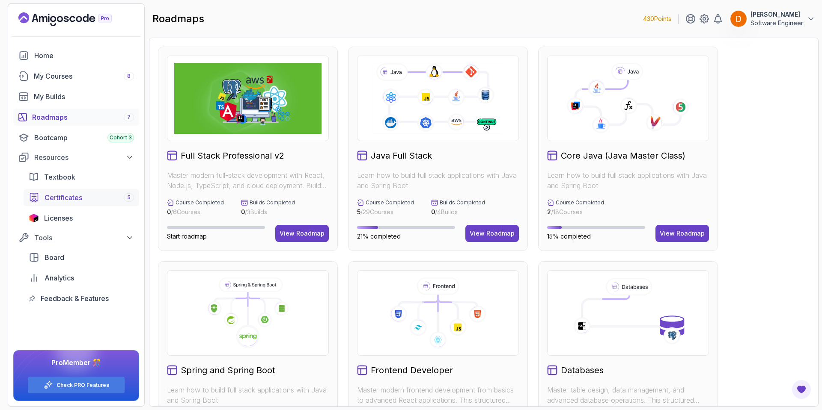
click at [74, 202] on span "Certificates" at bounding box center [64, 198] width 38 height 10
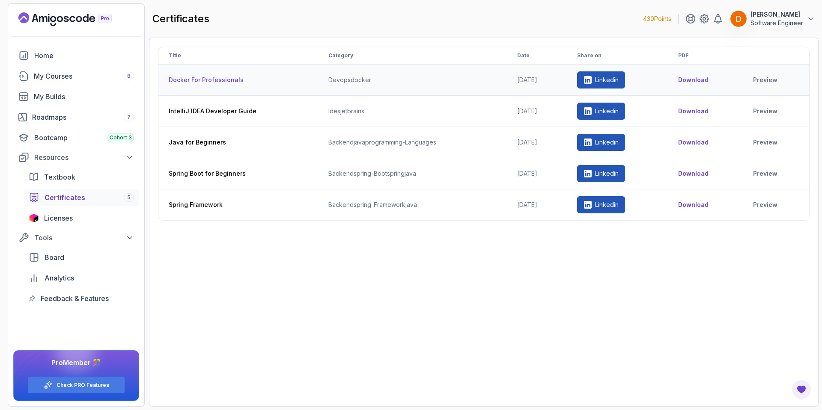
click at [689, 76] on button "Download" at bounding box center [693, 80] width 30 height 9
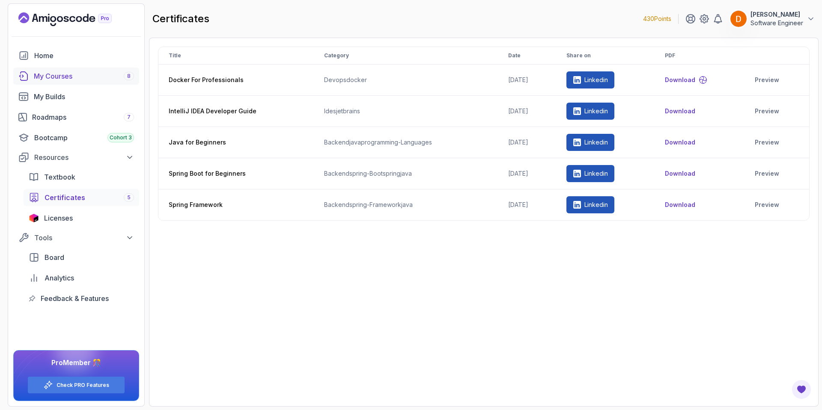
click at [64, 84] on link "My Courses 8" at bounding box center [76, 76] width 126 height 17
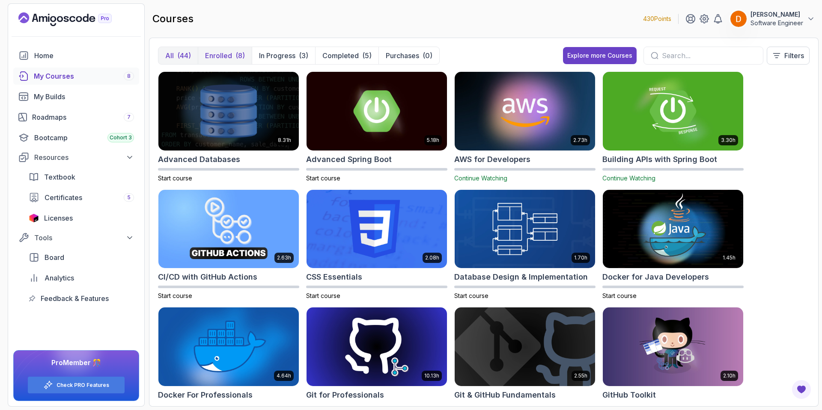
click at [212, 56] on p "Enrolled" at bounding box center [218, 56] width 27 height 10
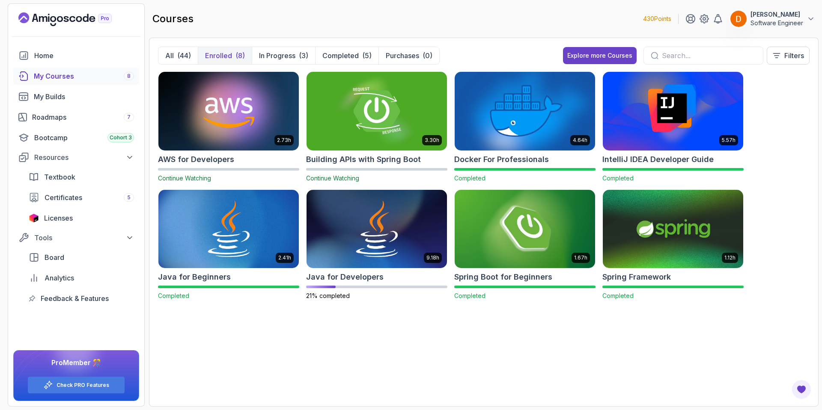
click at [240, 125] on img at bounding box center [228, 111] width 147 height 83
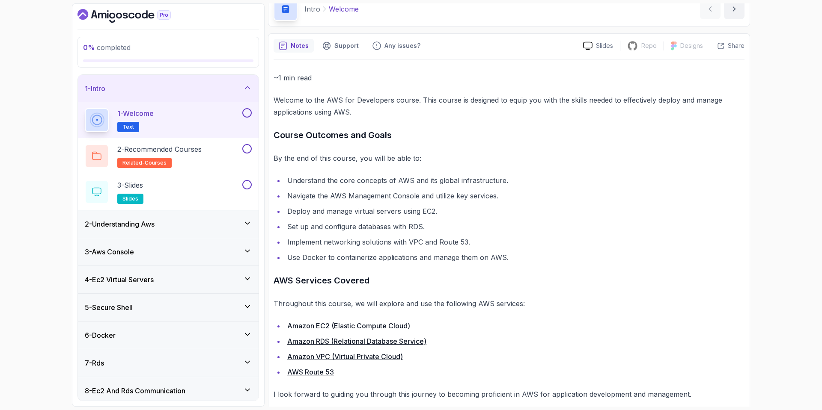
scroll to position [54, 0]
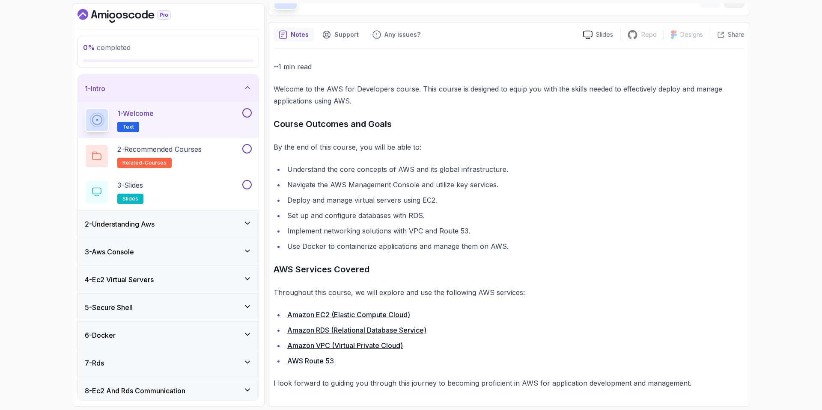
click at [250, 113] on button at bounding box center [246, 112] width 9 height 9
click at [220, 151] on div "2 - Recommended Courses related-courses" at bounding box center [163, 156] width 156 height 24
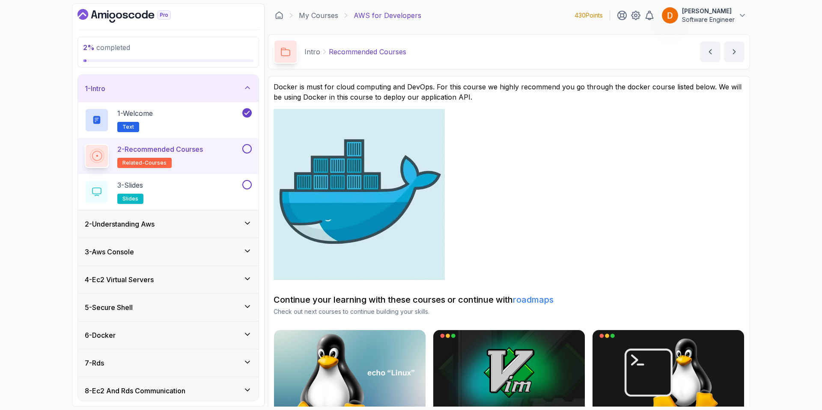
click at [249, 149] on button at bounding box center [246, 148] width 9 height 9
click at [226, 186] on div "3 - Slides slides" at bounding box center [163, 192] width 156 height 24
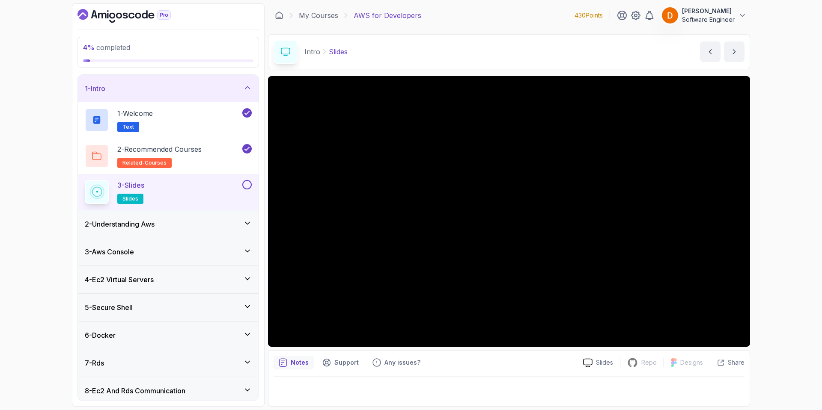
click at [240, 181] on div "3 - Slides slides" at bounding box center [163, 192] width 156 height 24
click at [248, 187] on button at bounding box center [246, 184] width 9 height 9
click at [227, 225] on div "2 - Understanding Aws" at bounding box center [168, 224] width 167 height 10
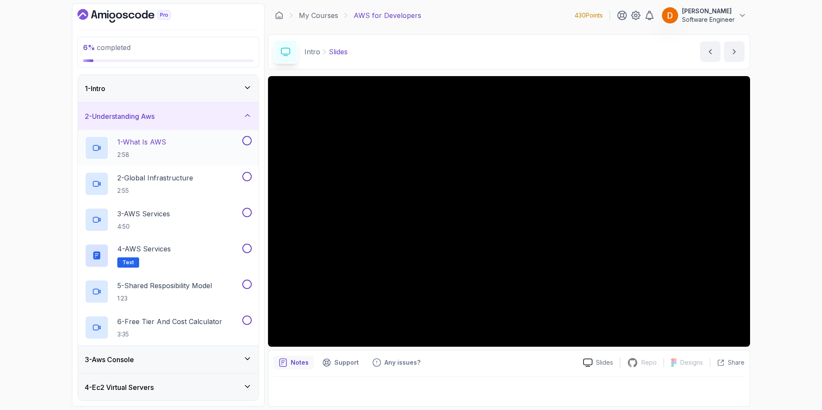
click at [170, 143] on div "1 - What Is AWS 2:58" at bounding box center [163, 148] width 156 height 24
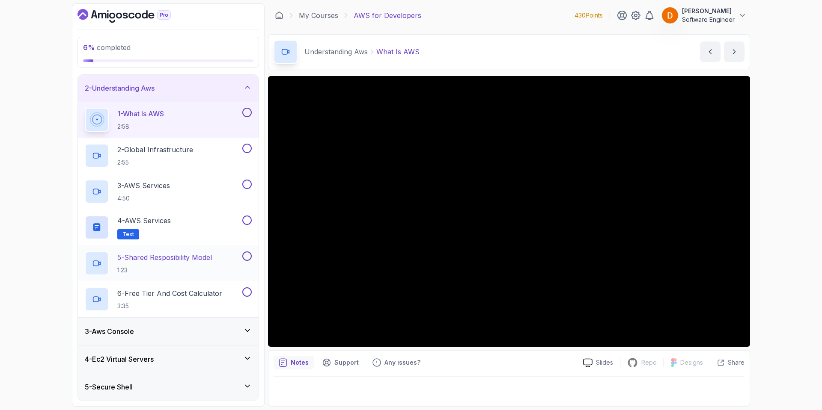
scroll to position [22, 0]
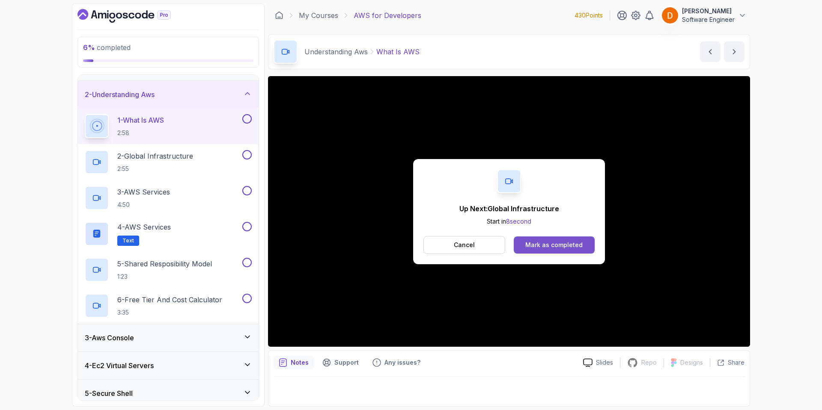
drag, startPoint x: 545, startPoint y: 250, endPoint x: 547, endPoint y: 246, distance: 4.8
click at [547, 246] on button "Mark as completed" at bounding box center [554, 245] width 81 height 17
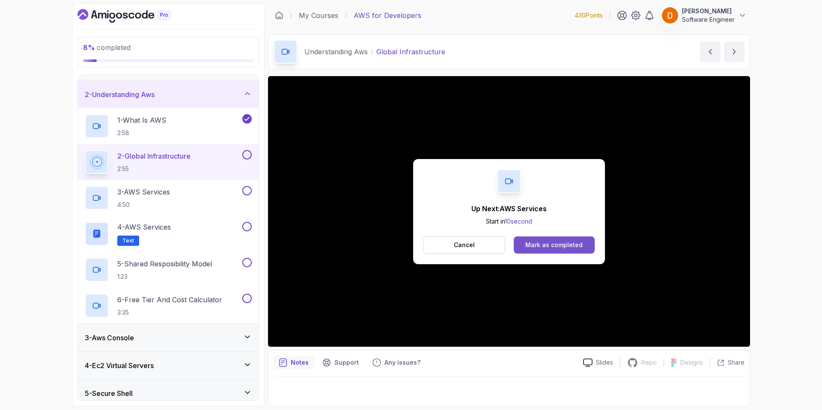
click at [535, 244] on div "Mark as completed" at bounding box center [553, 245] width 57 height 9
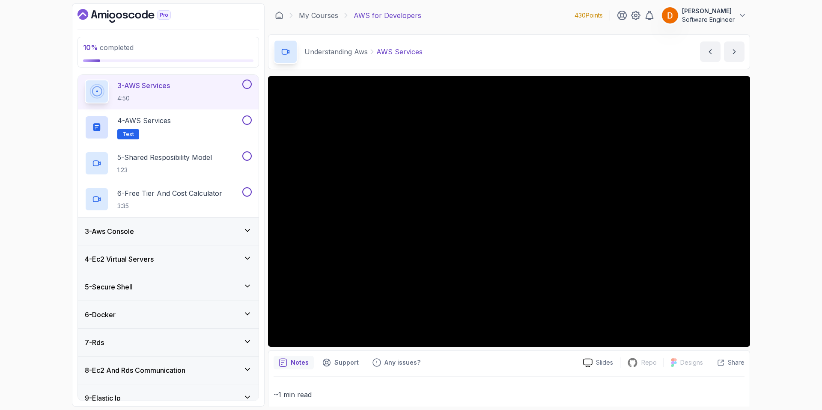
click at [149, 264] on h3 "4 - Ec2 Virtual Servers" at bounding box center [119, 259] width 69 height 10
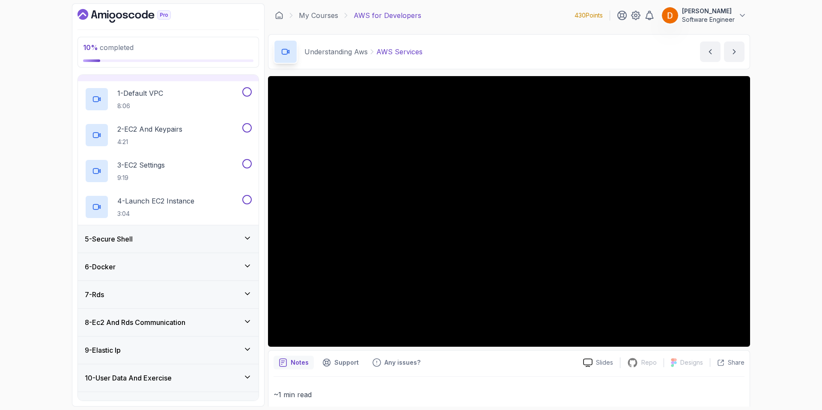
scroll to position [106, 0]
click at [167, 232] on div "5 - Secure Shell" at bounding box center [168, 237] width 181 height 27
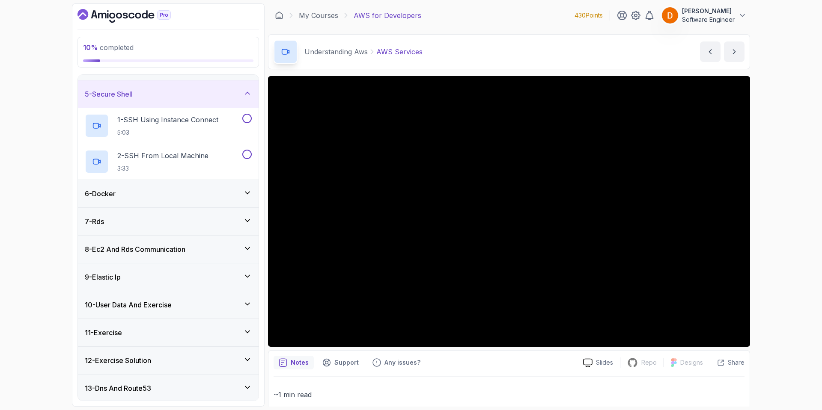
click at [159, 196] on div "6 - Docker" at bounding box center [168, 194] width 167 height 10
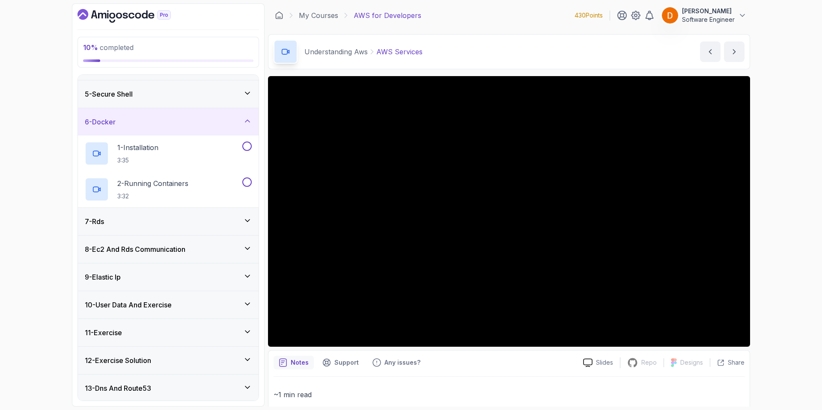
click at [146, 221] on div "7 - Rds" at bounding box center [168, 222] width 167 height 10
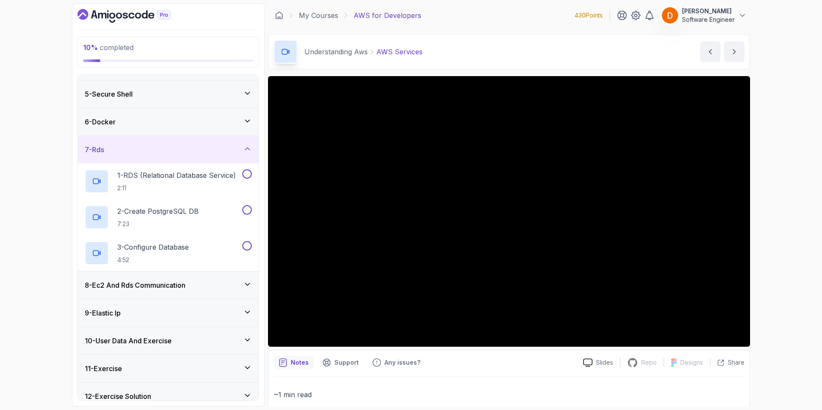
click at [152, 288] on h3 "8 - Ec2 And Rds Communication" at bounding box center [135, 285] width 101 height 10
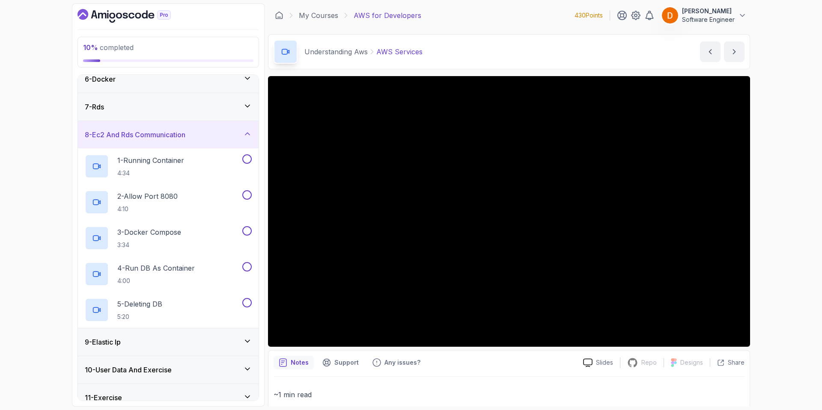
click at [144, 344] on div "9 - Elastic Ip" at bounding box center [168, 342] width 167 height 10
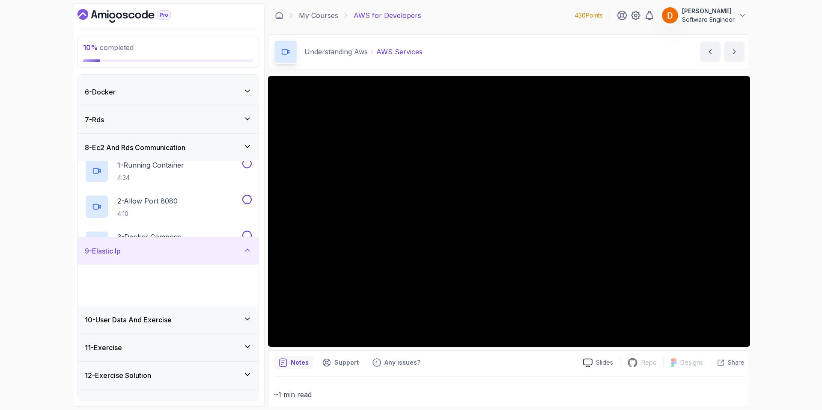
scroll to position [135, 0]
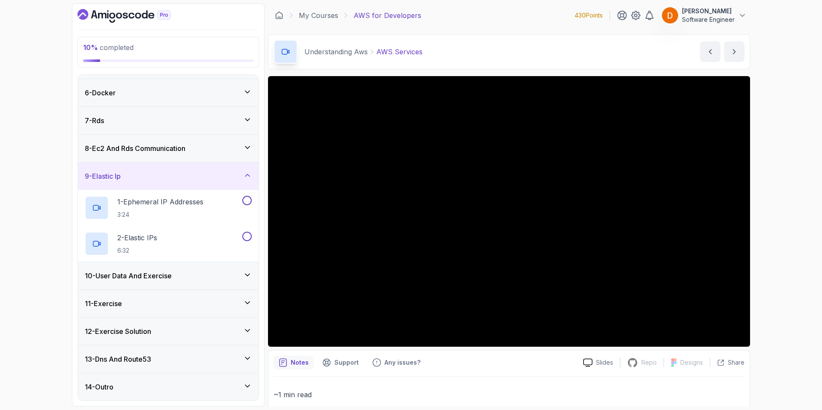
click at [139, 279] on h3 "10 - User Data And Exercise" at bounding box center [128, 276] width 87 height 10
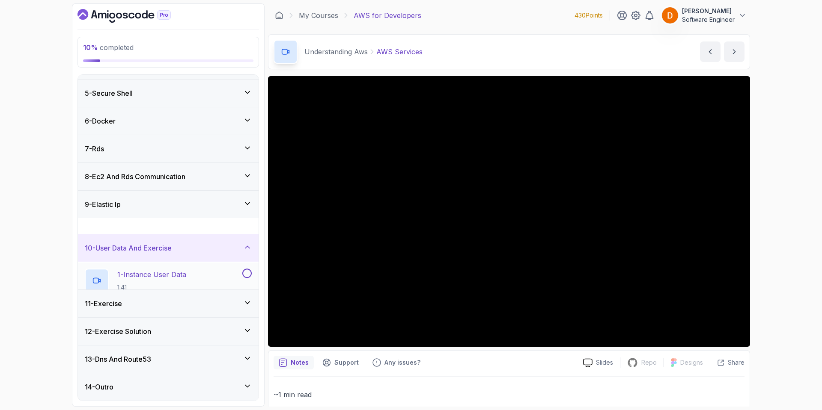
scroll to position [99, 0]
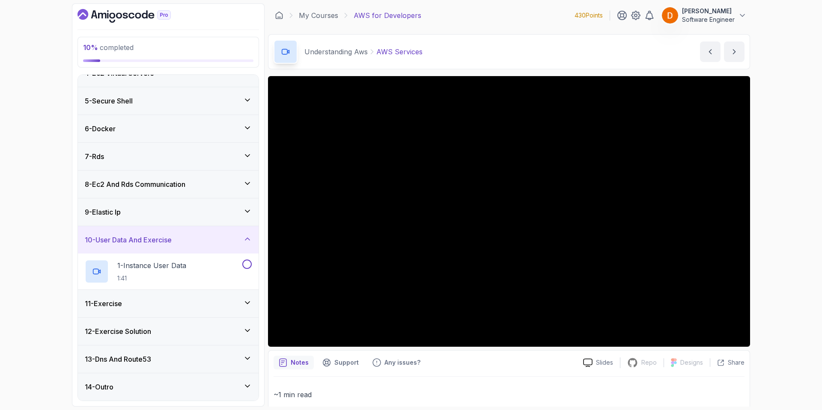
click at [136, 303] on div "11 - Exercise" at bounding box center [168, 304] width 167 height 10
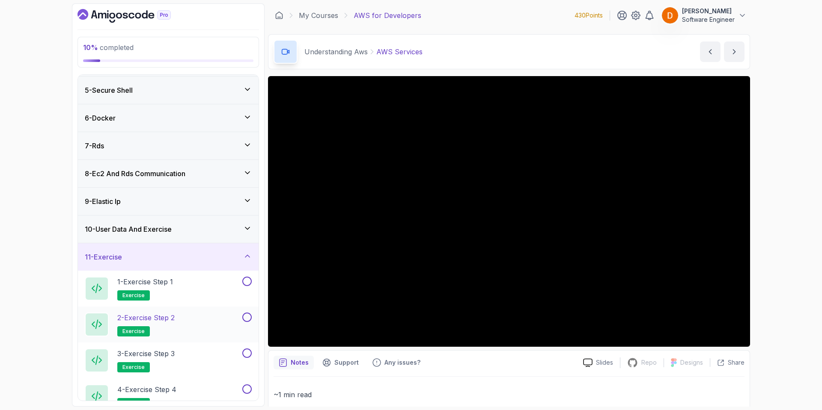
scroll to position [13, 0]
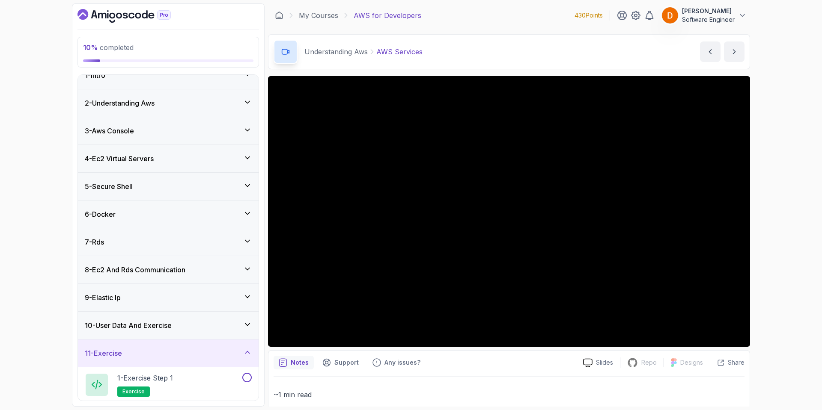
click at [149, 345] on div "11 - Exercise" at bounding box center [168, 353] width 181 height 27
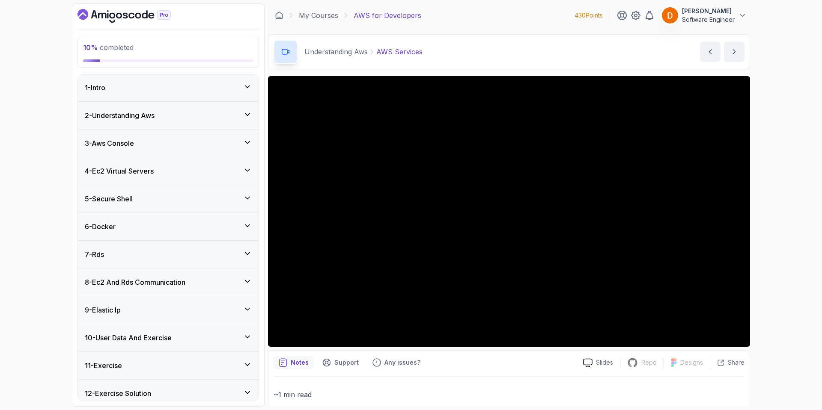
scroll to position [0, 0]
click at [176, 87] on div "1 - Intro" at bounding box center [168, 88] width 167 height 10
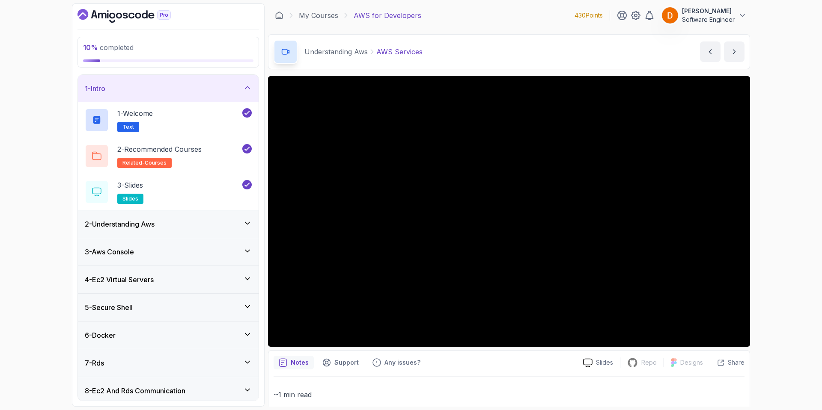
click at [151, 227] on h3 "2 - Understanding Aws" at bounding box center [120, 224] width 70 height 10
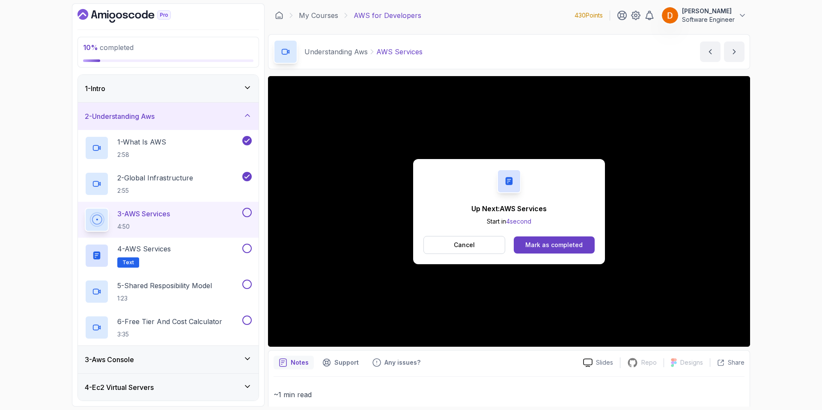
click at [540, 242] on div "Mark as completed" at bounding box center [553, 245] width 57 height 9
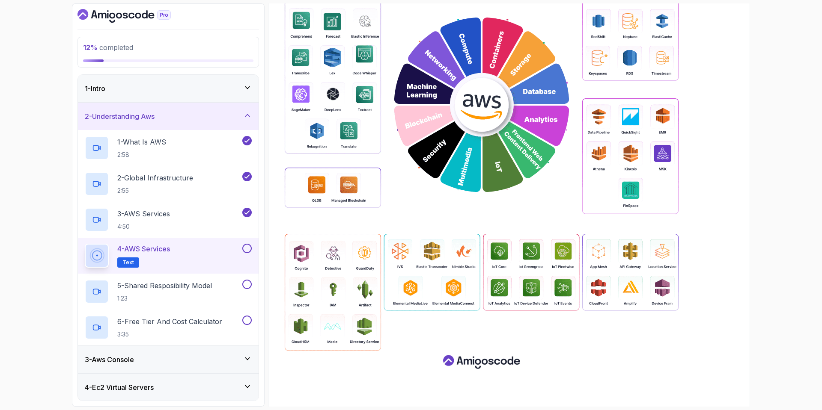
scroll to position [312, 0]
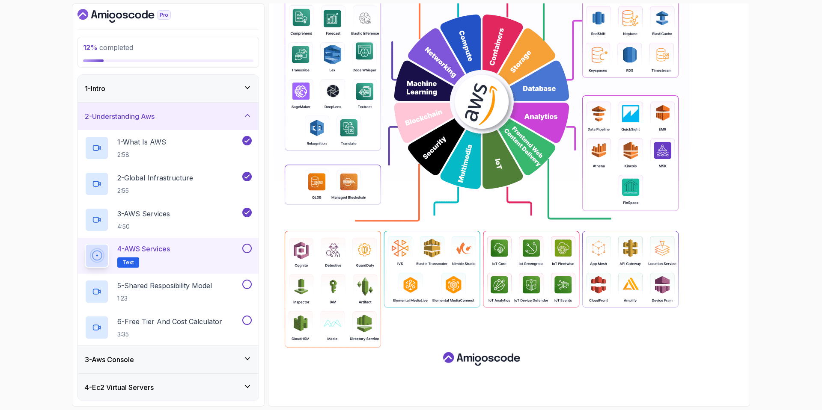
click at [247, 252] on button at bounding box center [246, 248] width 9 height 9
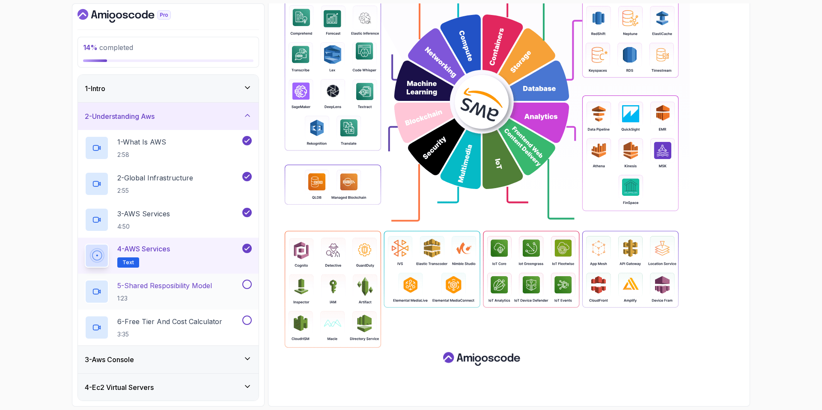
click at [221, 288] on div "5 - Shared Resposibility Model 1:23" at bounding box center [163, 292] width 156 height 24
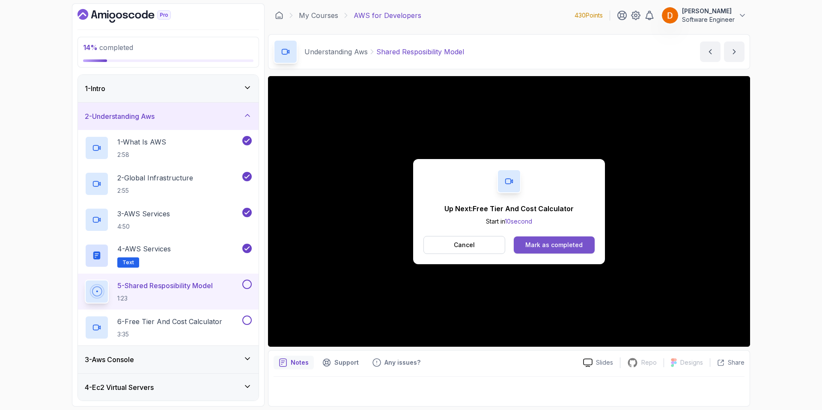
click at [533, 244] on div "Mark as completed" at bounding box center [553, 245] width 57 height 9
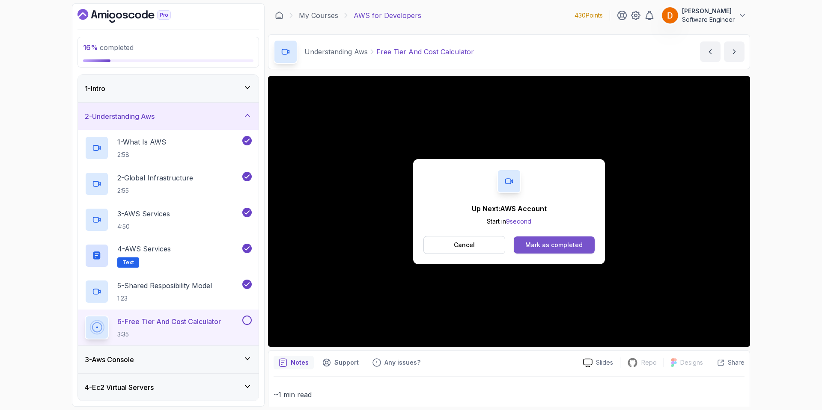
click at [565, 243] on div "Mark as completed" at bounding box center [553, 245] width 57 height 9
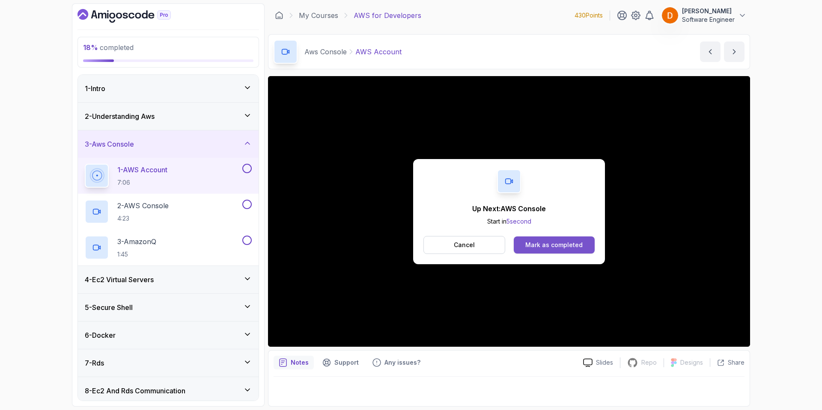
click at [548, 247] on div "Mark as completed" at bounding box center [553, 245] width 57 height 9
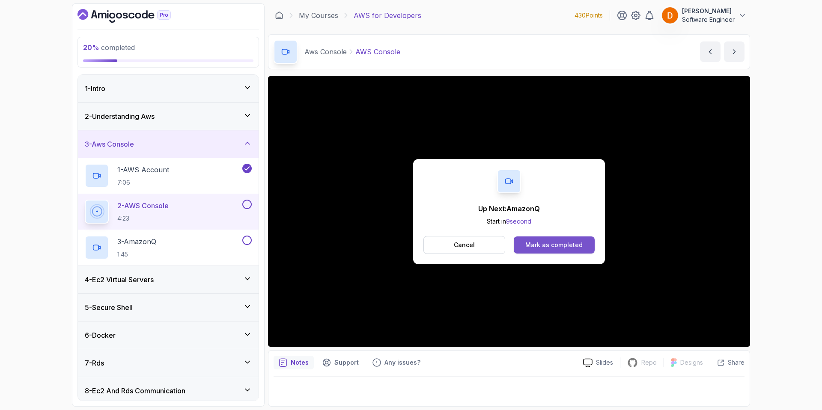
click at [550, 245] on div "Mark as completed" at bounding box center [553, 245] width 57 height 9
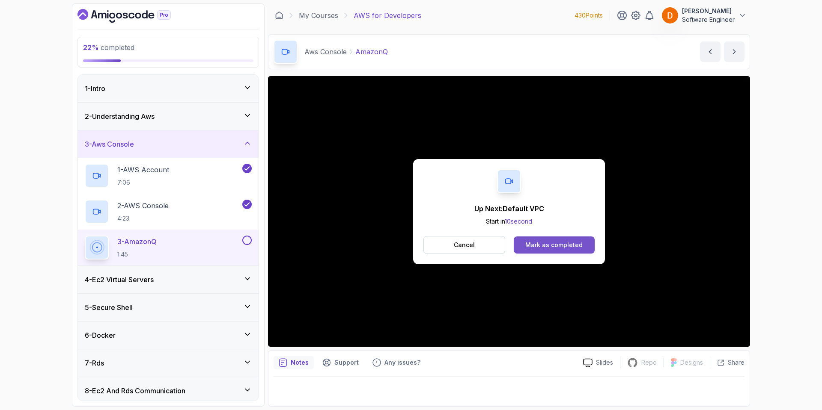
click at [535, 244] on div "Mark as completed" at bounding box center [553, 245] width 57 height 9
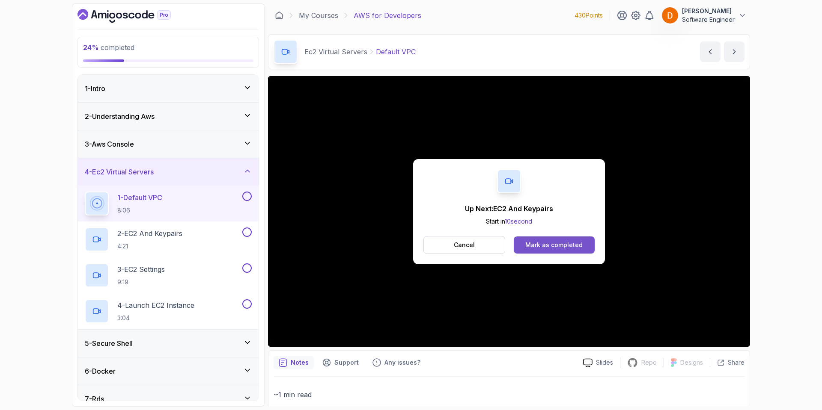
click at [540, 247] on div "Mark as completed" at bounding box center [553, 245] width 57 height 9
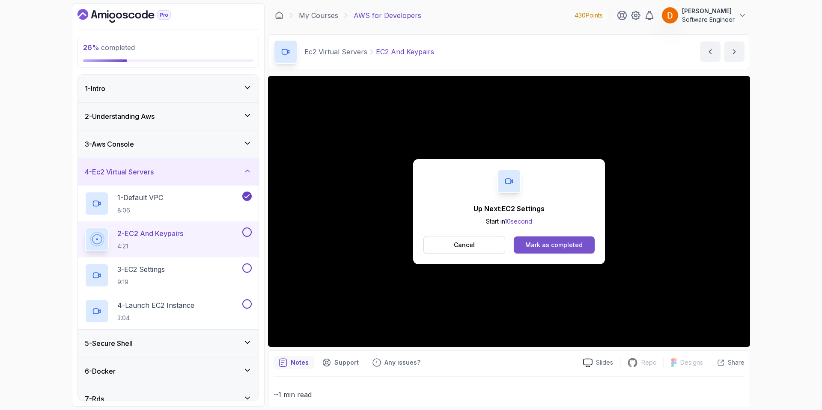
click at [568, 239] on button "Mark as completed" at bounding box center [554, 245] width 81 height 17
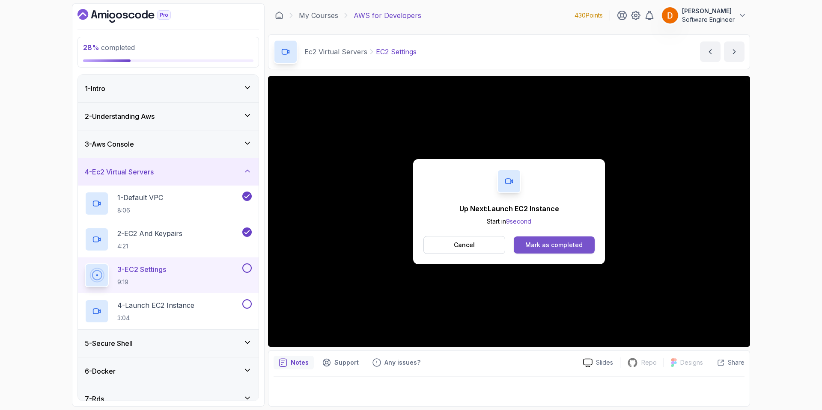
click at [530, 241] on div "Mark as completed" at bounding box center [553, 245] width 57 height 9
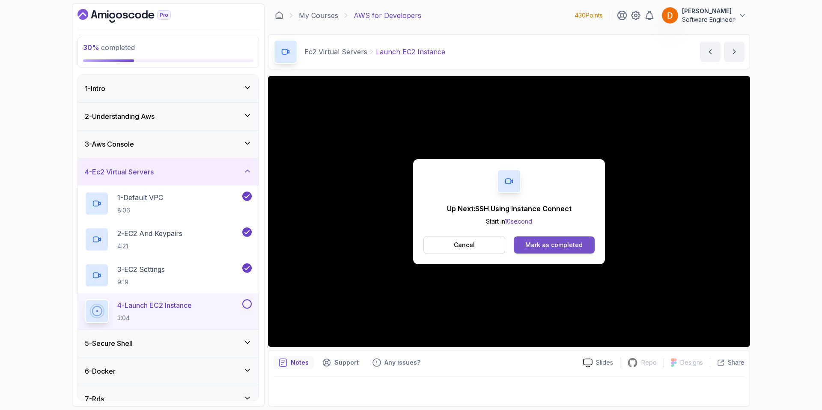
click at [534, 241] on div "Mark as completed" at bounding box center [553, 245] width 57 height 9
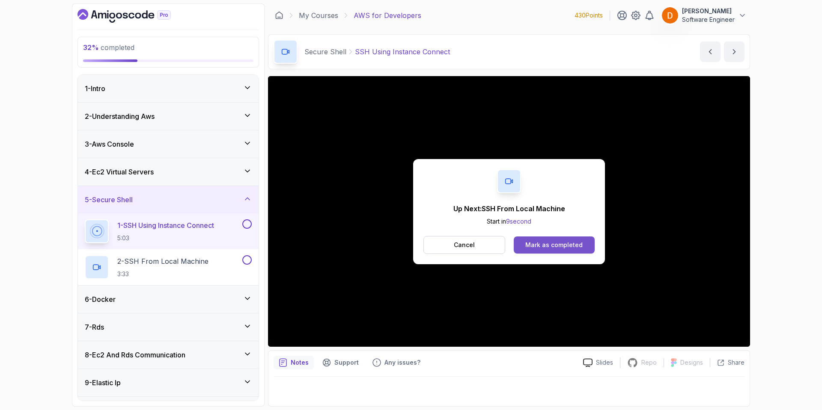
click at [529, 248] on div "Mark as completed" at bounding box center [553, 245] width 57 height 9
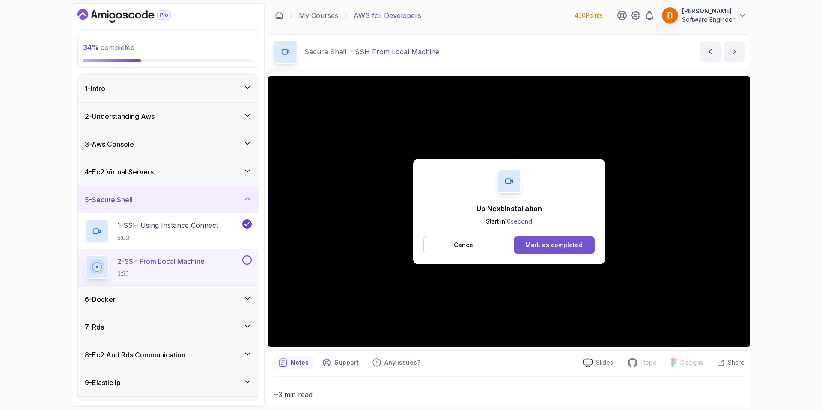
click at [531, 244] on div "Mark as completed" at bounding box center [553, 245] width 57 height 9
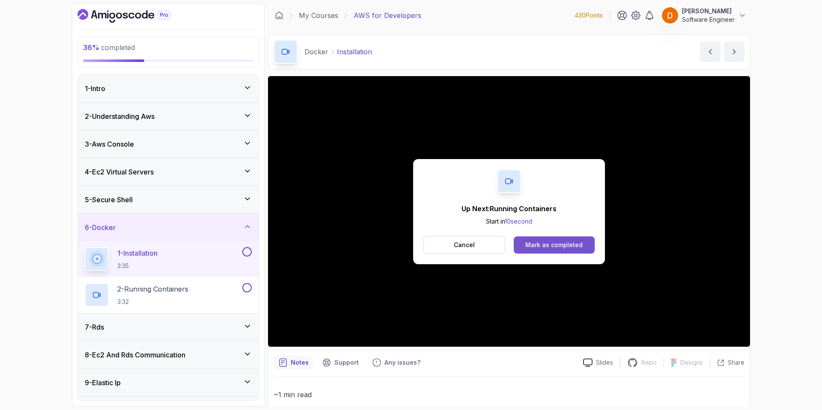
click at [547, 243] on div "Mark as completed" at bounding box center [553, 245] width 57 height 9
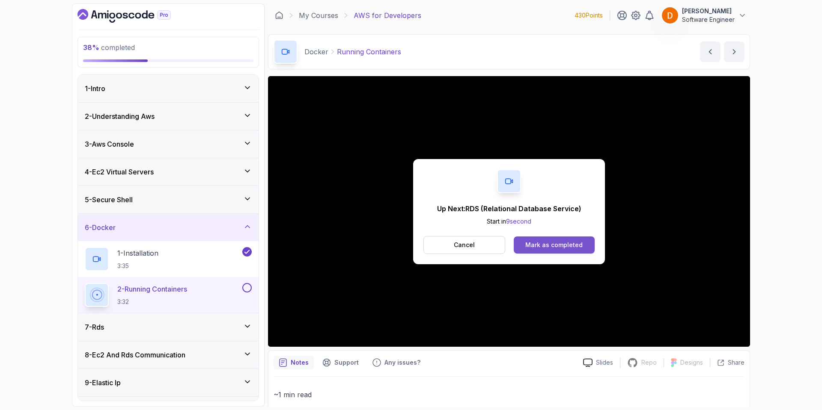
click at [565, 246] on div "Mark as completed" at bounding box center [553, 245] width 57 height 9
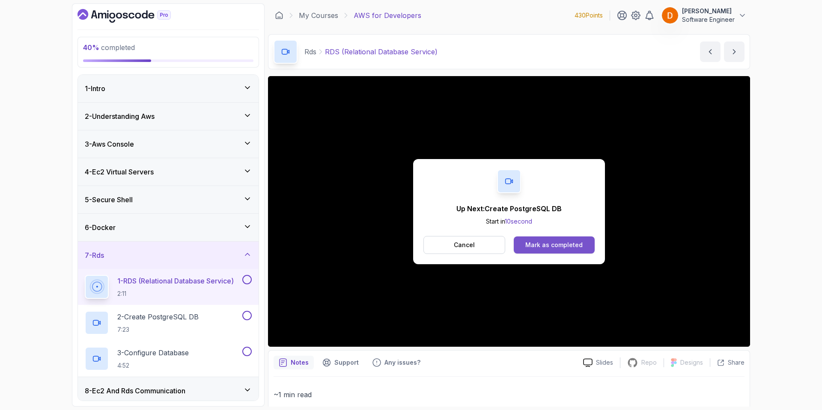
click at [564, 244] on div "Mark as completed" at bounding box center [553, 245] width 57 height 9
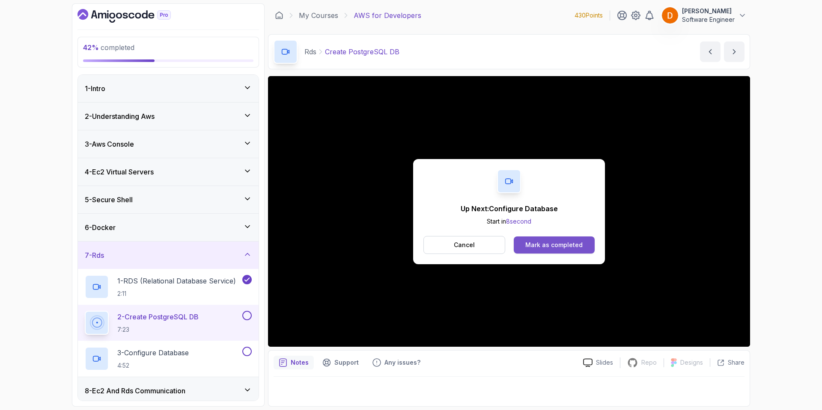
click at [562, 239] on button "Mark as completed" at bounding box center [554, 245] width 81 height 17
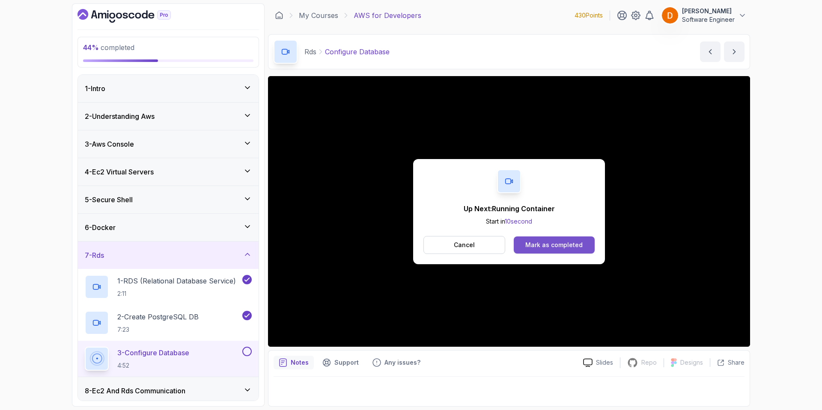
click at [562, 245] on div "Mark as completed" at bounding box center [553, 245] width 57 height 9
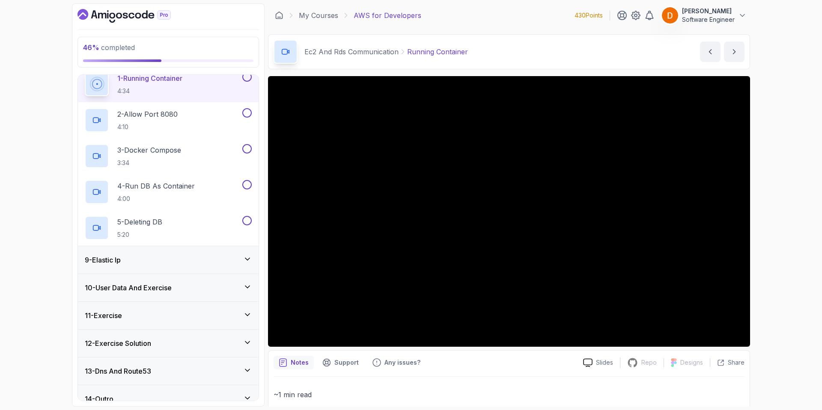
scroll to position [243, 0]
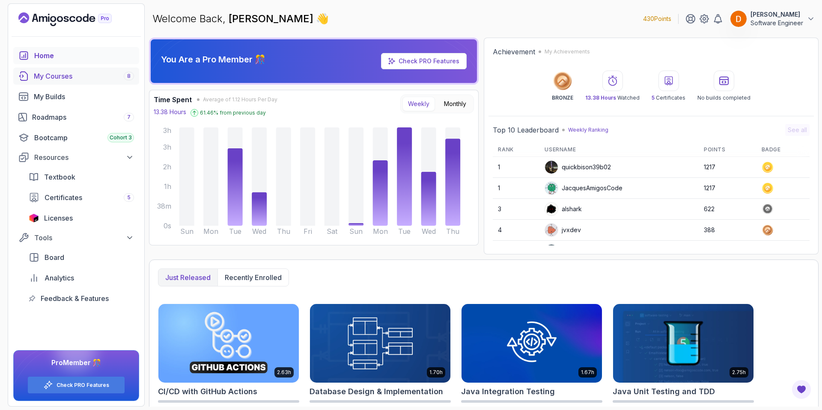
click at [64, 77] on div "My Courses 8" at bounding box center [84, 76] width 100 height 10
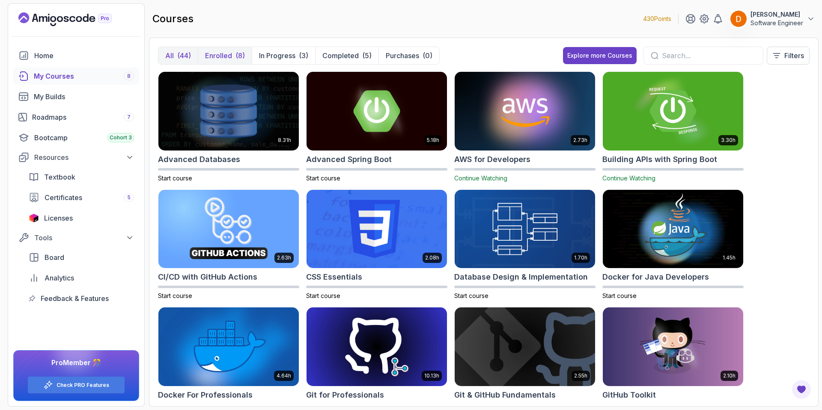
click at [227, 61] on button "Enrolled (8)" at bounding box center [225, 55] width 54 height 17
